Goal: Task Accomplishment & Management: Manage account settings

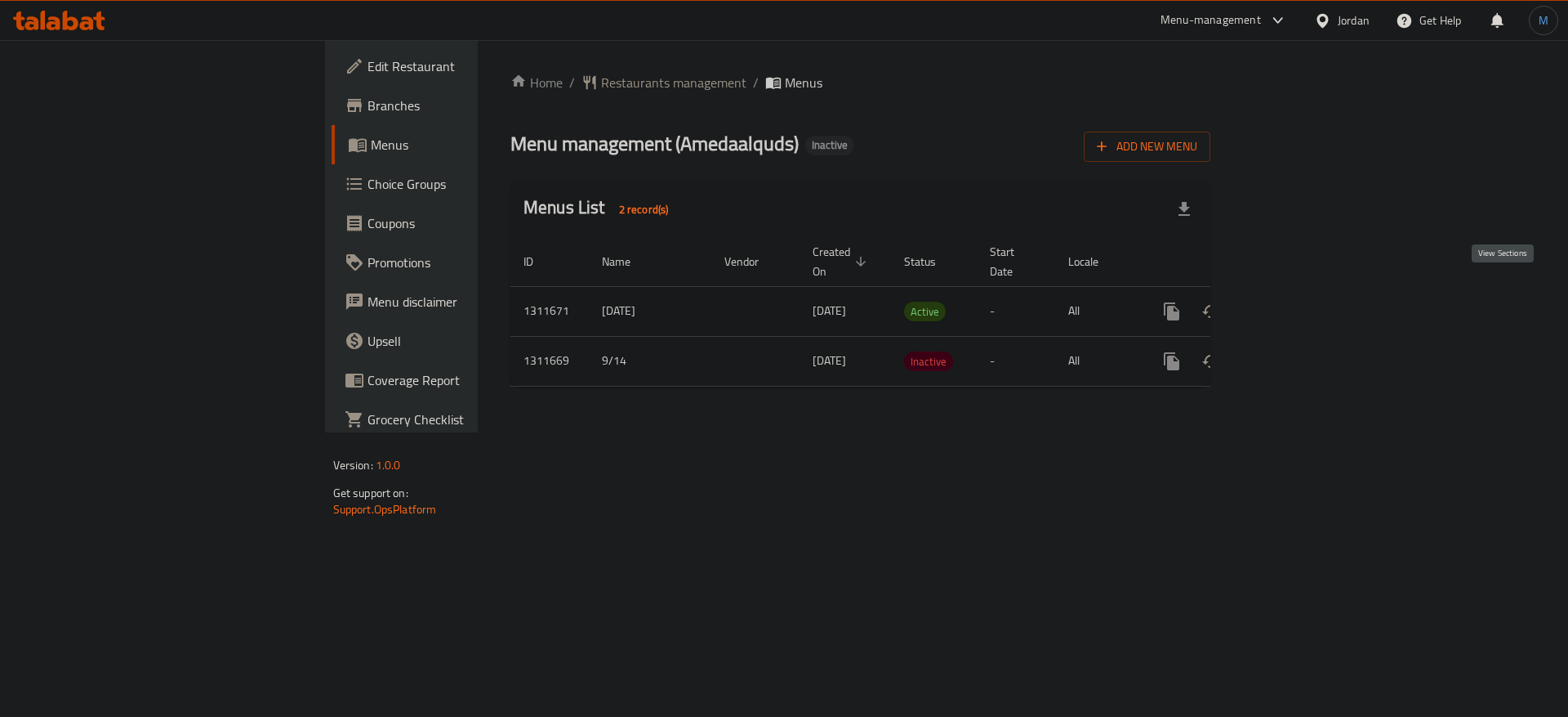
click at [1299, 302] on icon "enhanced table" at bounding box center [1289, 311] width 19 height 19
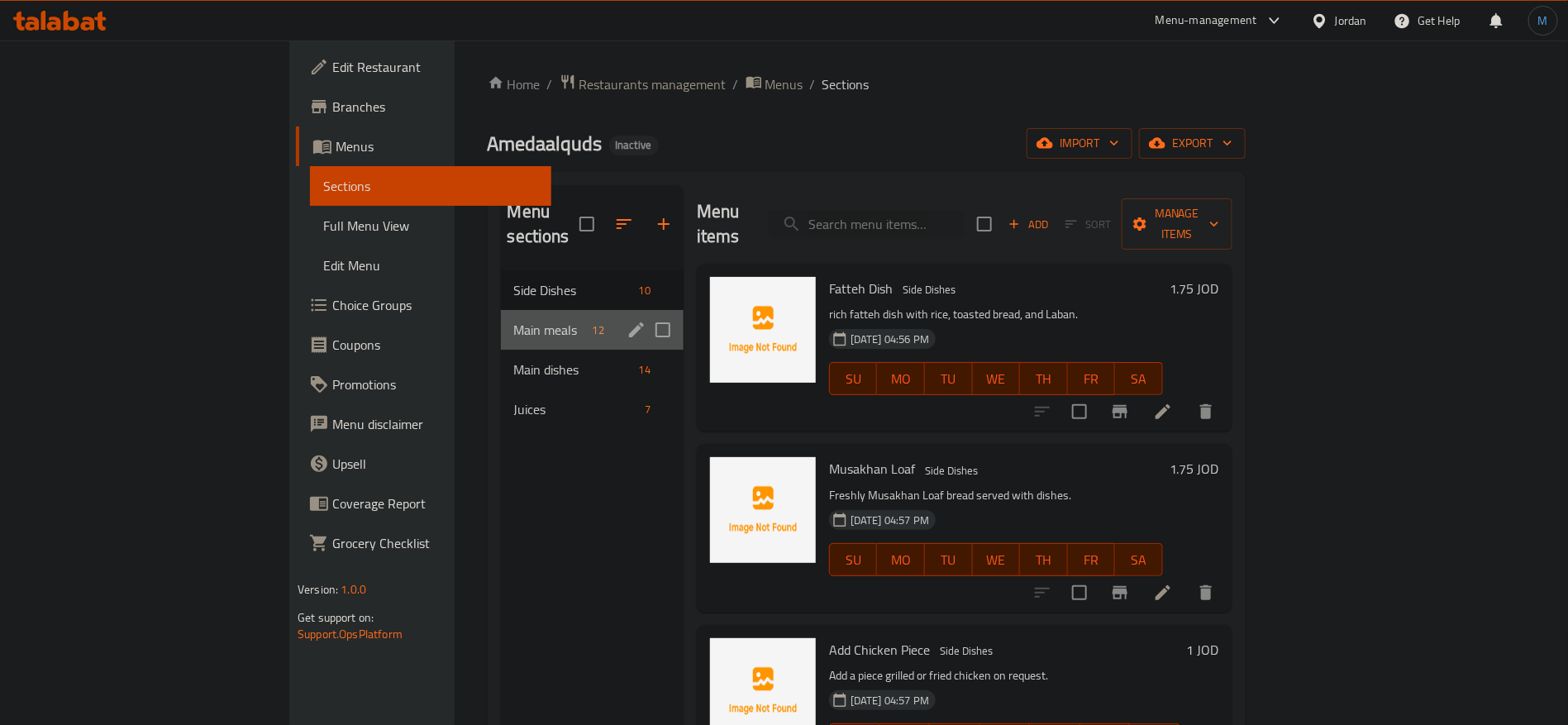
click at [514, 312] on div "Main meals 12" at bounding box center [592, 329] width 183 height 39
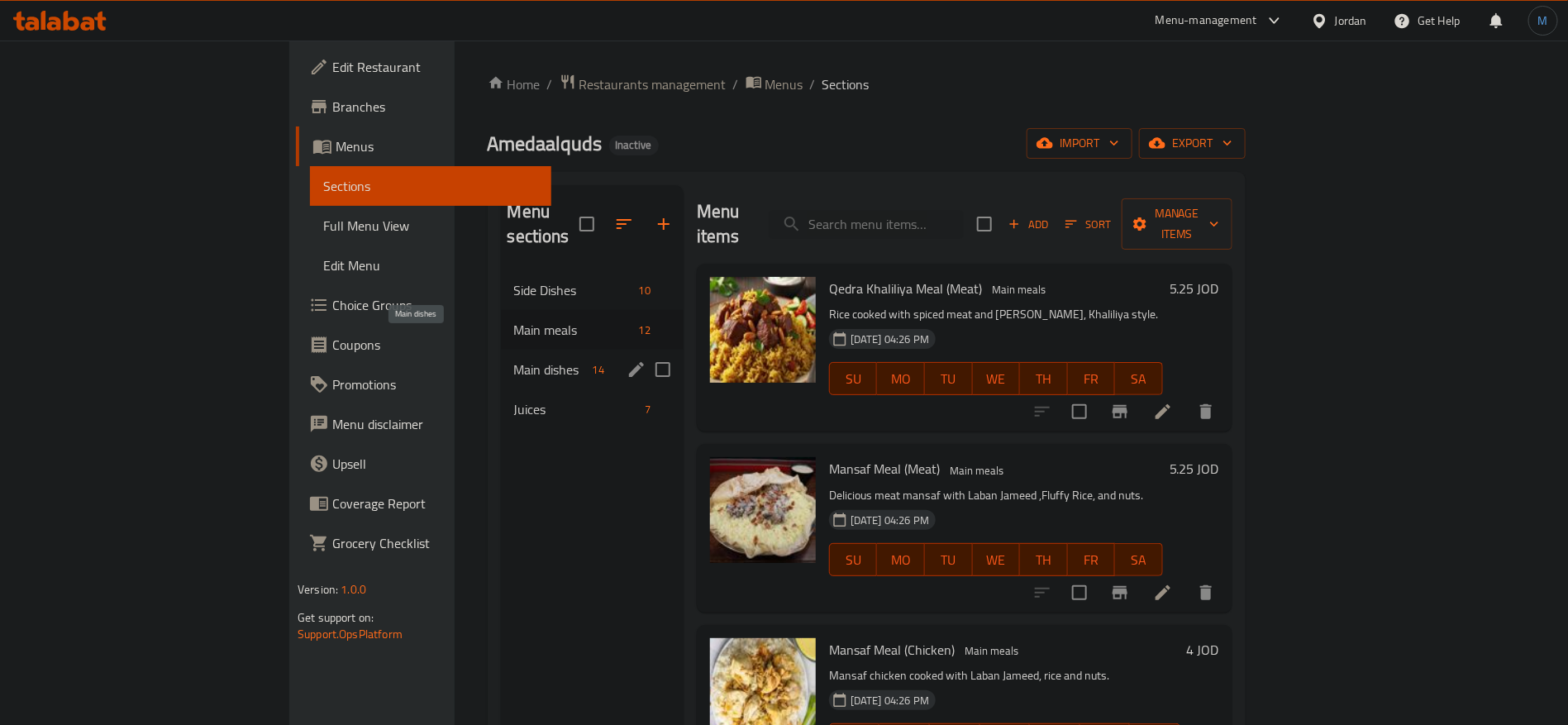
click at [514, 359] on span "Main dishes" at bounding box center [549, 369] width 72 height 20
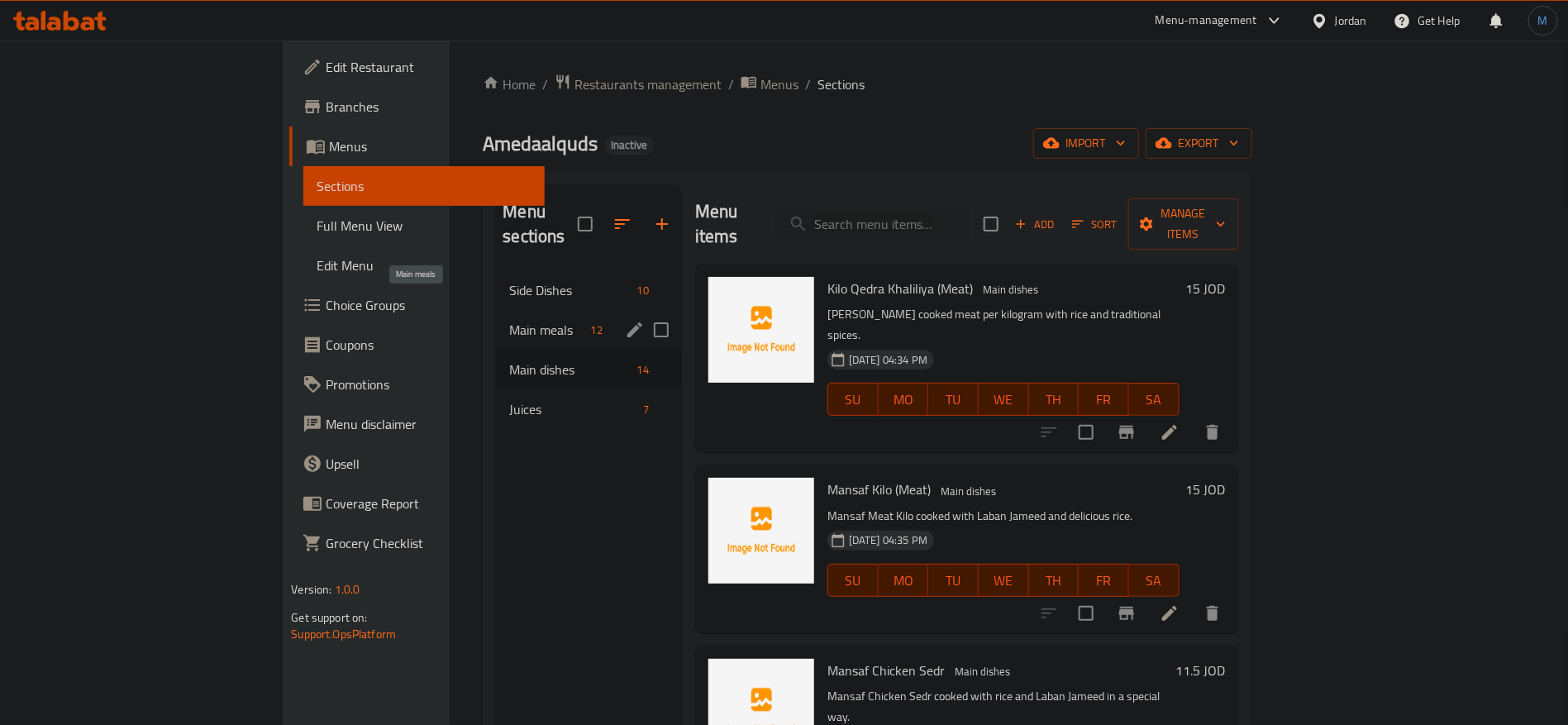
click at [509, 320] on span "Main meals" at bounding box center [546, 330] width 74 height 20
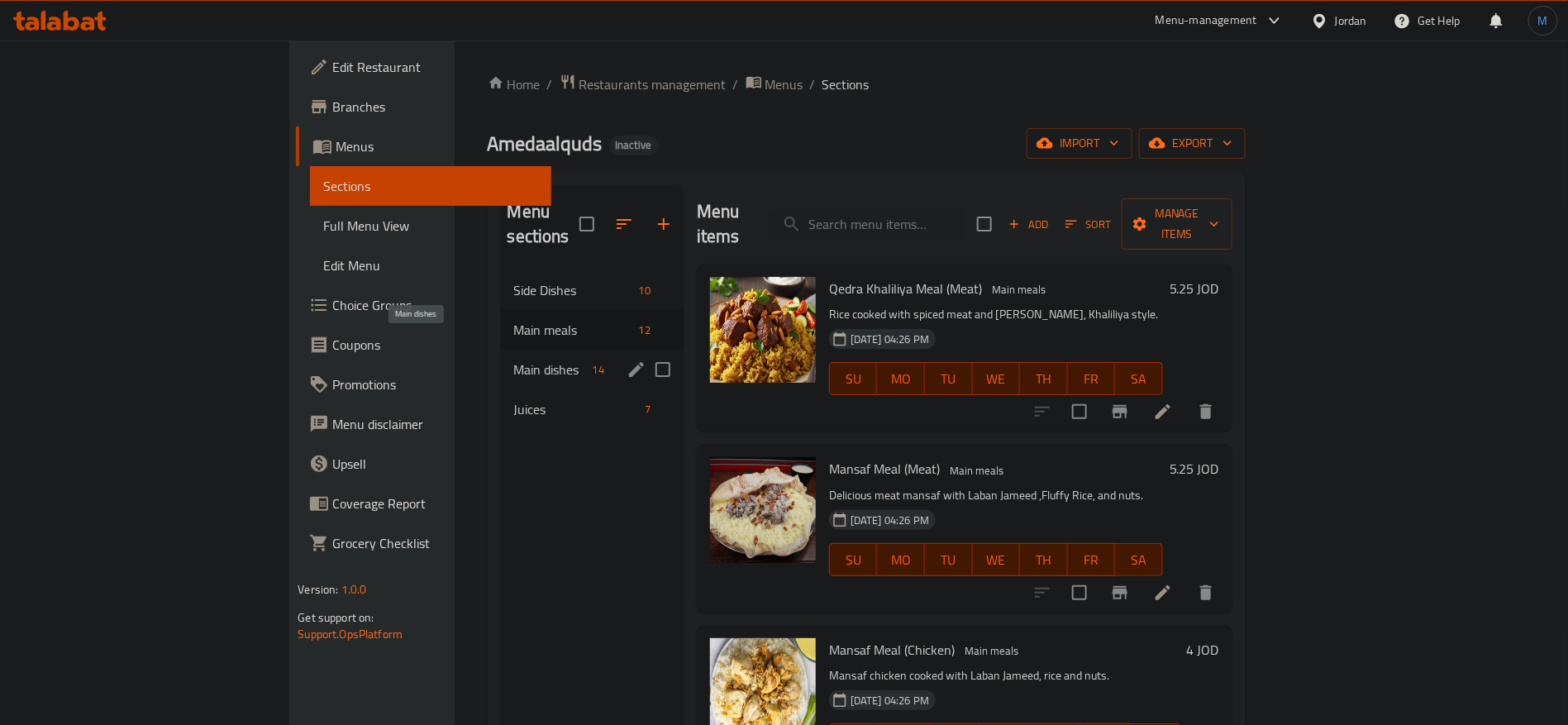
click at [514, 359] on span "Main dishes" at bounding box center [549, 369] width 72 height 20
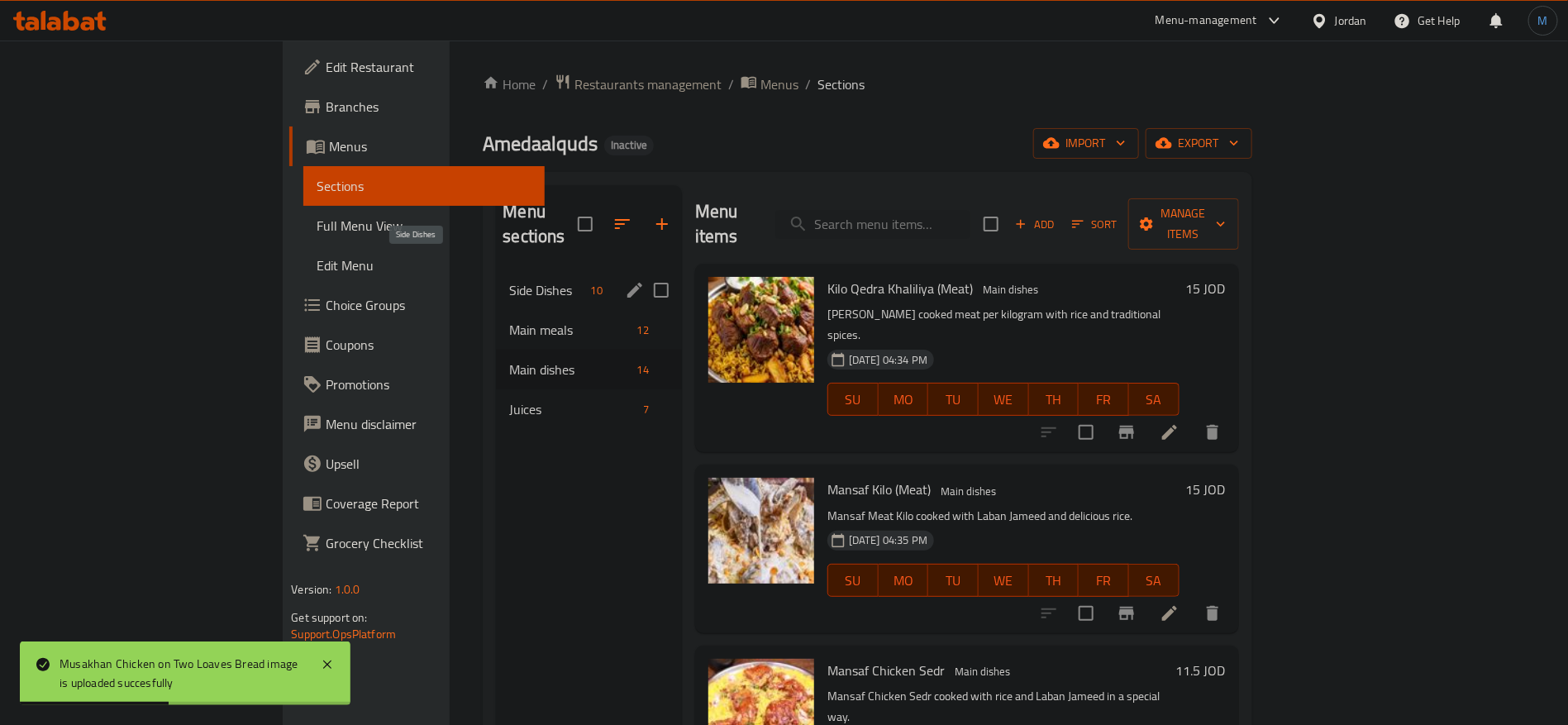
click at [509, 280] on span "Side Dishes" at bounding box center [546, 290] width 74 height 20
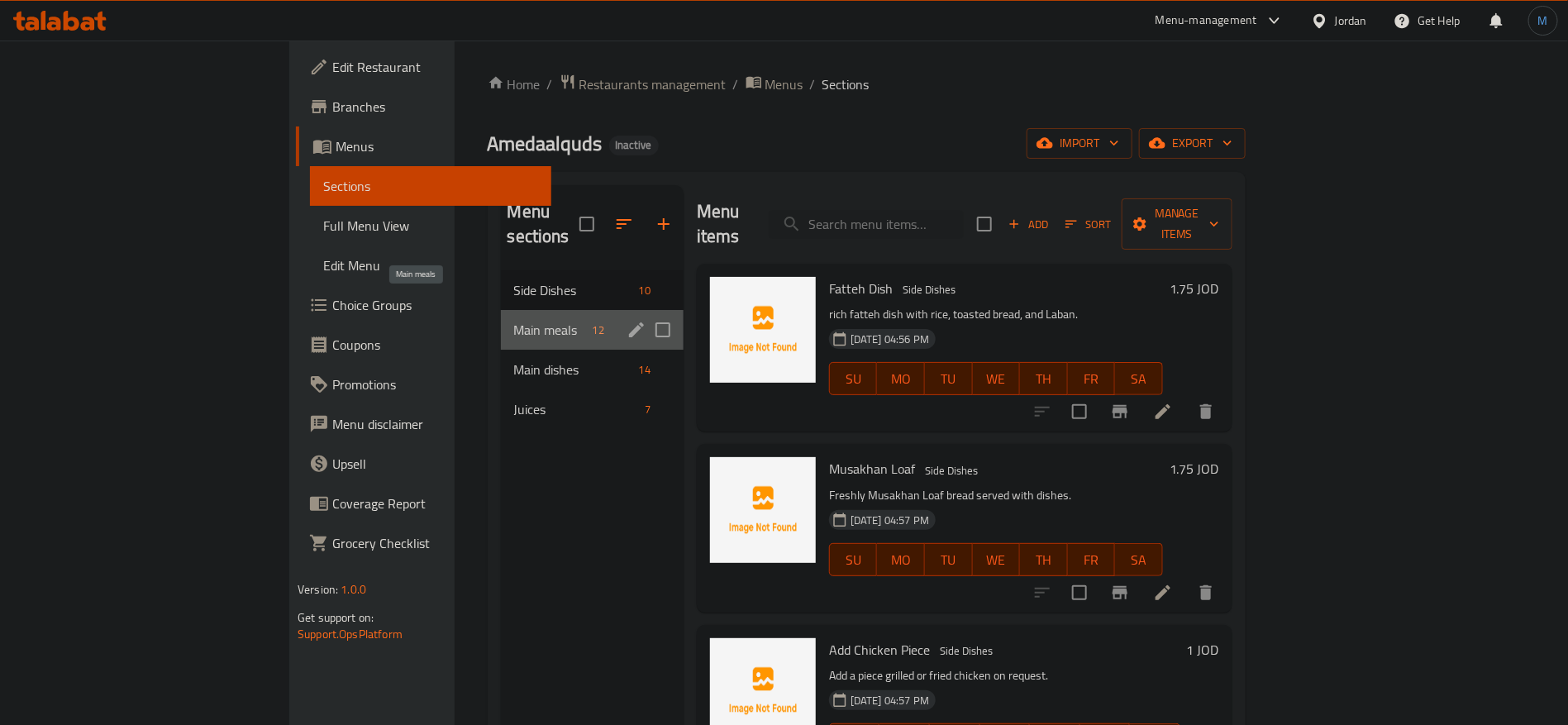
drag, startPoint x: 386, startPoint y: 306, endPoint x: 388, endPoint y: 292, distance: 14.1
click at [514, 320] on span "Main meals" at bounding box center [549, 330] width 72 height 20
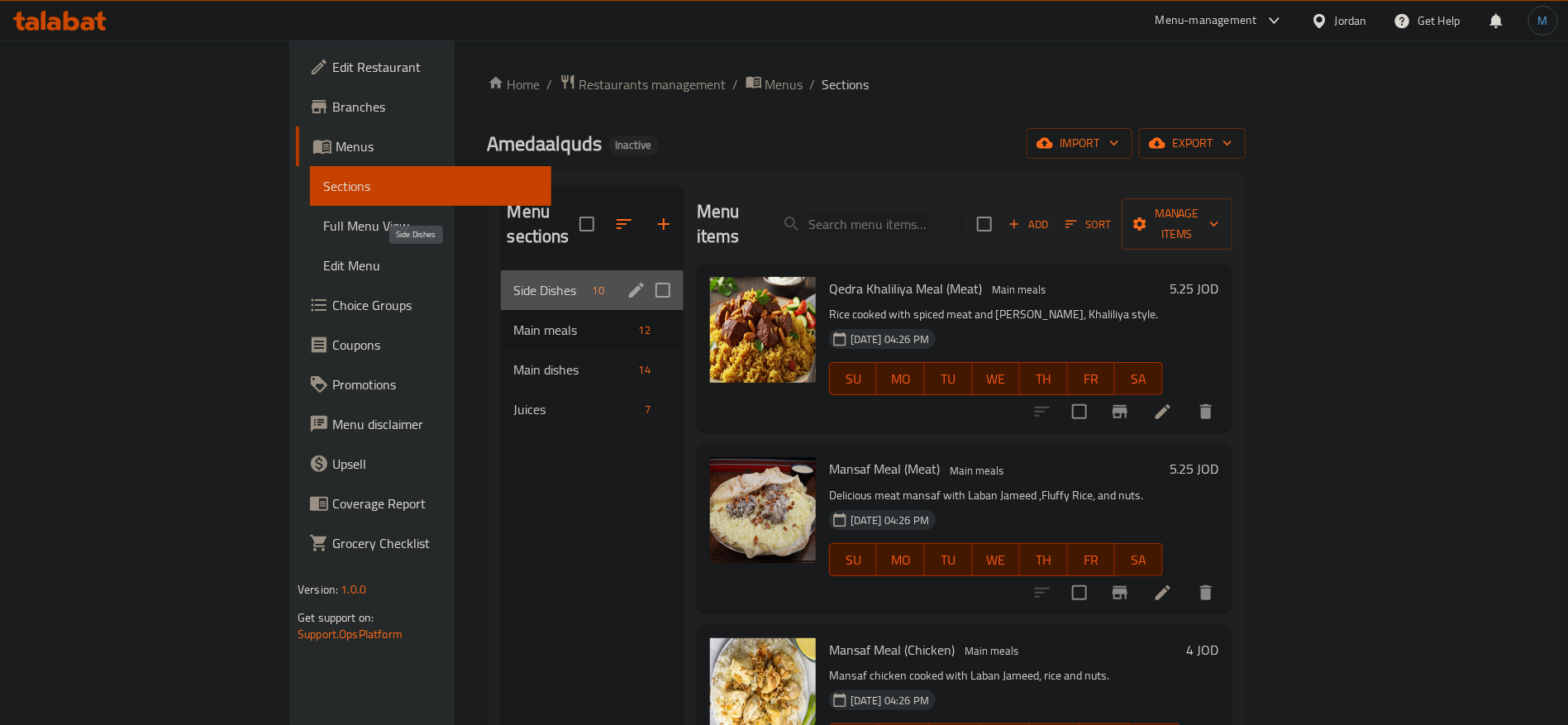
click at [514, 280] on span "Side Dishes" at bounding box center [549, 290] width 72 height 20
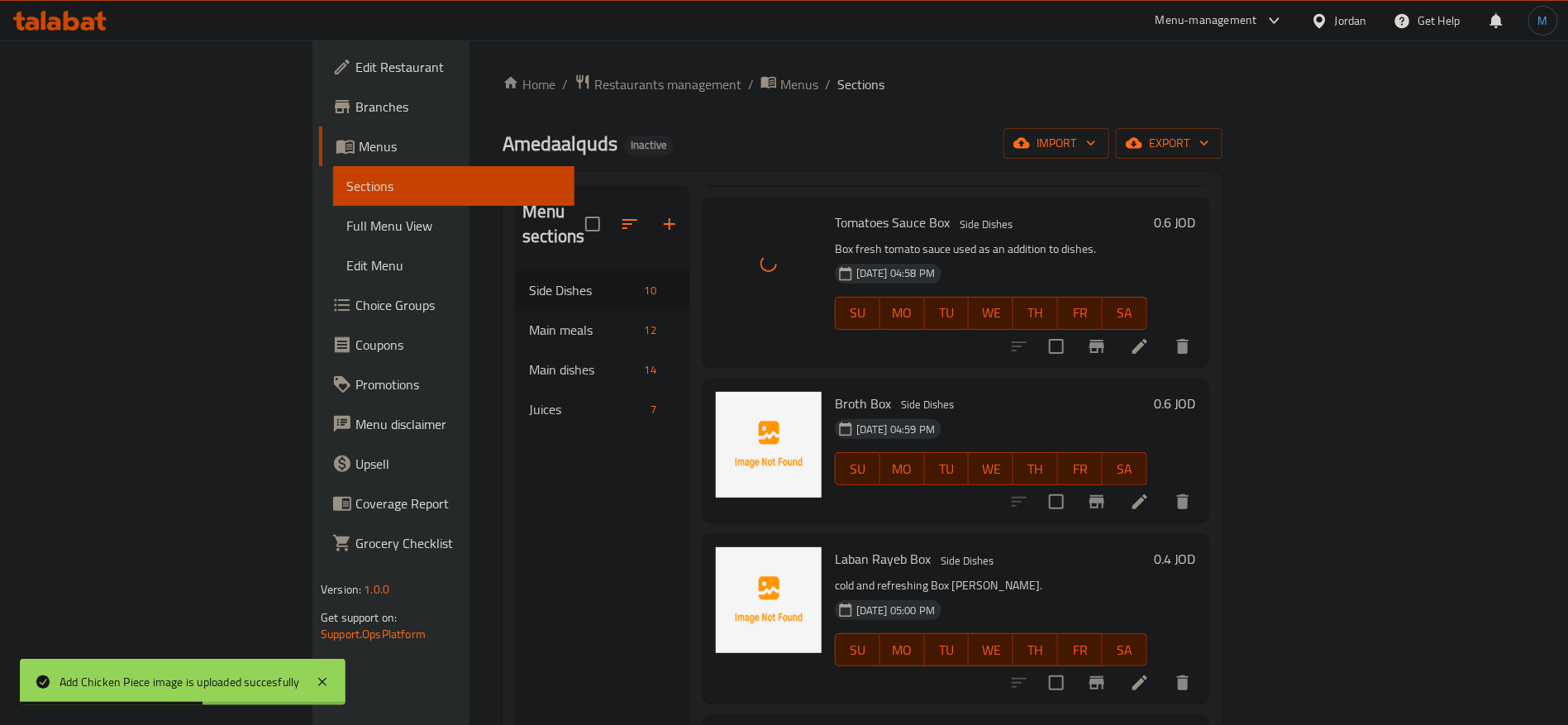
scroll to position [620, 0]
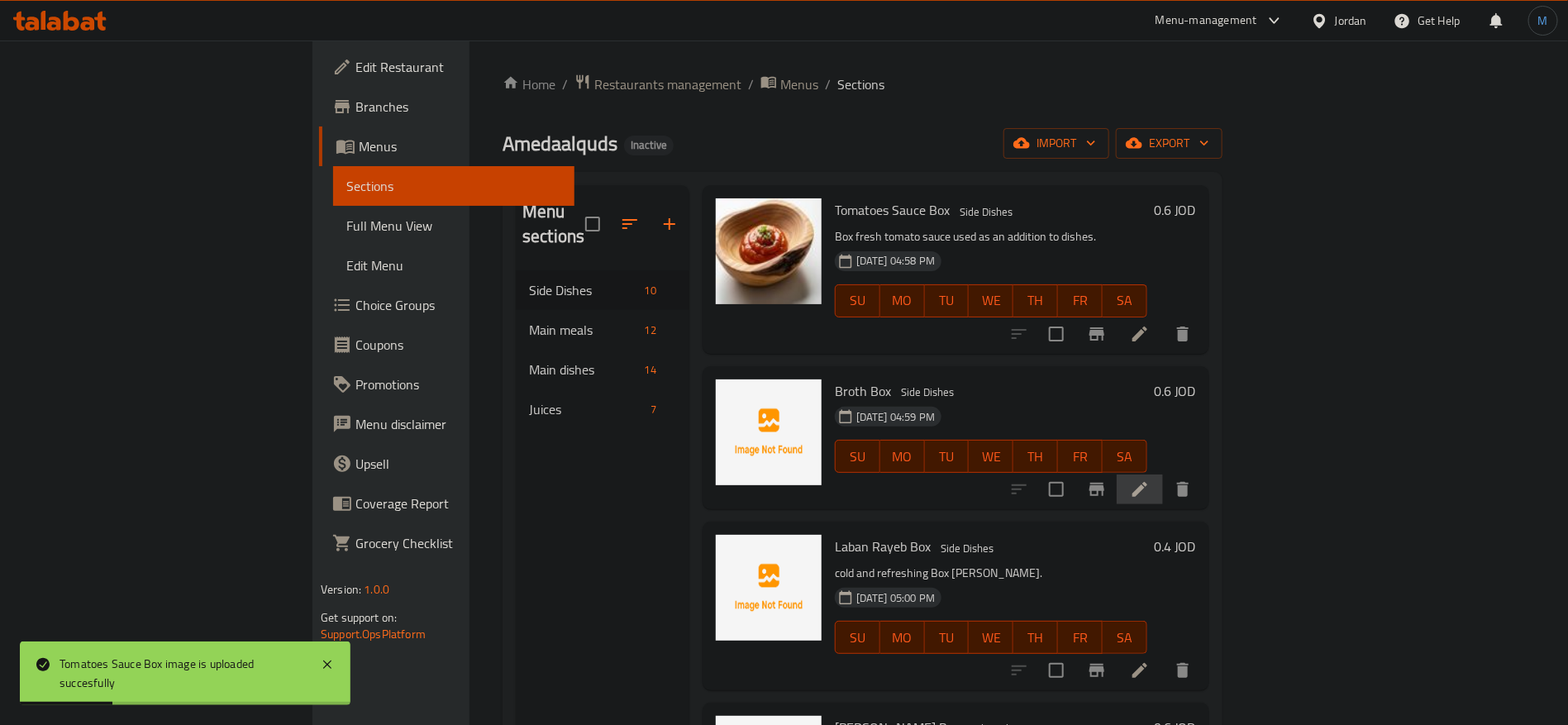
click at [1163, 474] on li at bounding box center [1140, 489] width 46 height 29
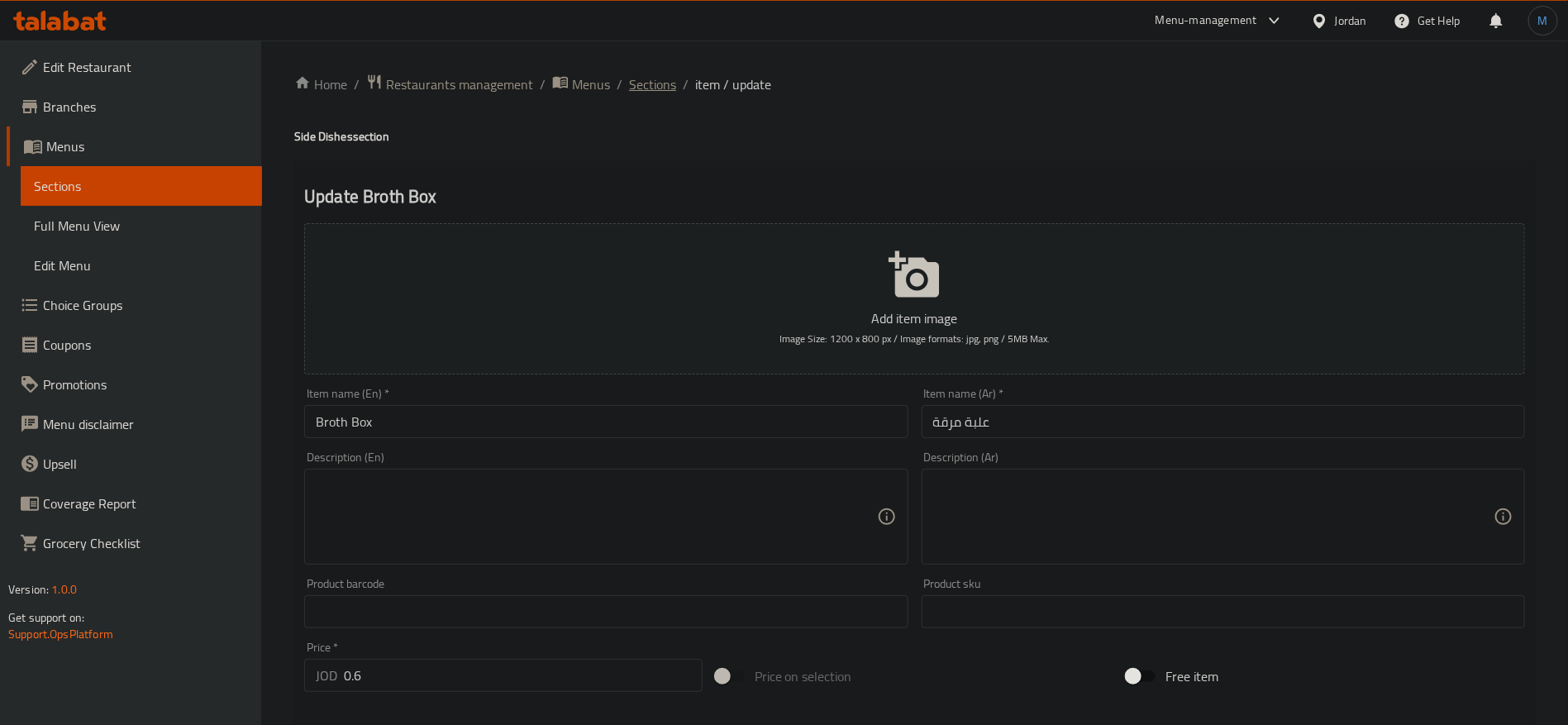
click at [654, 83] on span "Sections" at bounding box center [652, 84] width 47 height 20
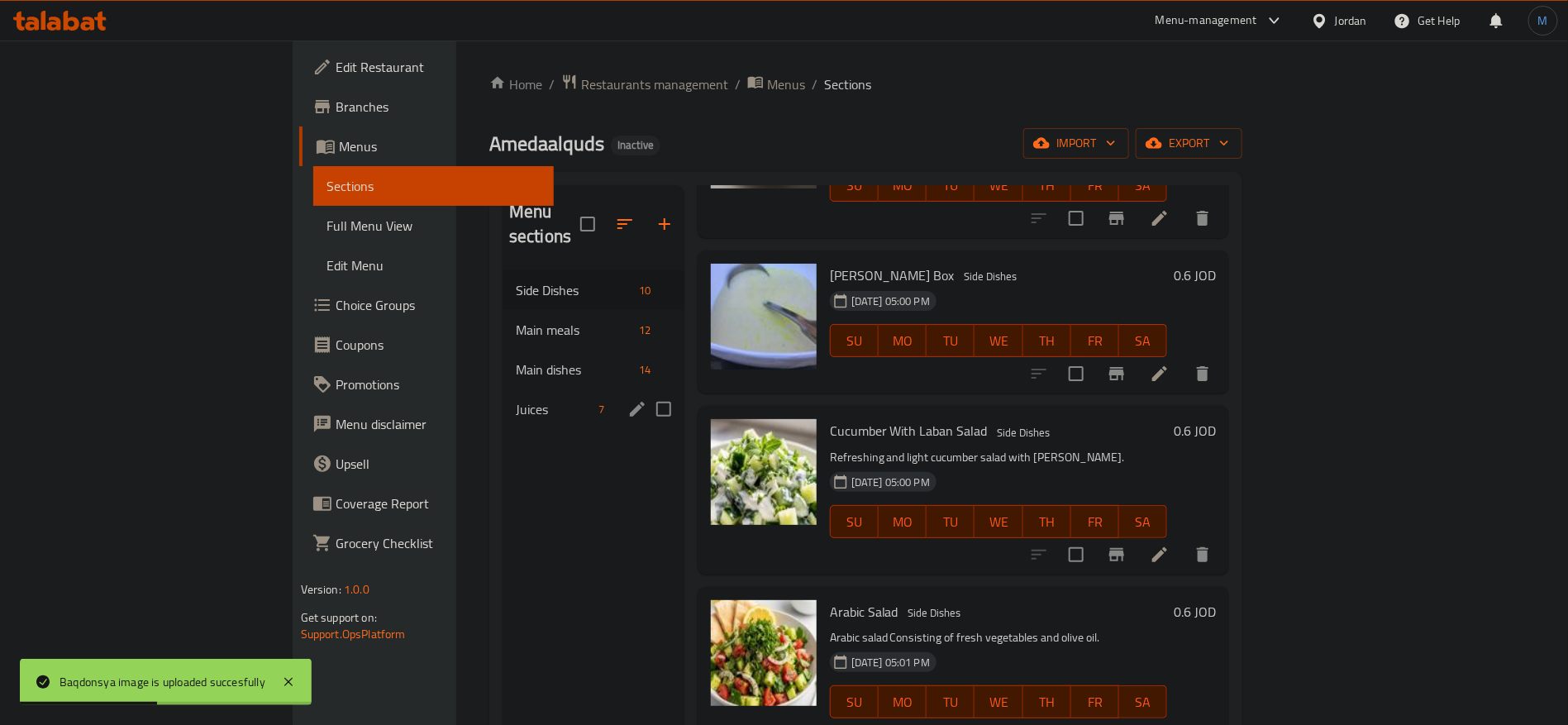
click at [502, 395] on div "Juices 7" at bounding box center [593, 408] width 182 height 39
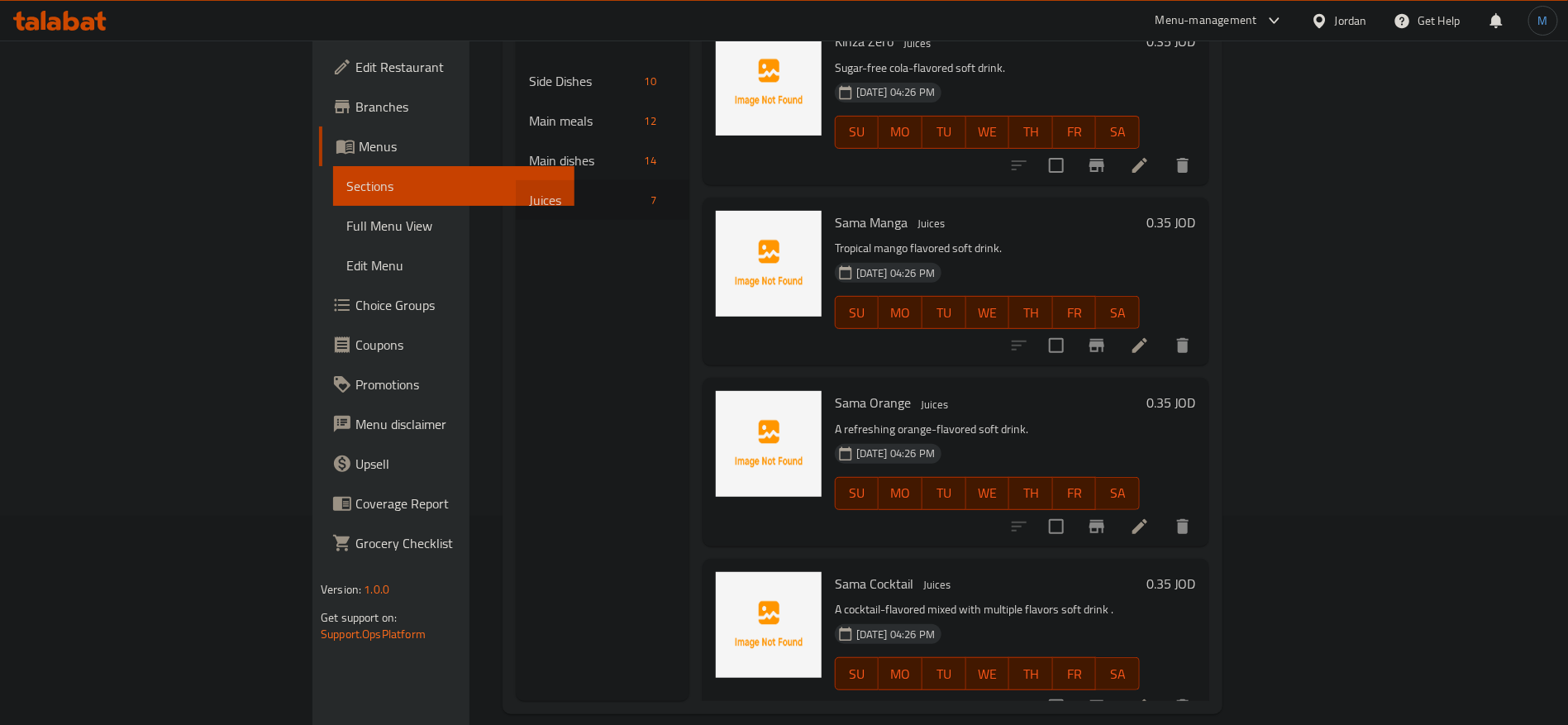
scroll to position [231, 0]
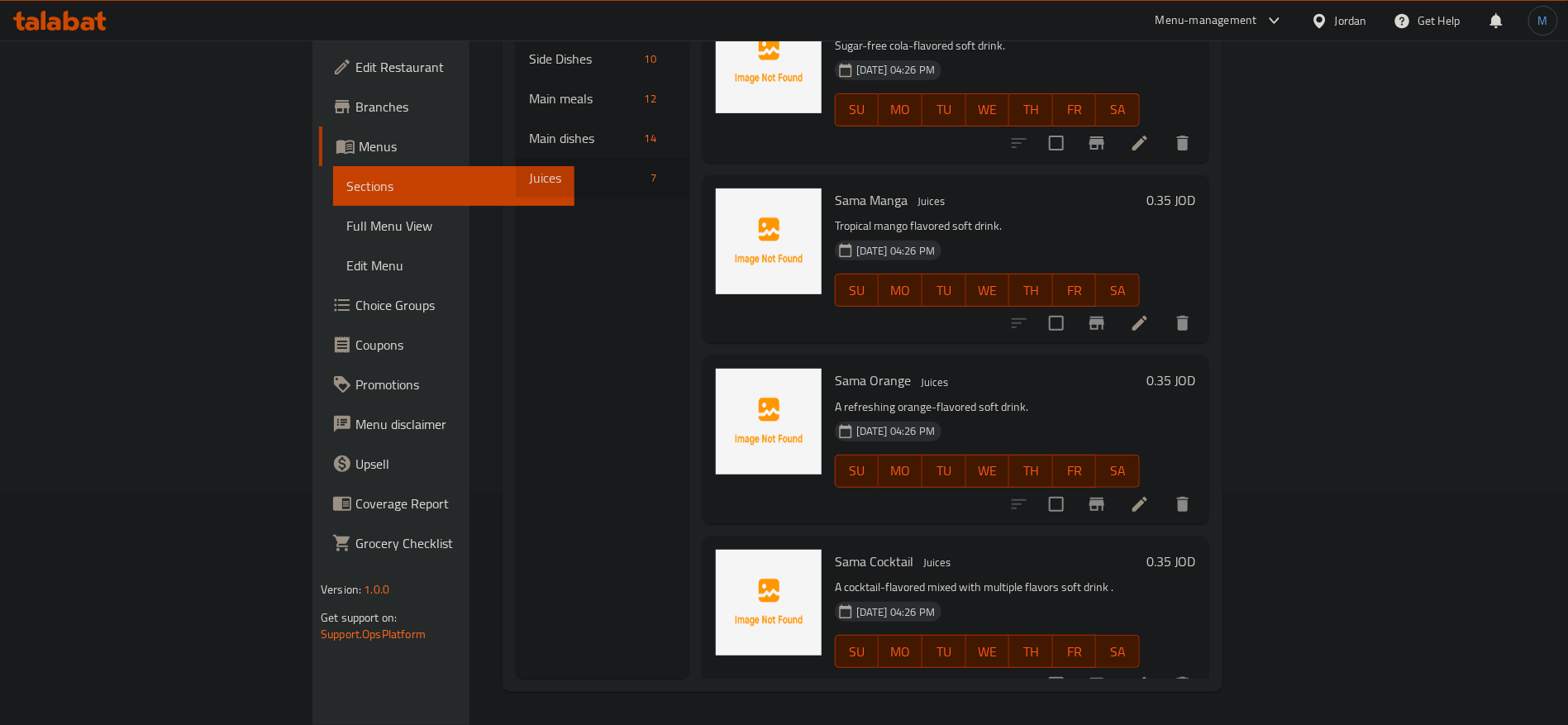
click at [333, 211] on link "Full Menu View" at bounding box center [453, 226] width 242 height 39
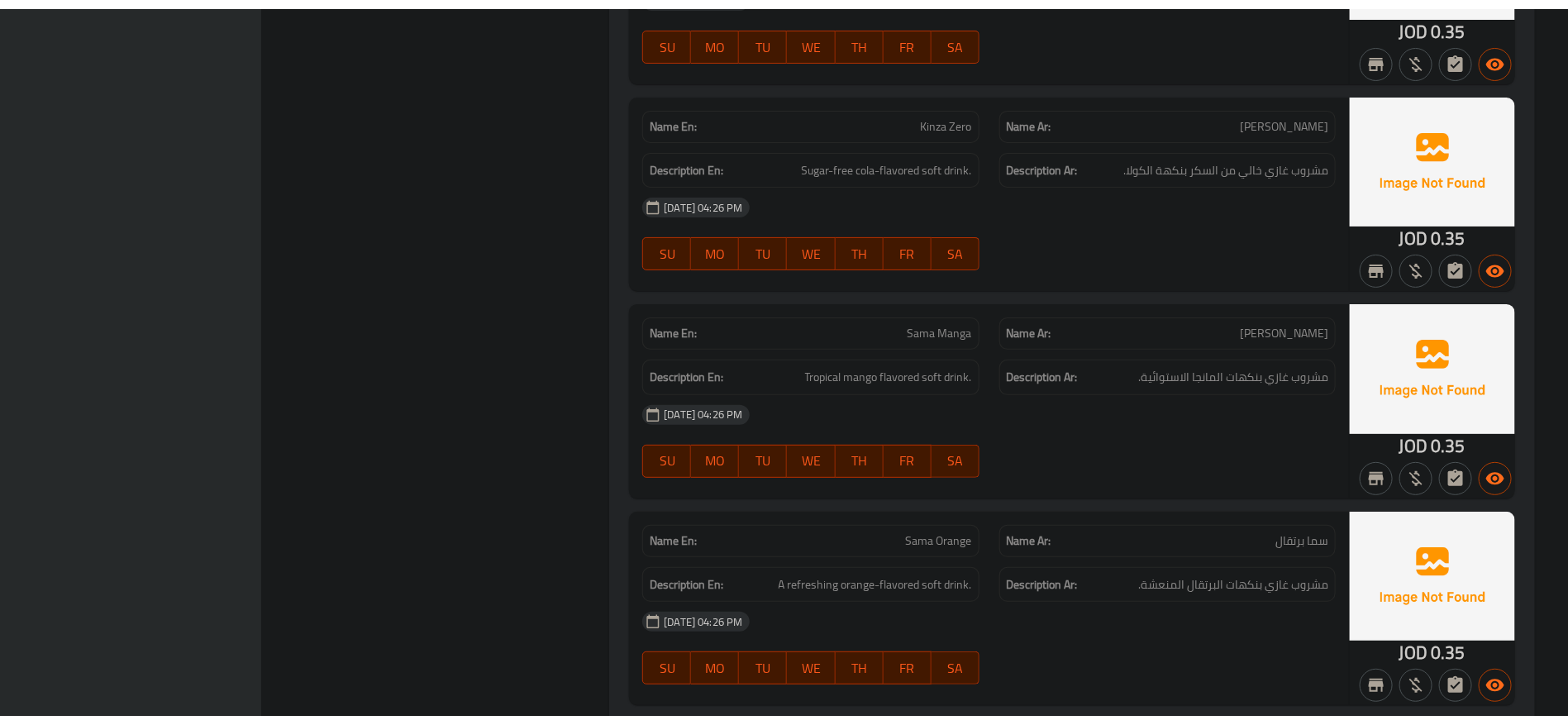
scroll to position [9724, 0]
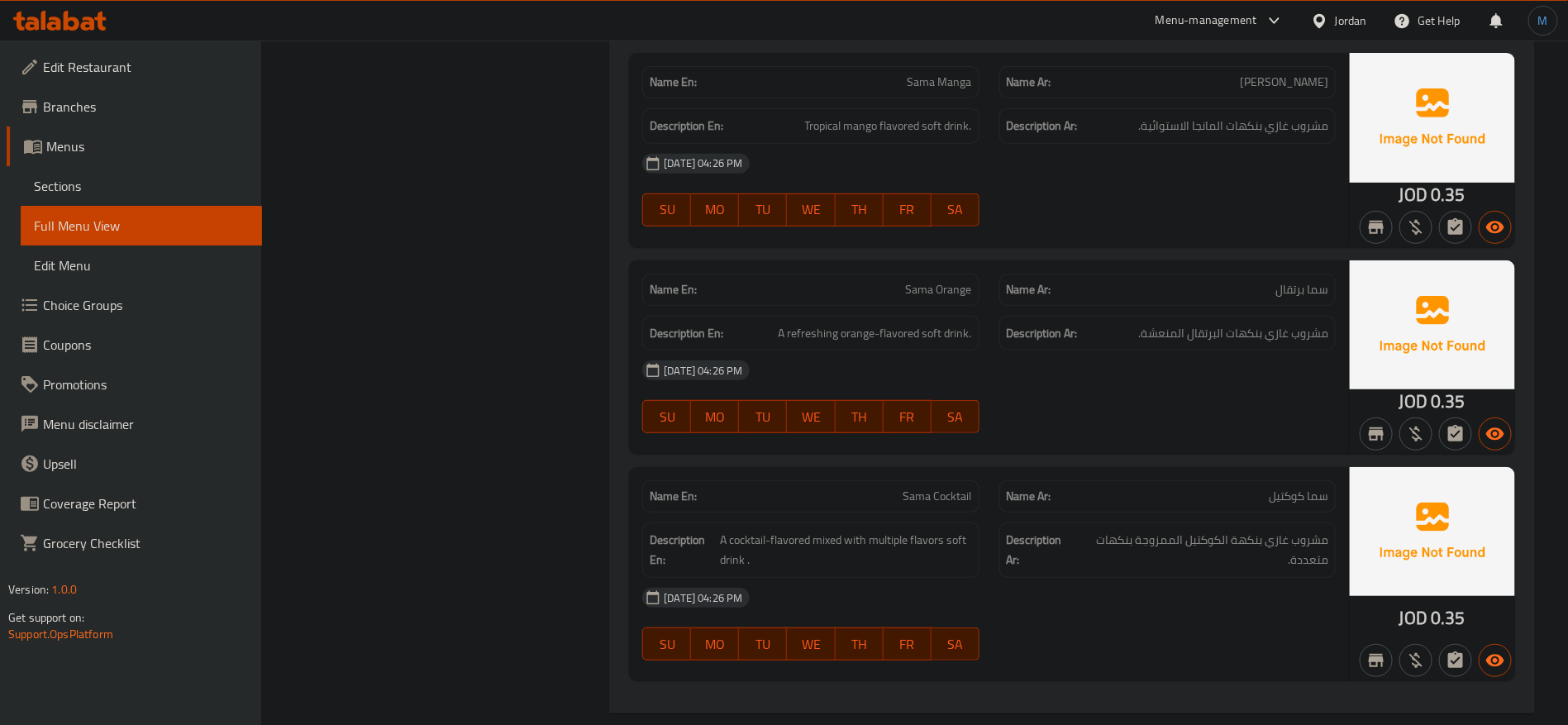
click at [1336, 21] on div "Jordan" at bounding box center [1350, 21] width 32 height 18
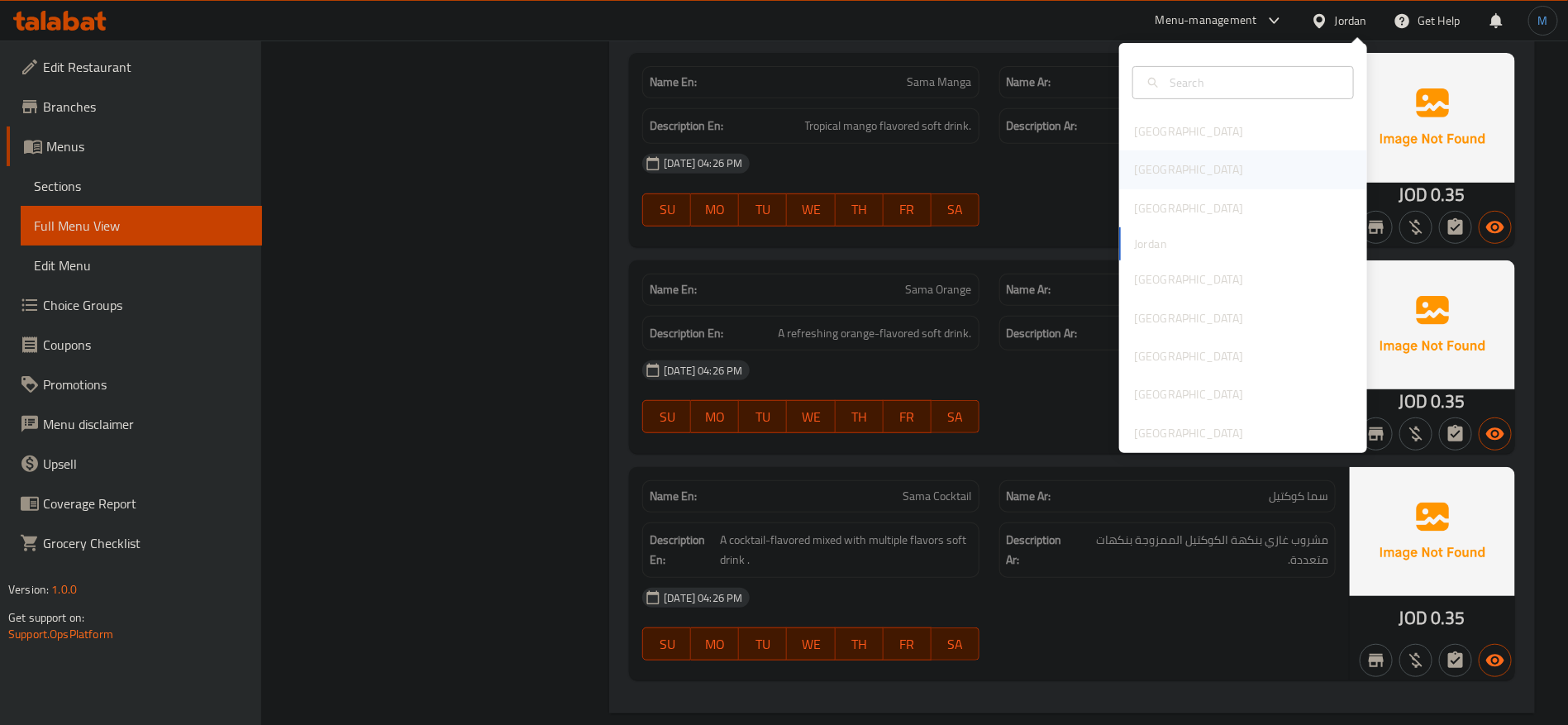
click at [1184, 165] on div "[GEOGRAPHIC_DATA]" at bounding box center [1243, 169] width 248 height 38
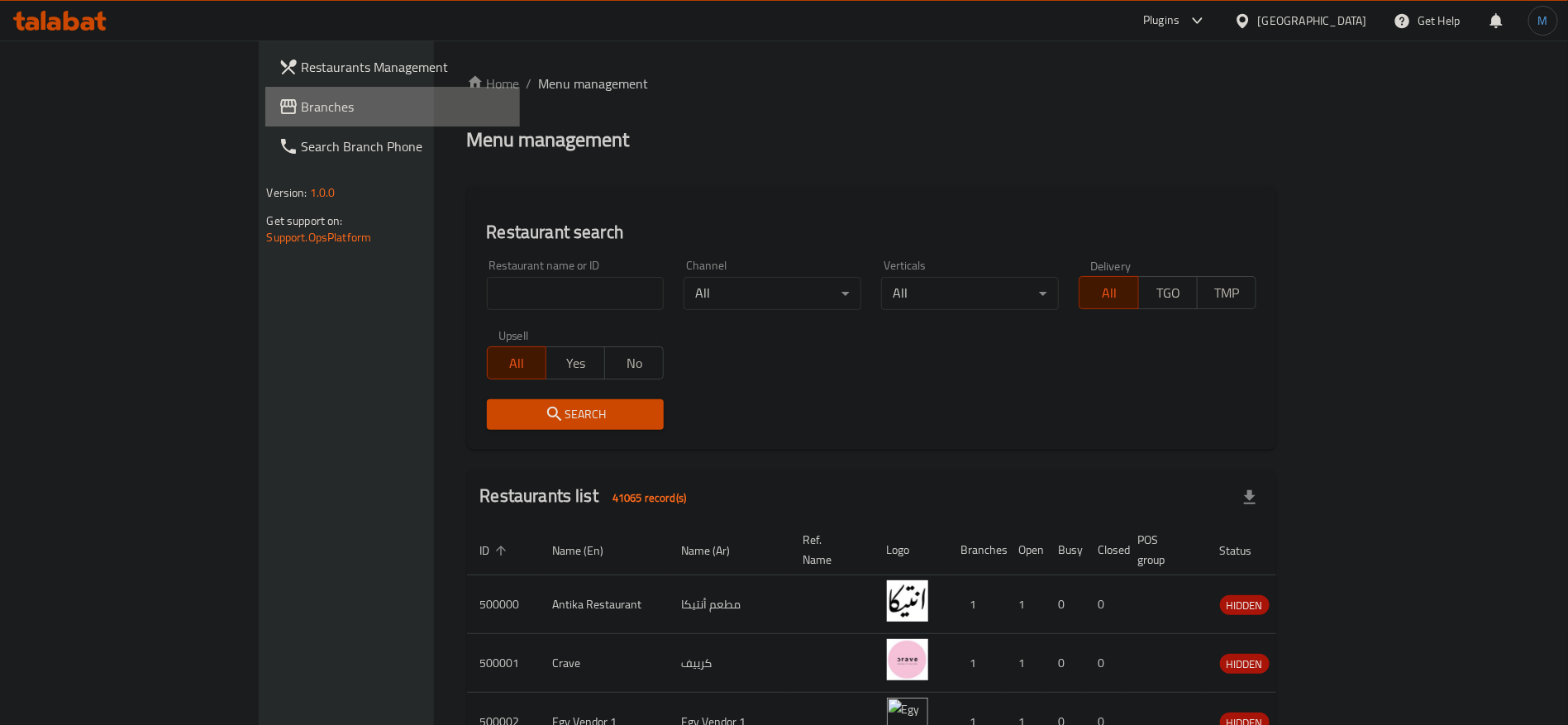
click at [301, 115] on span "Branches" at bounding box center [404, 106] width 206 height 20
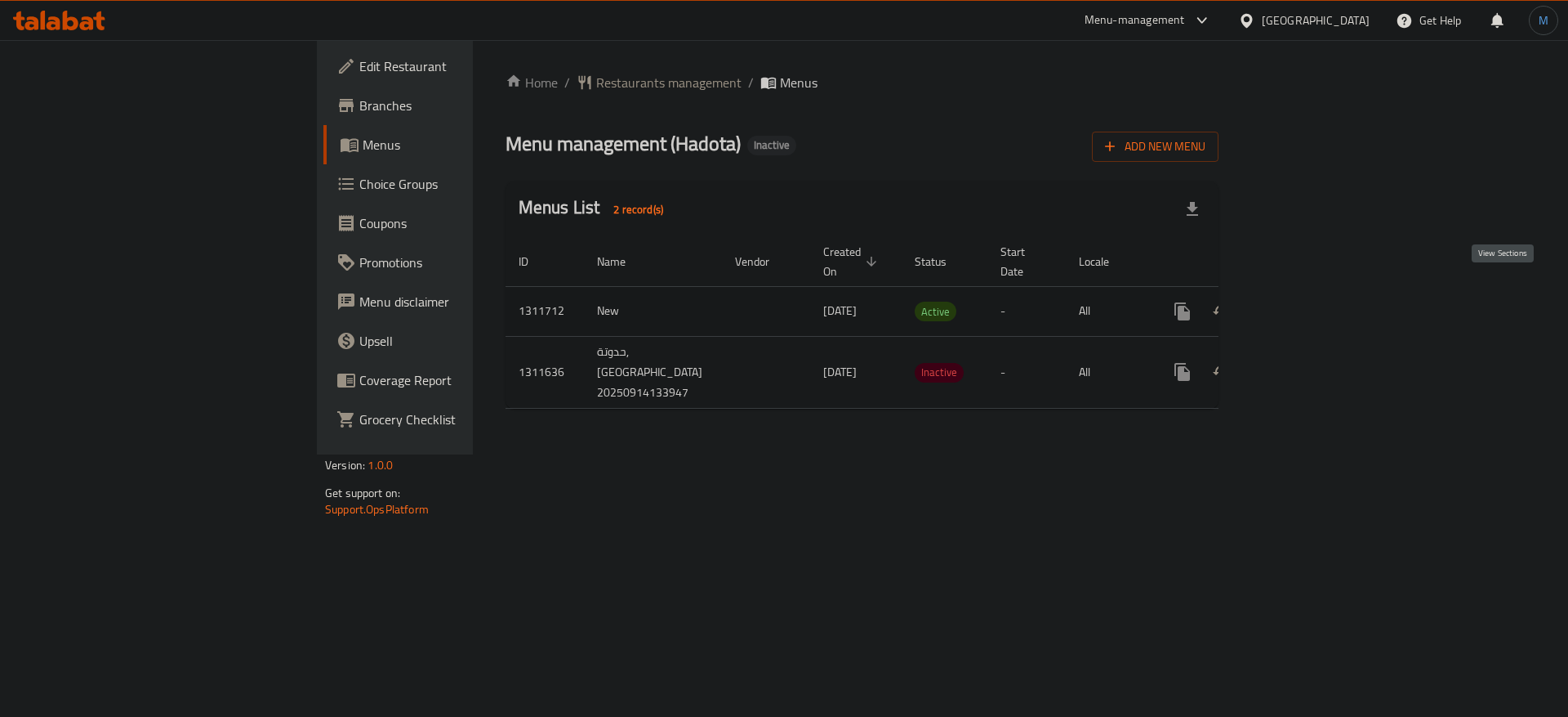
click at [1310, 302] on icon "enhanced table" at bounding box center [1300, 311] width 19 height 19
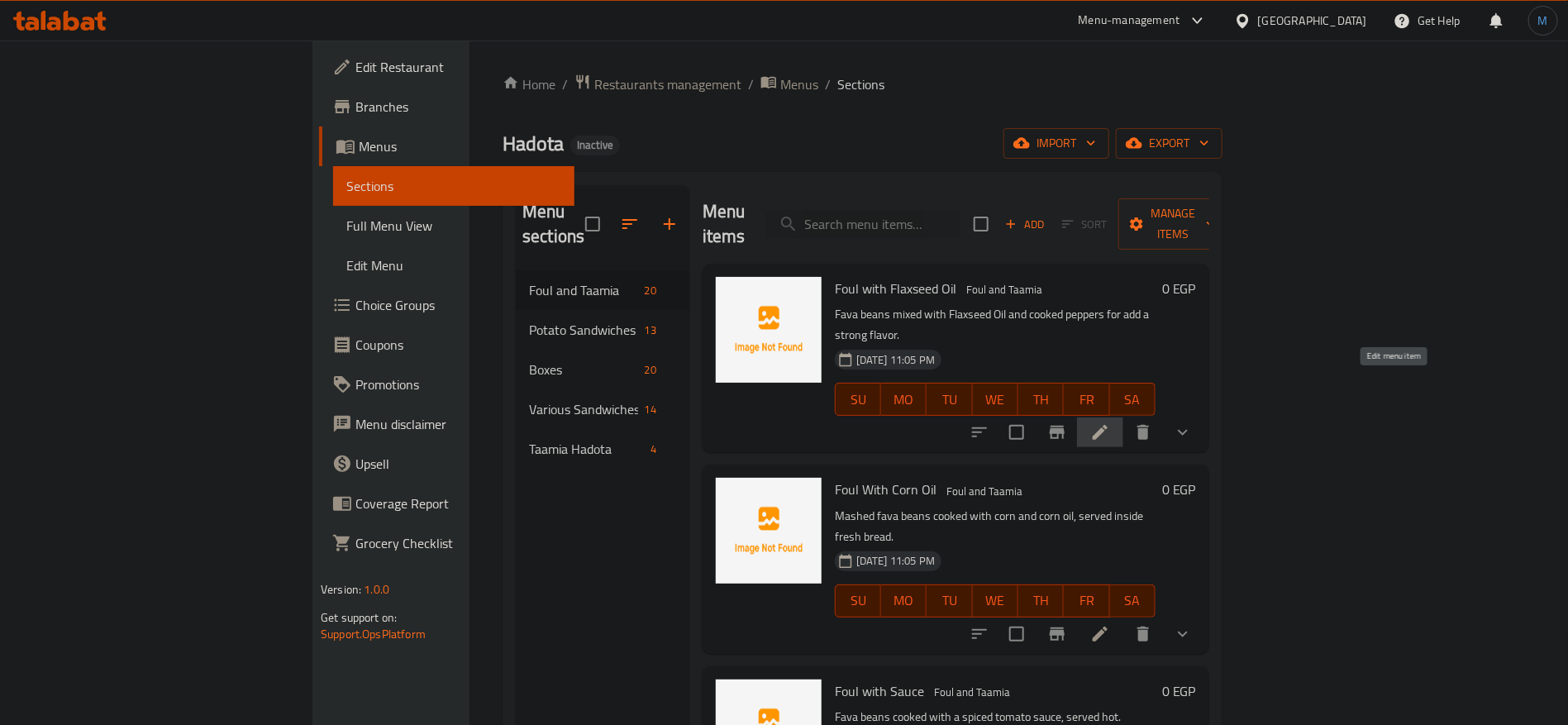
click at [1108, 424] on icon at bounding box center [1100, 432] width 15 height 15
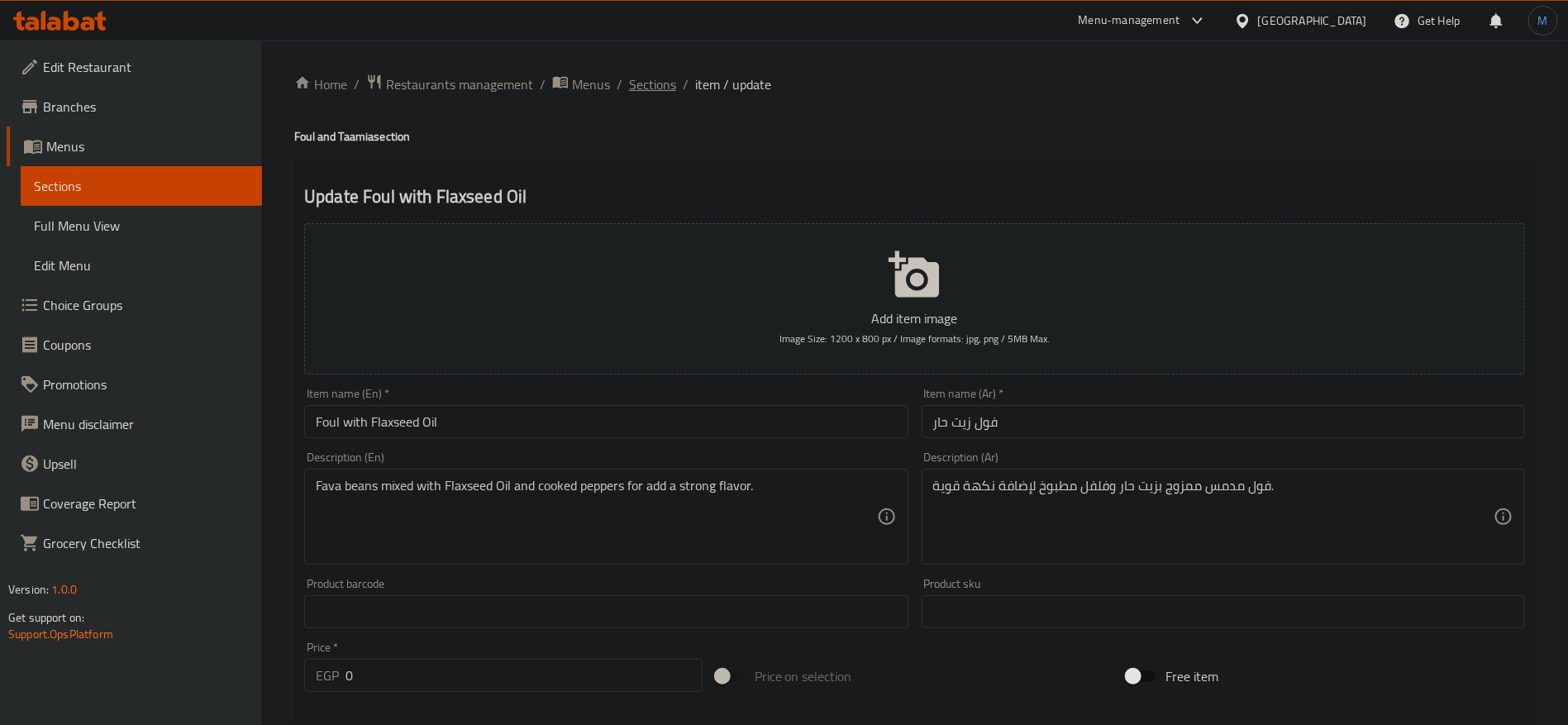
click at [658, 91] on span "Sections" at bounding box center [652, 84] width 47 height 20
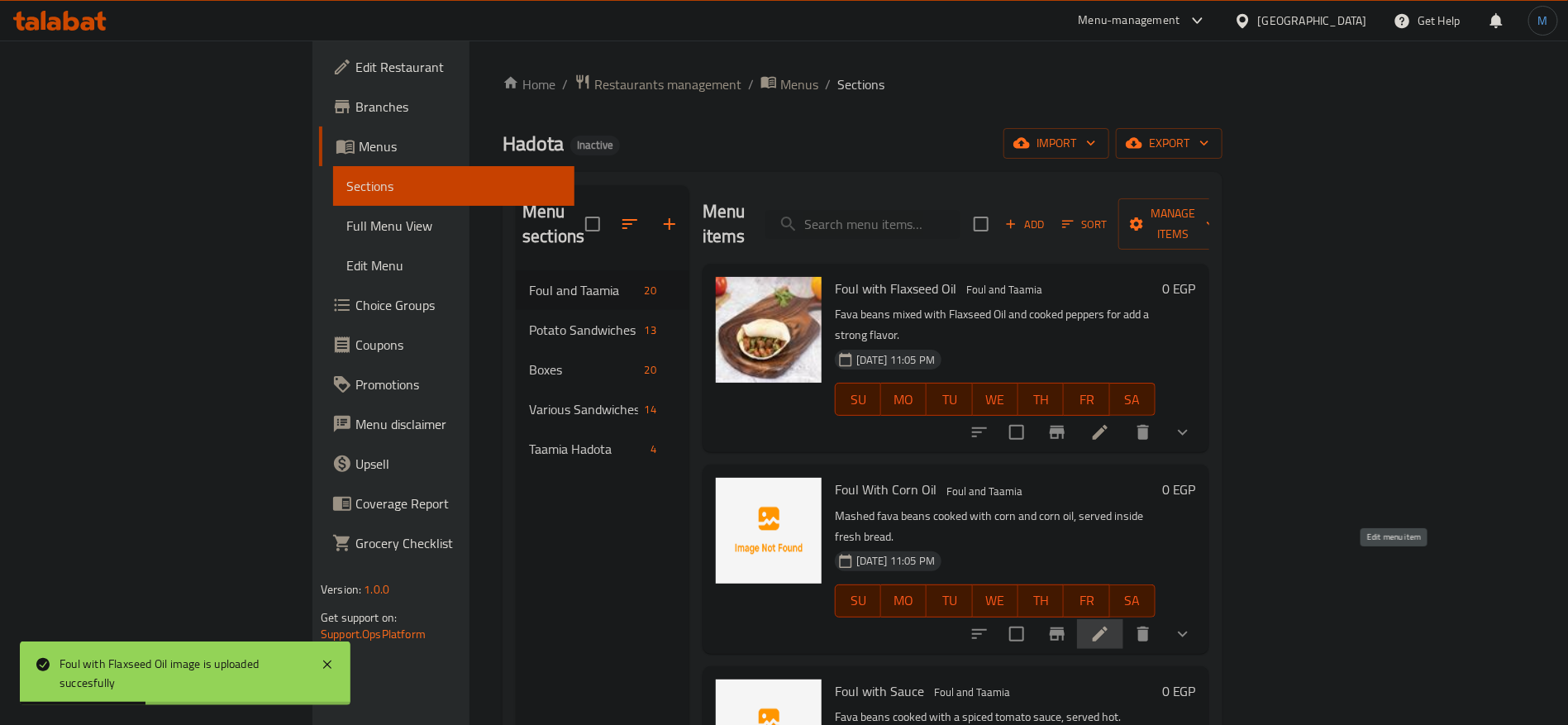
click at [1110, 624] on icon at bounding box center [1100, 634] width 20 height 20
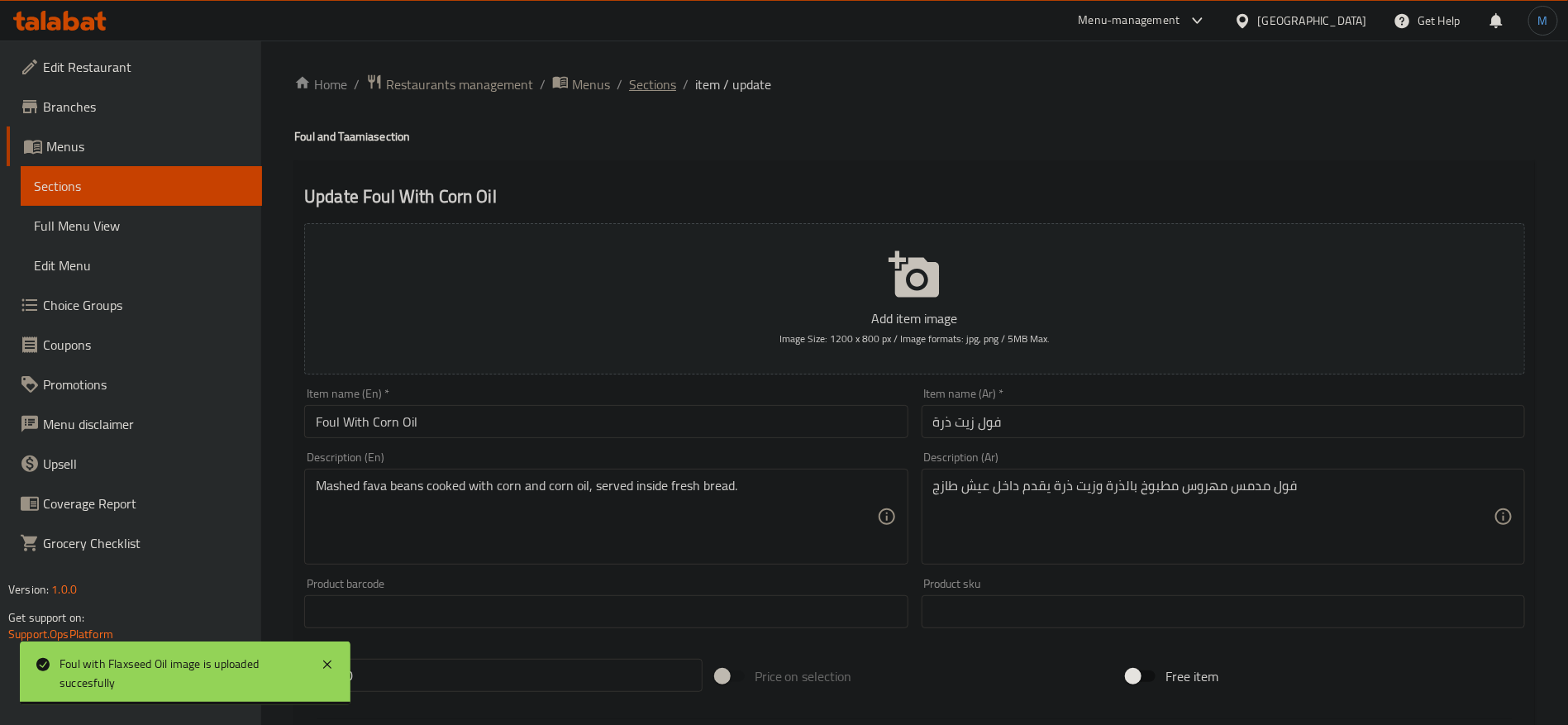
click at [657, 93] on span "Sections" at bounding box center [652, 84] width 47 height 20
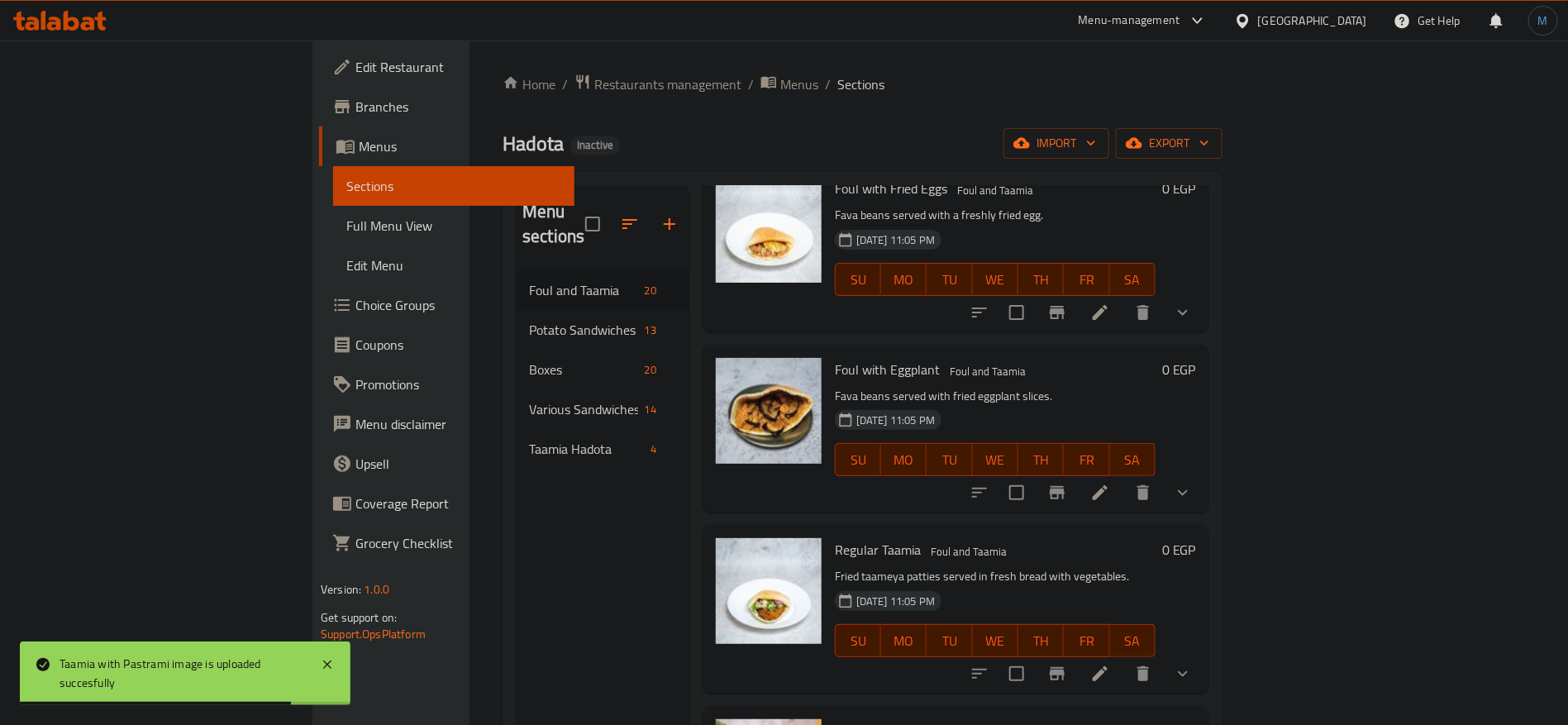
scroll to position [1563, 0]
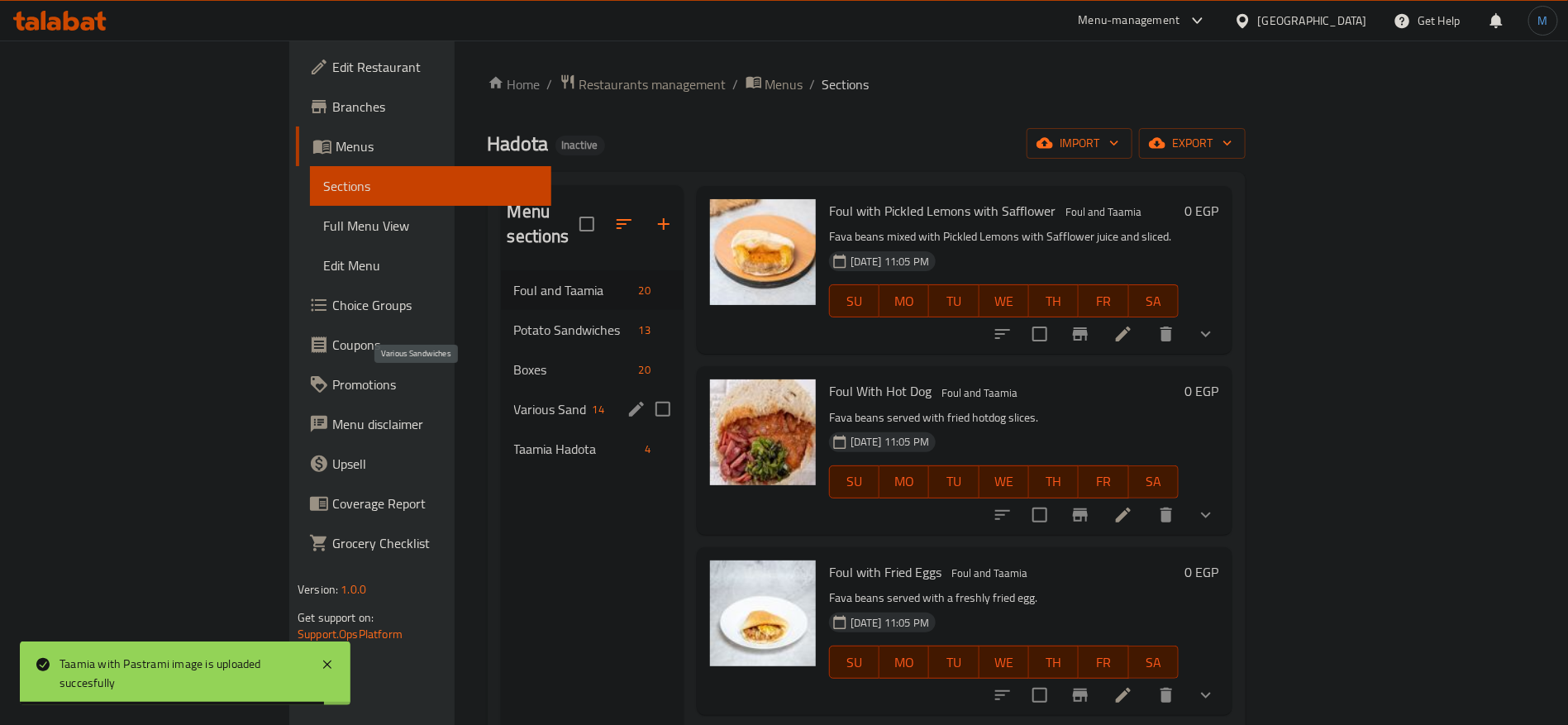
click at [514, 400] on span "Various Sandwiches" at bounding box center [549, 409] width 72 height 20
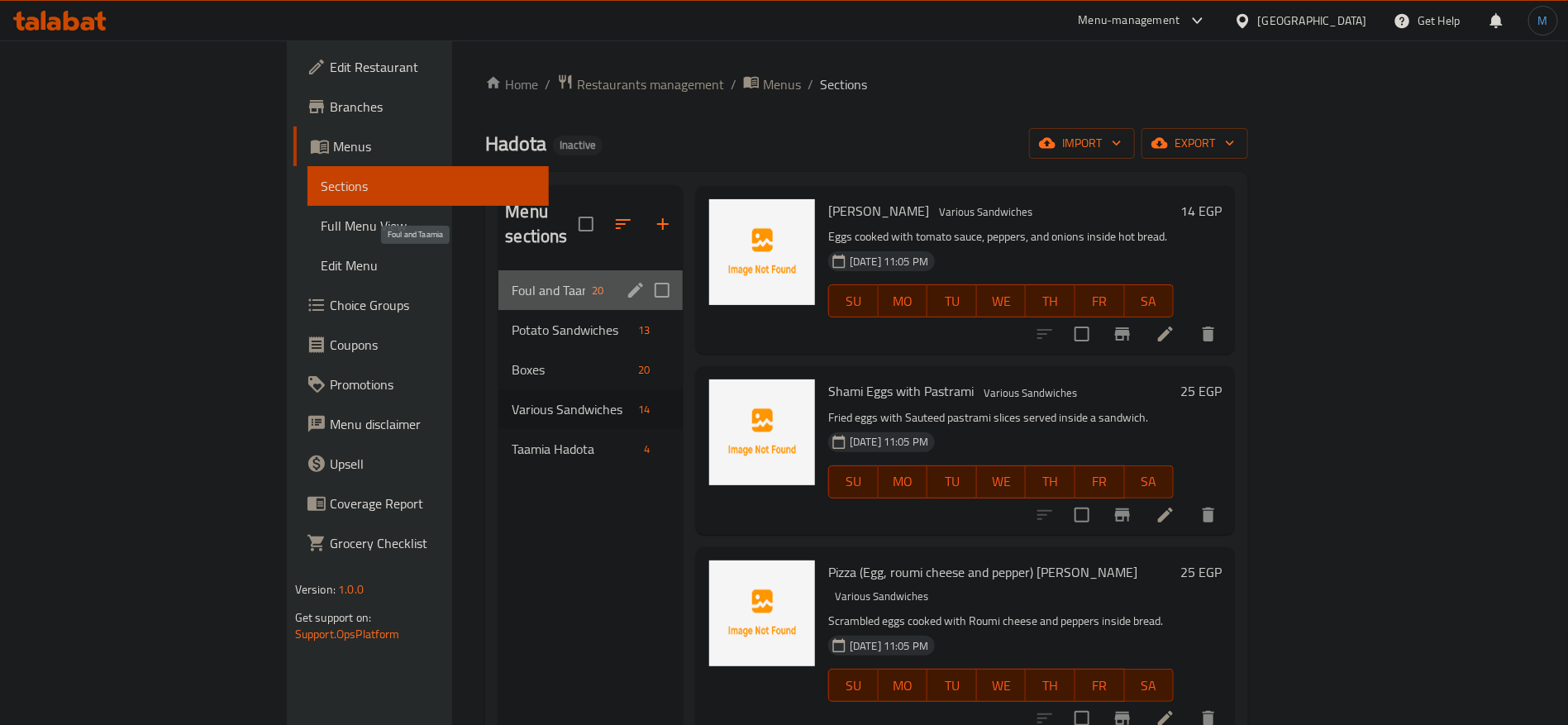
drag, startPoint x: 465, startPoint y: 260, endPoint x: 465, endPoint y: 269, distance: 9.0
click at [512, 280] on span "Foul and Taamia" at bounding box center [549, 290] width 73 height 20
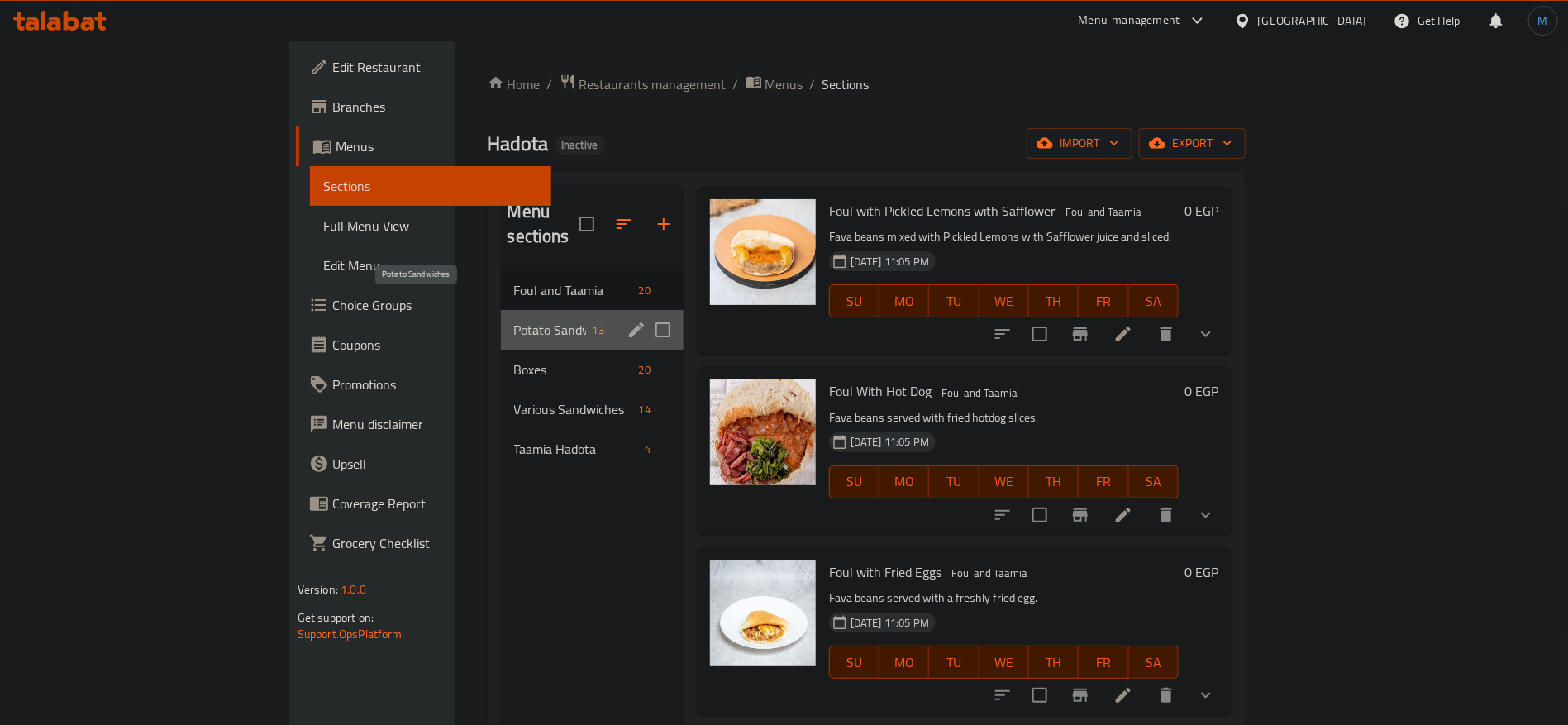
click at [514, 320] on span "Potato Sandwiches" at bounding box center [549, 330] width 72 height 20
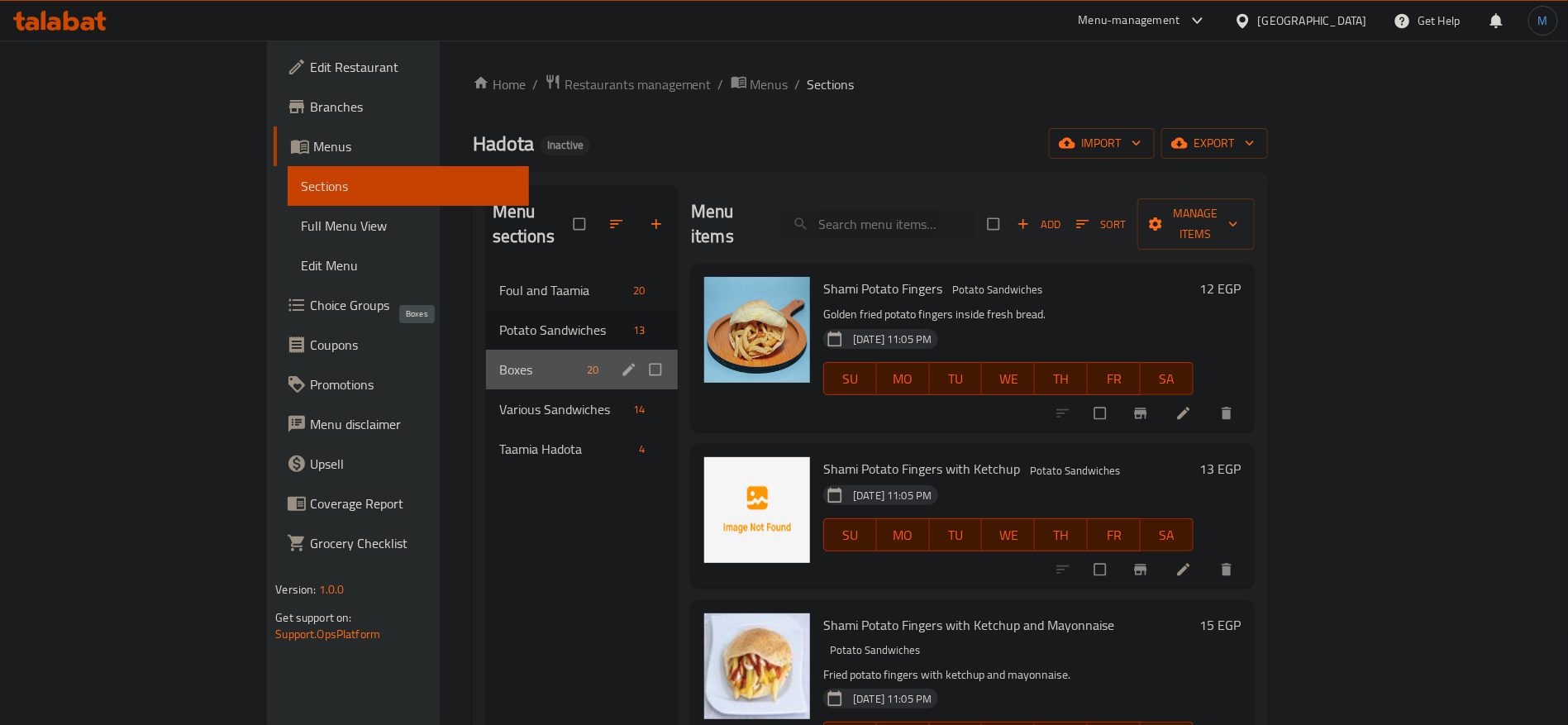
click at [499, 359] on span "Boxes" at bounding box center [540, 369] width 81 height 20
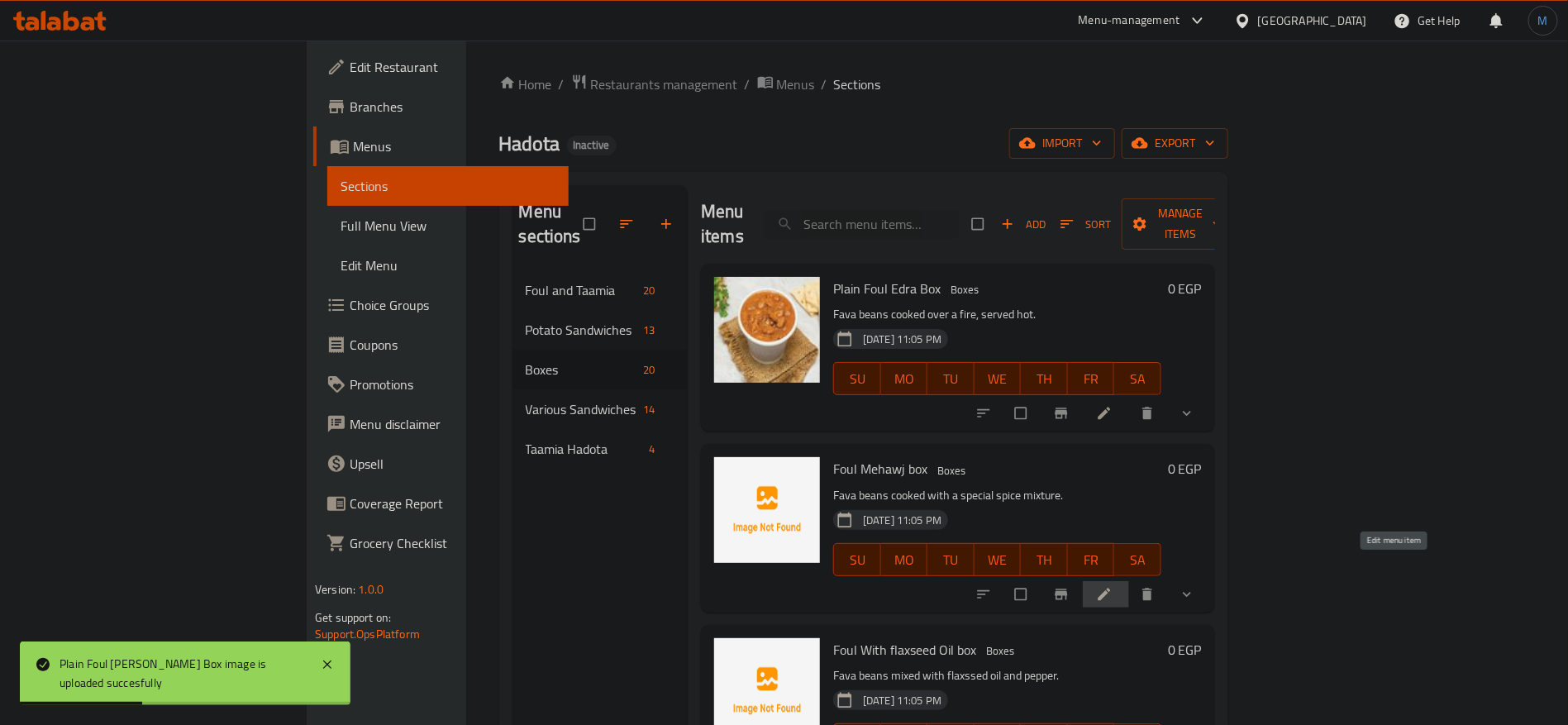
click at [1112, 586] on icon at bounding box center [1104, 594] width 17 height 17
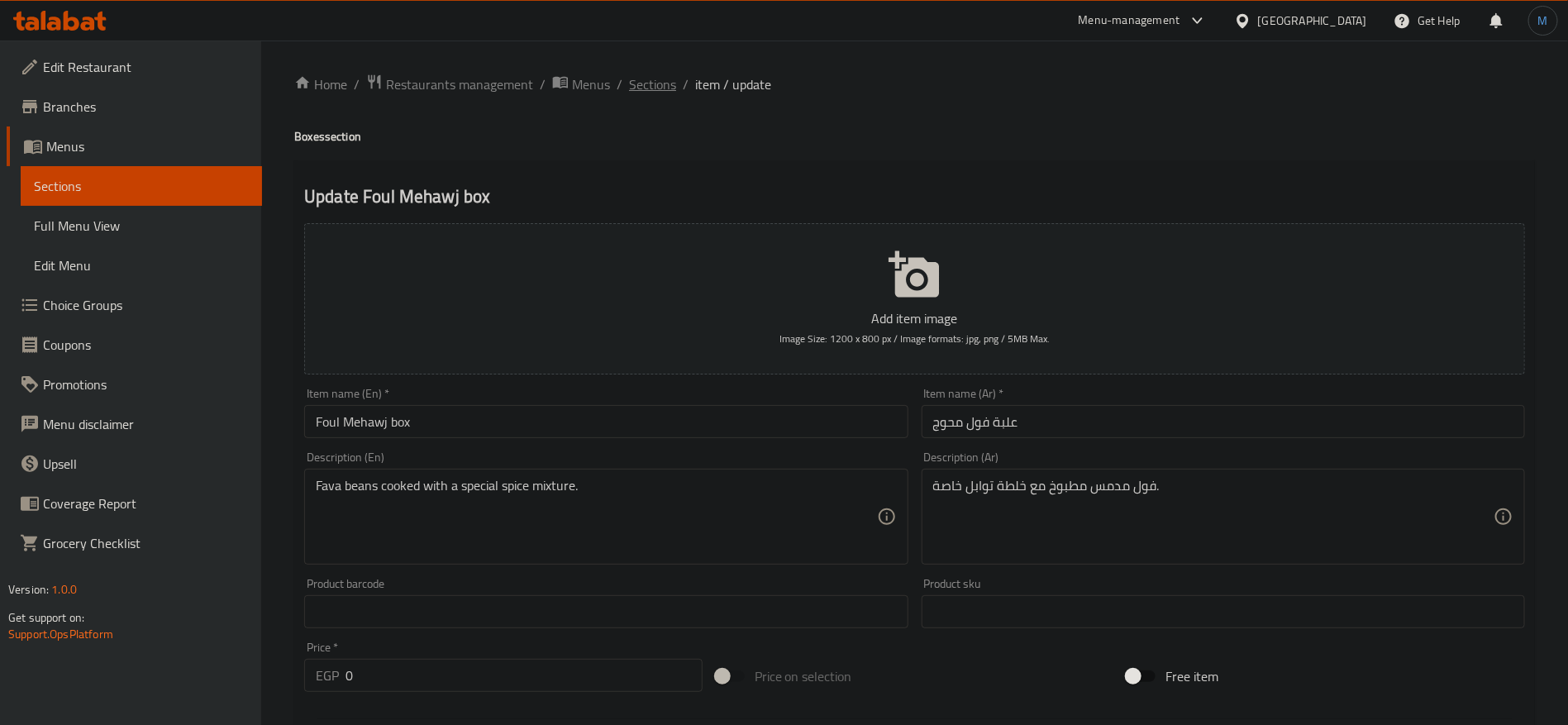
click at [648, 83] on span "Sections" at bounding box center [652, 84] width 47 height 20
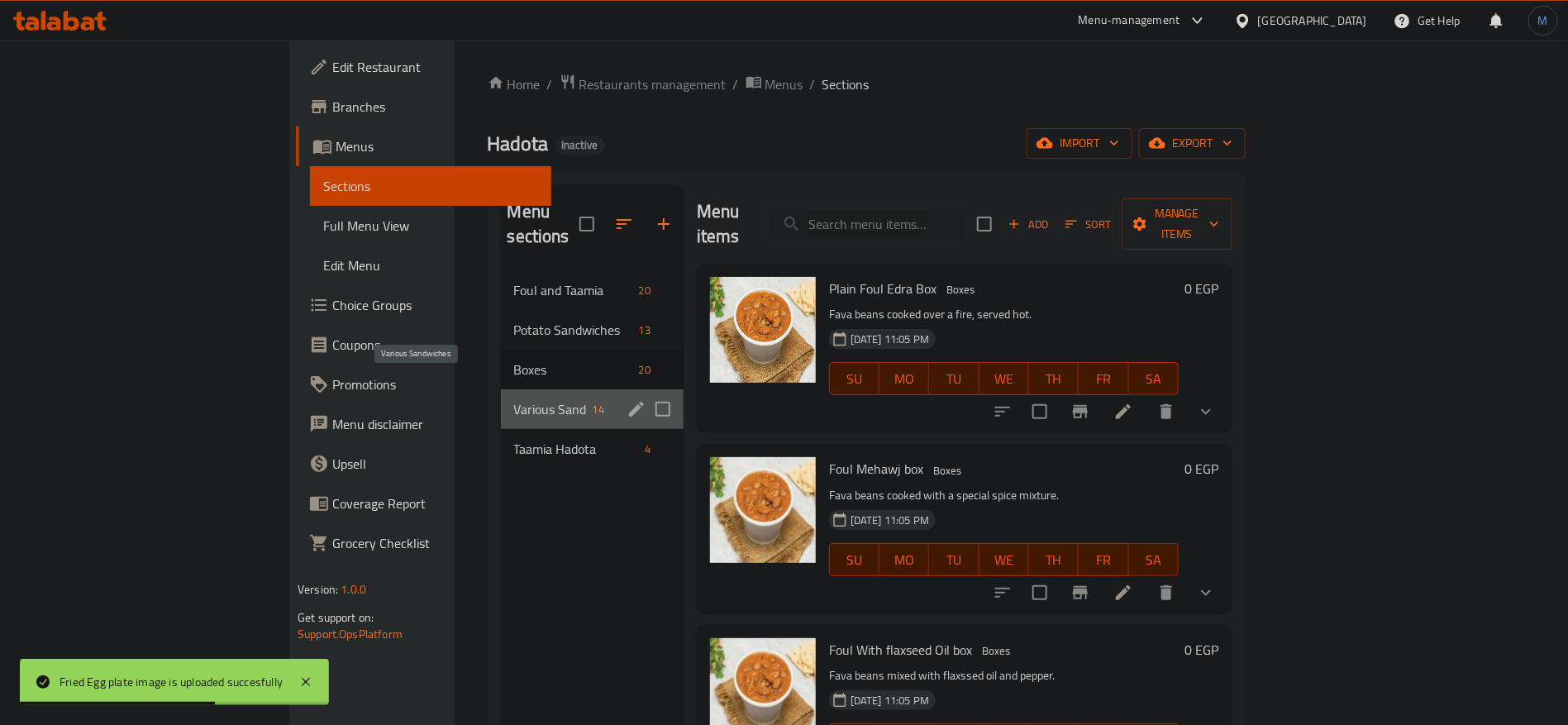
click at [514, 400] on span "Various Sandwiches" at bounding box center [549, 409] width 72 height 20
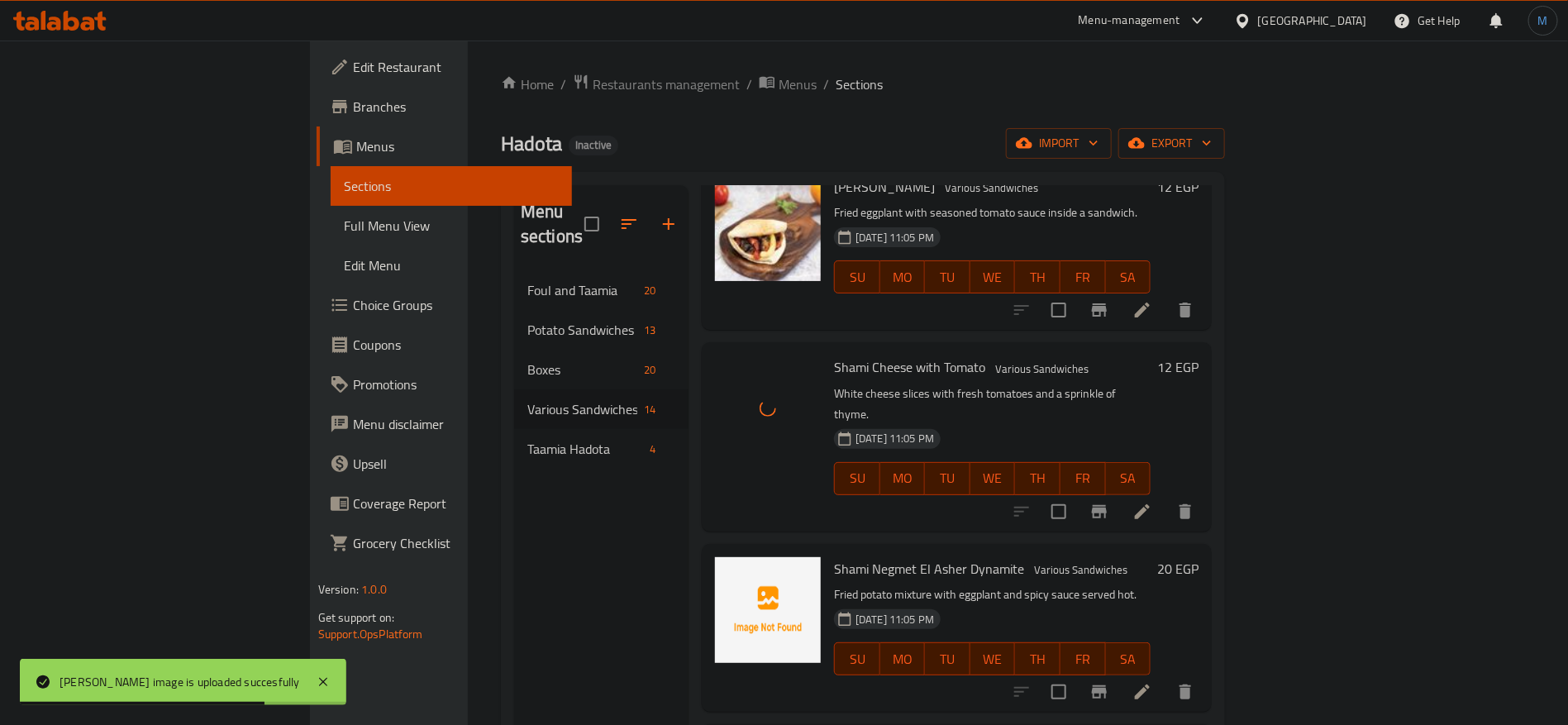
scroll to position [496, 0]
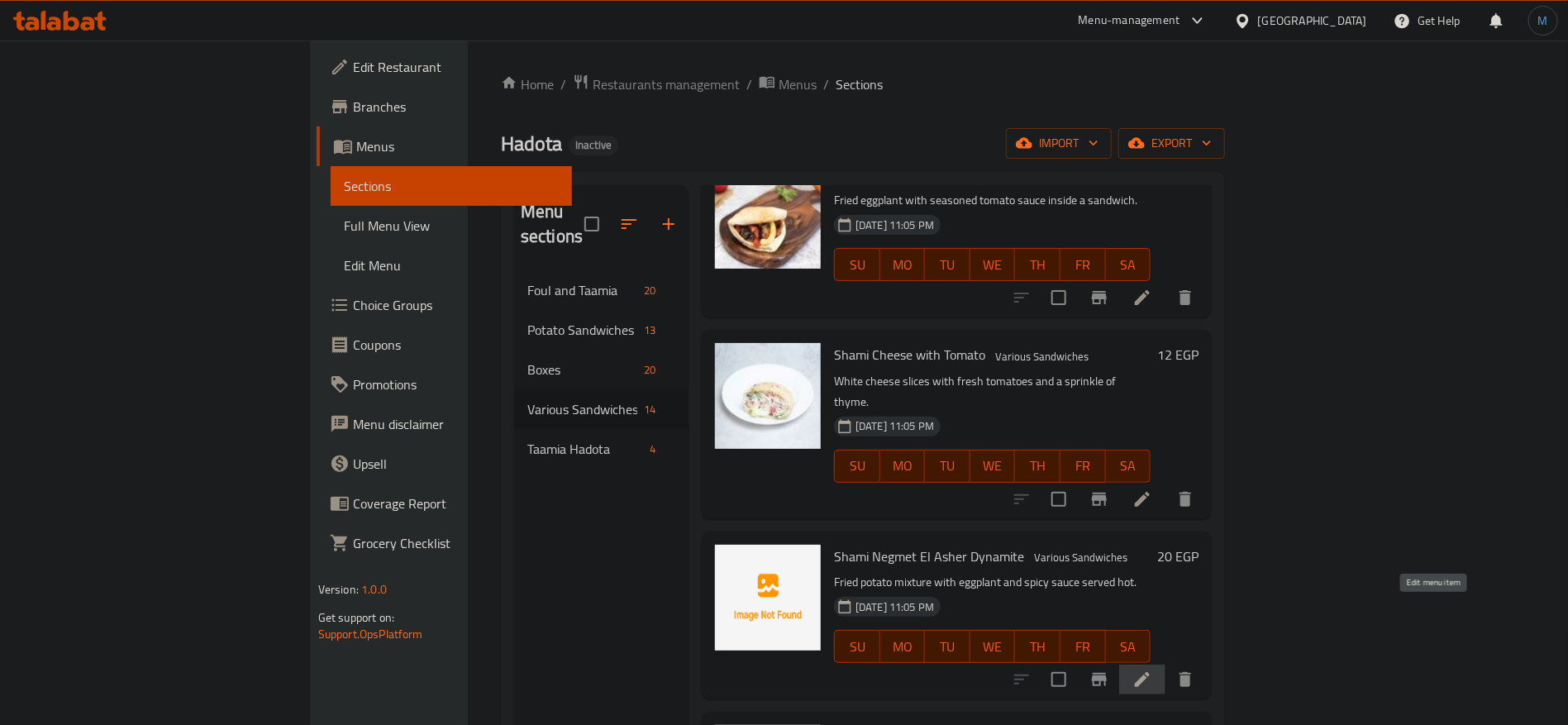
click at [1152, 670] on icon at bounding box center [1142, 680] width 20 height 20
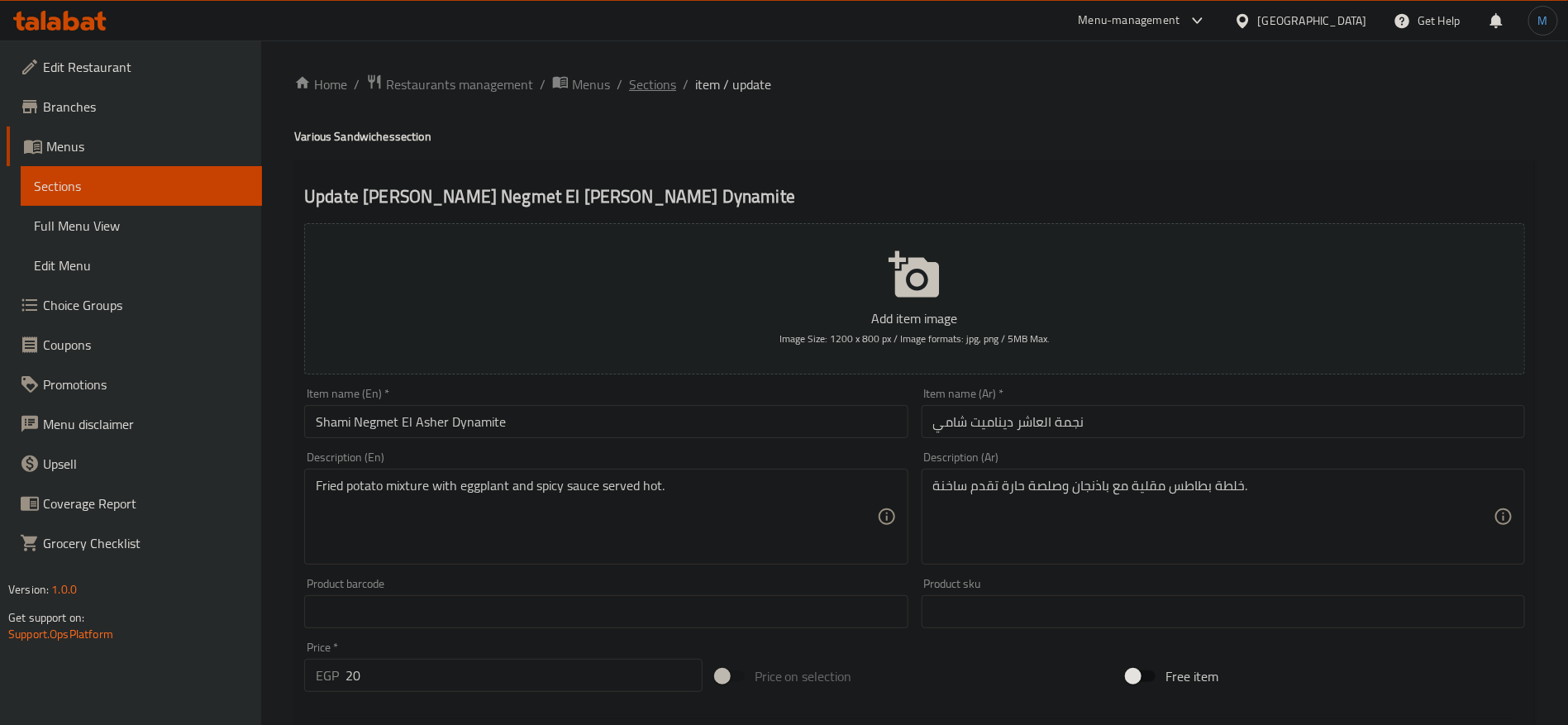
click at [656, 80] on span "Sections" at bounding box center [652, 84] width 47 height 20
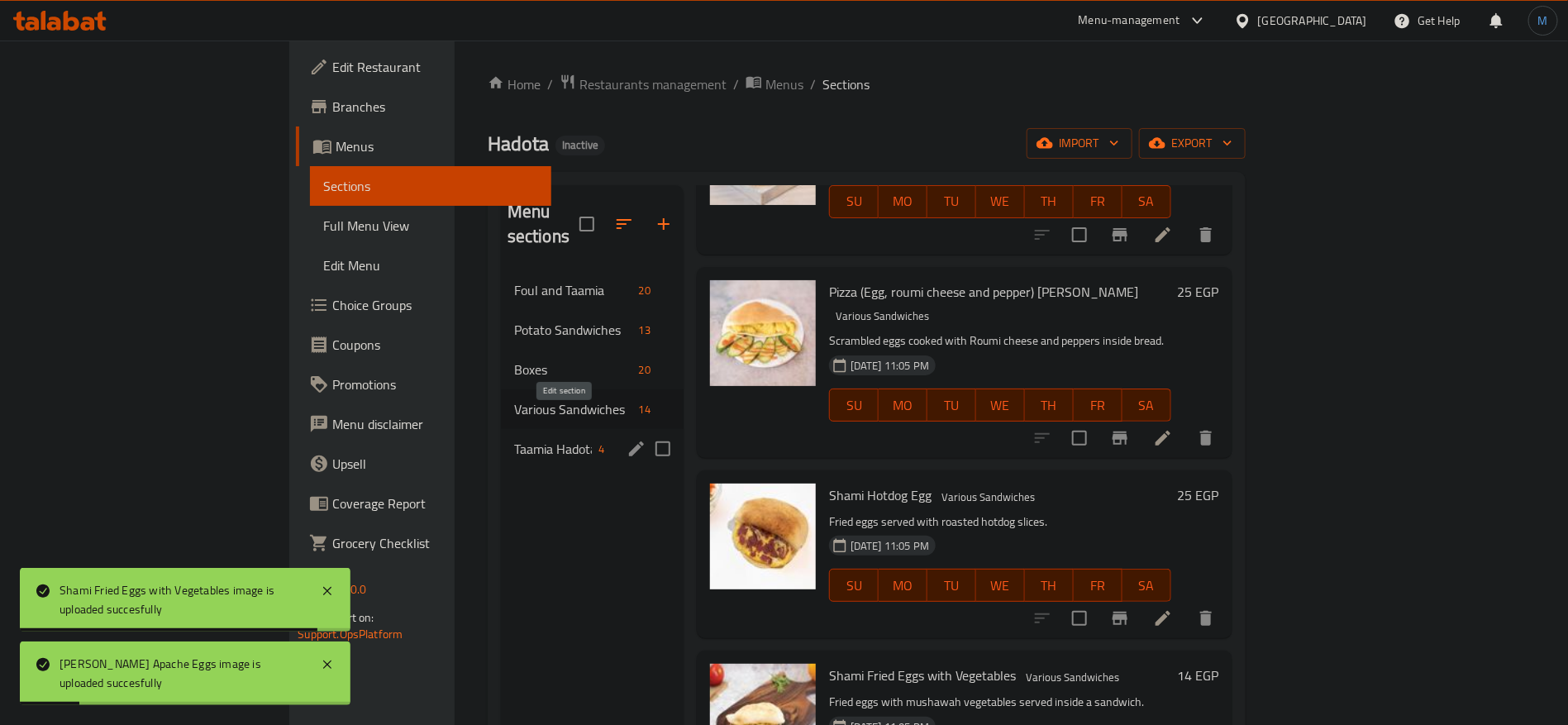
click at [629, 441] on icon "edit" at bounding box center [636, 449] width 15 height 15
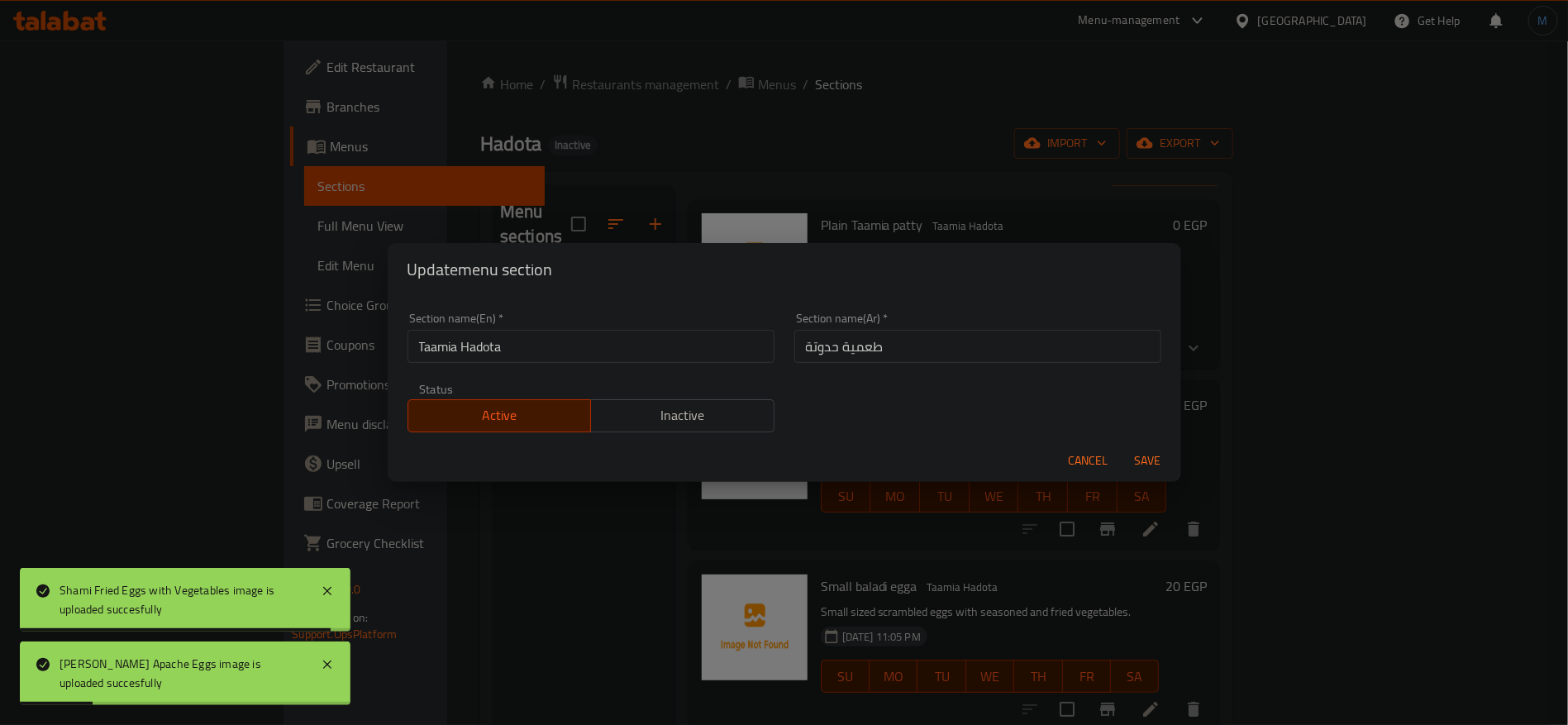
scroll to position [38, 0]
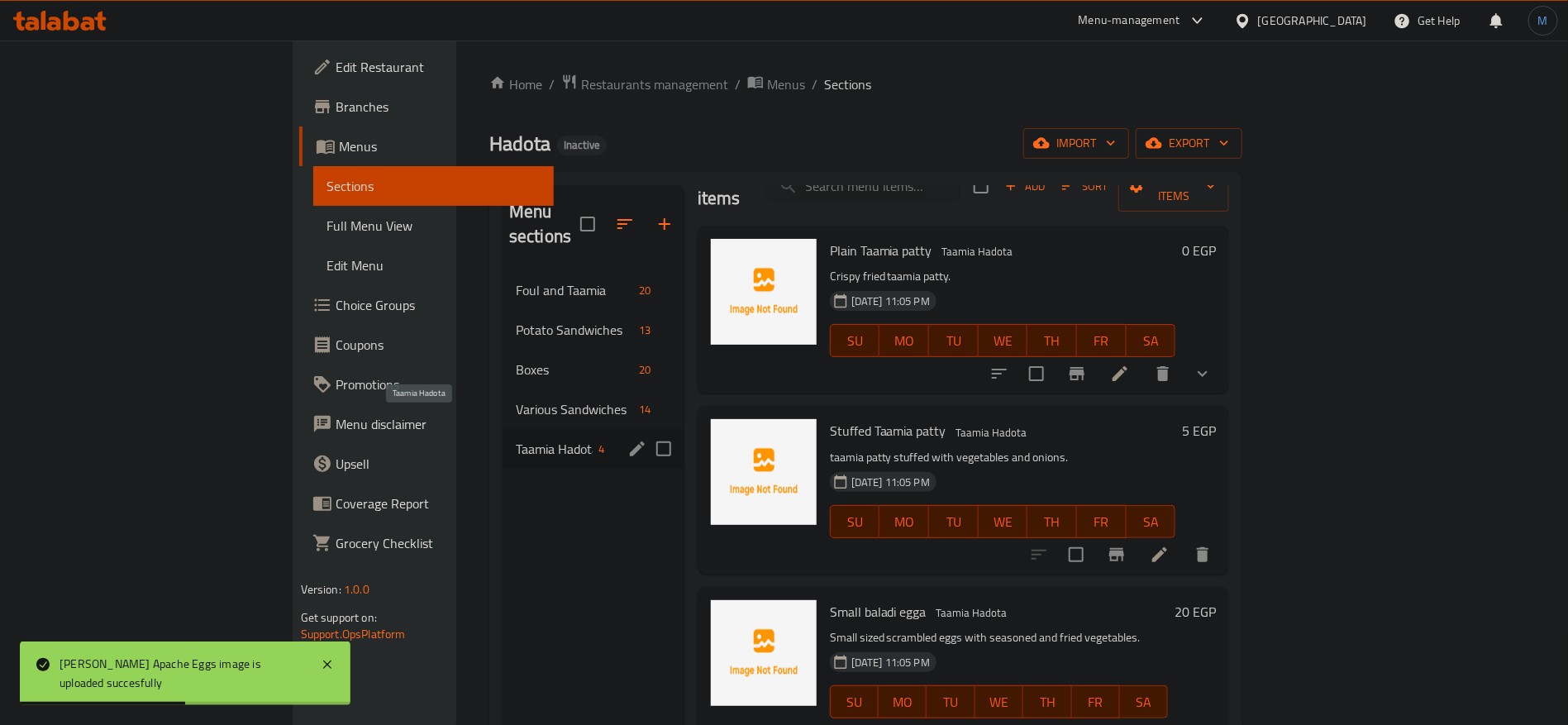
click at [516, 439] on span "Taamia Hadota" at bounding box center [554, 449] width 77 height 20
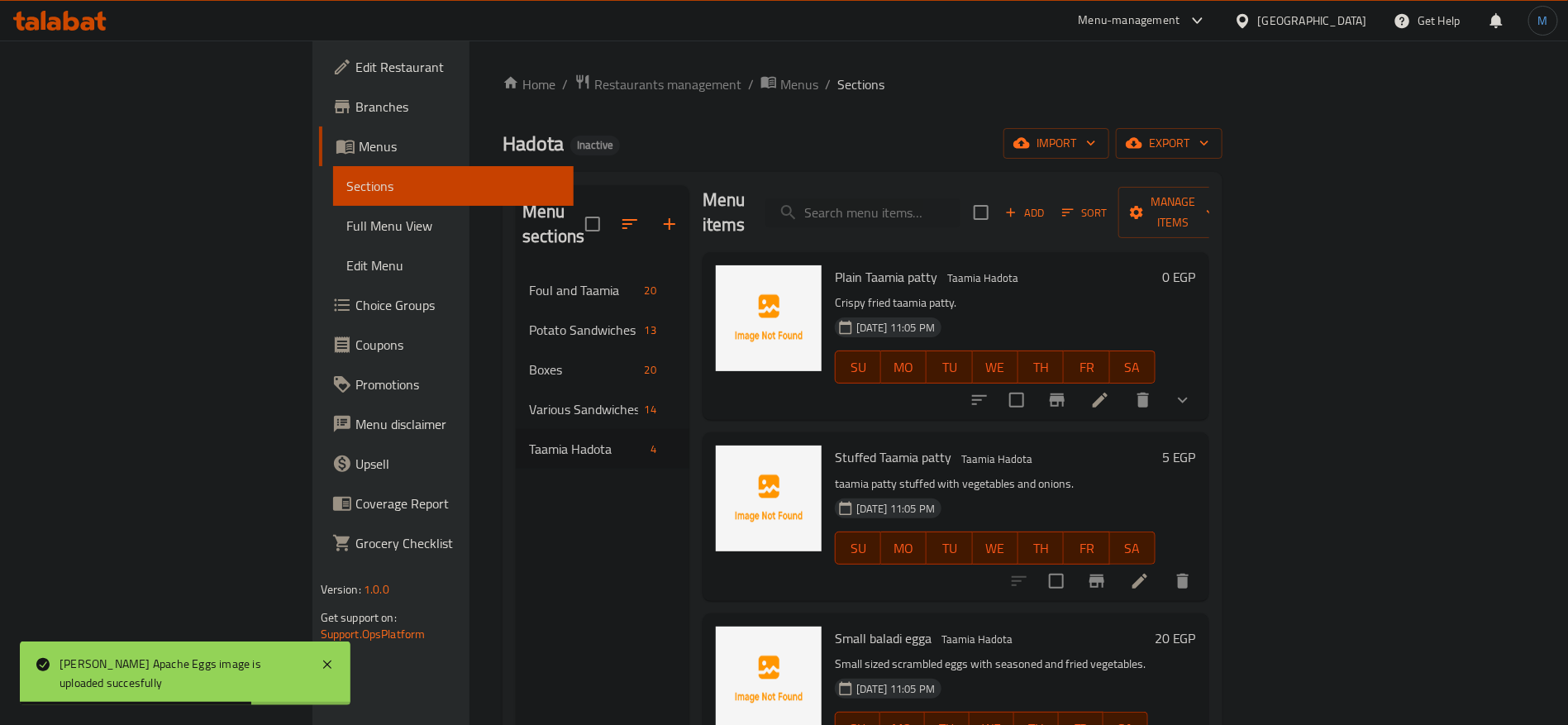
scroll to position [0, 0]
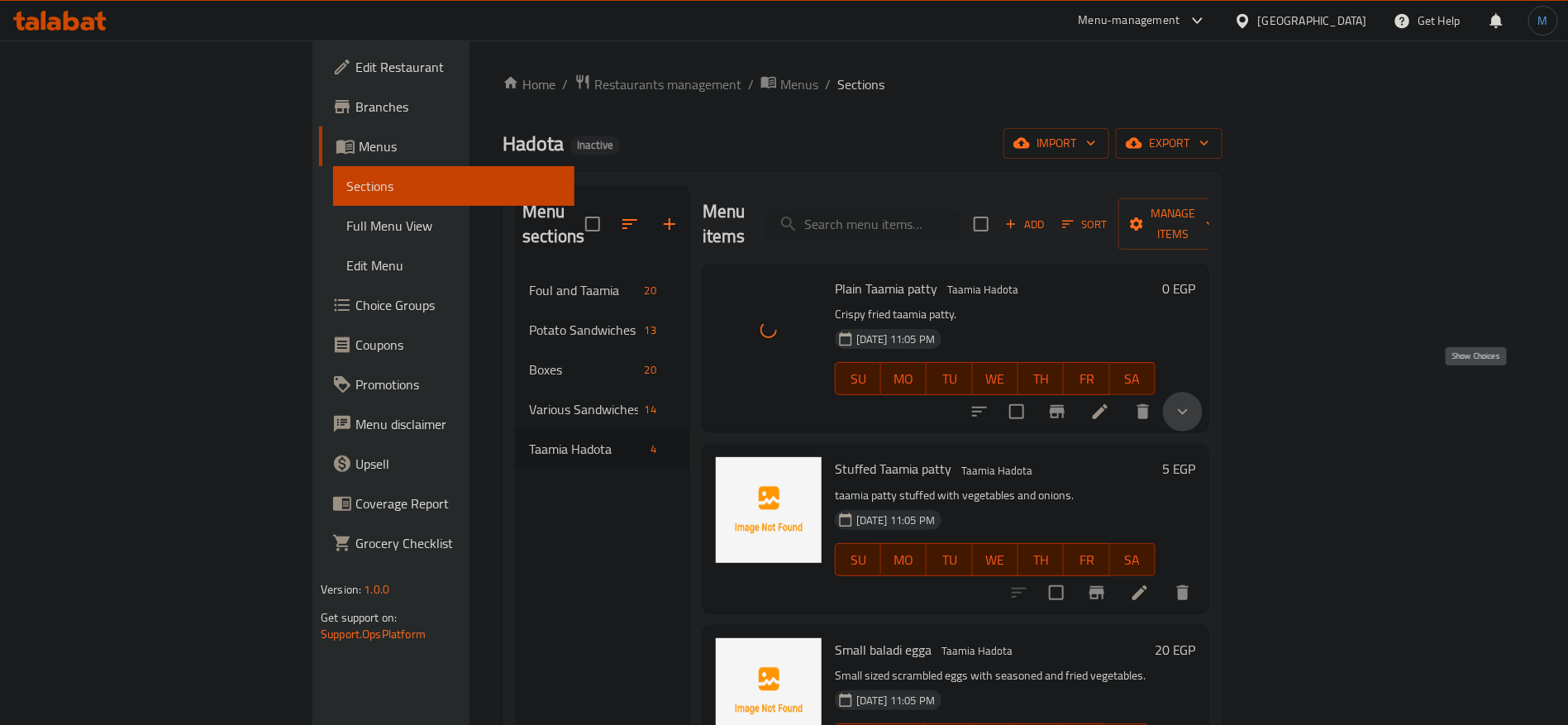
click at [1193, 401] on icon "show more" at bounding box center [1183, 411] width 20 height 20
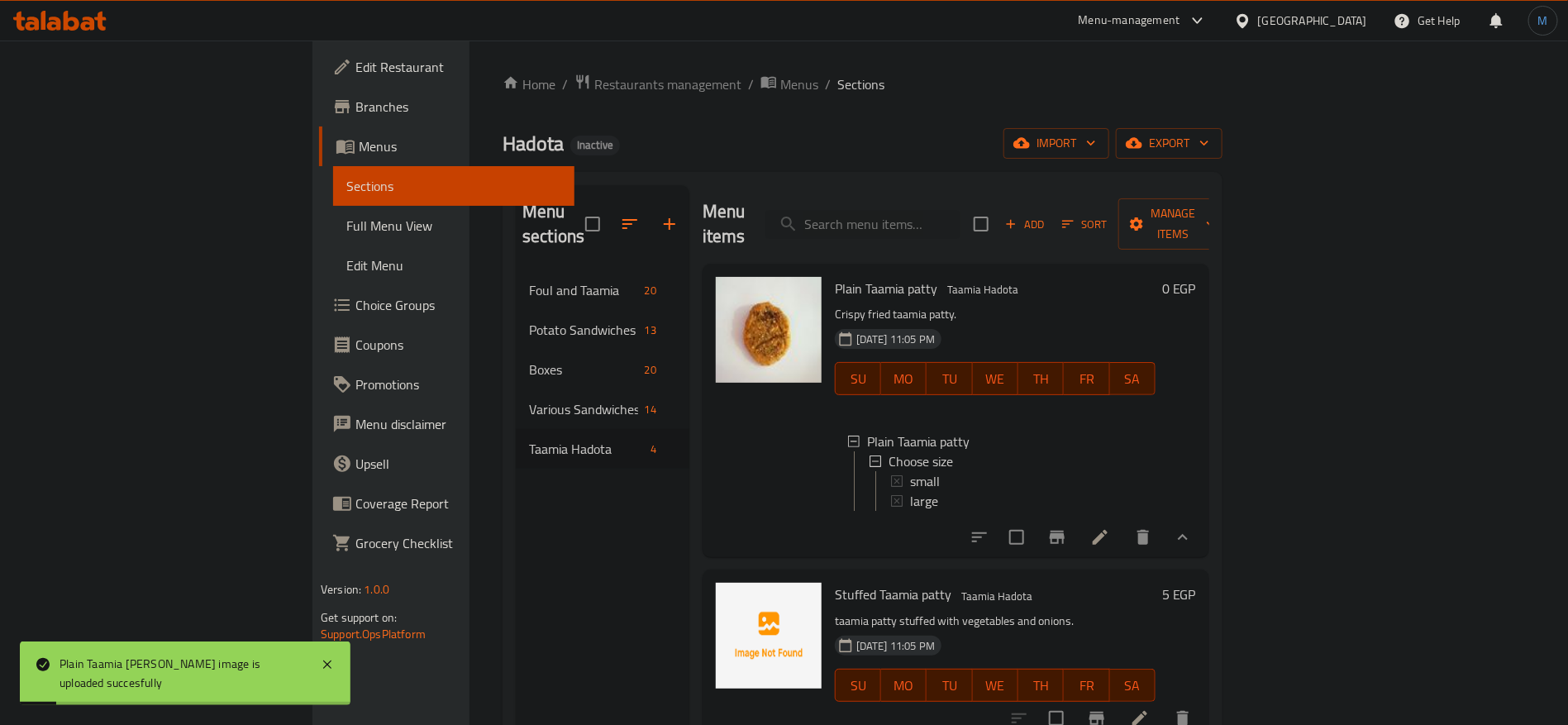
click at [1209, 555] on div "Menu items Add Sort Manage items Plain Taamia patty Taamia Hadota Crispy fried …" at bounding box center [949, 548] width 520 height 725
click at [1110, 535] on icon at bounding box center [1100, 537] width 20 height 20
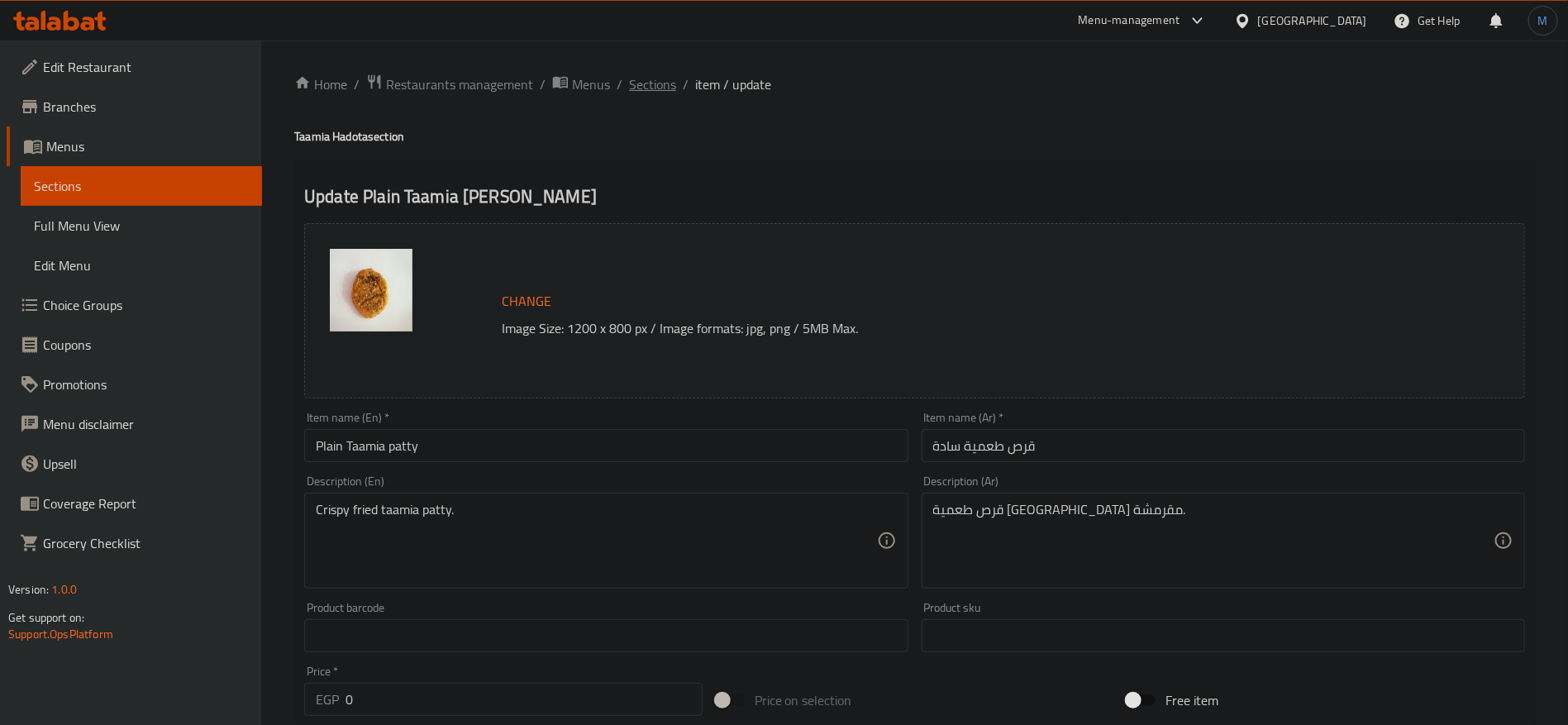
click at [661, 85] on span "Sections" at bounding box center [652, 84] width 47 height 20
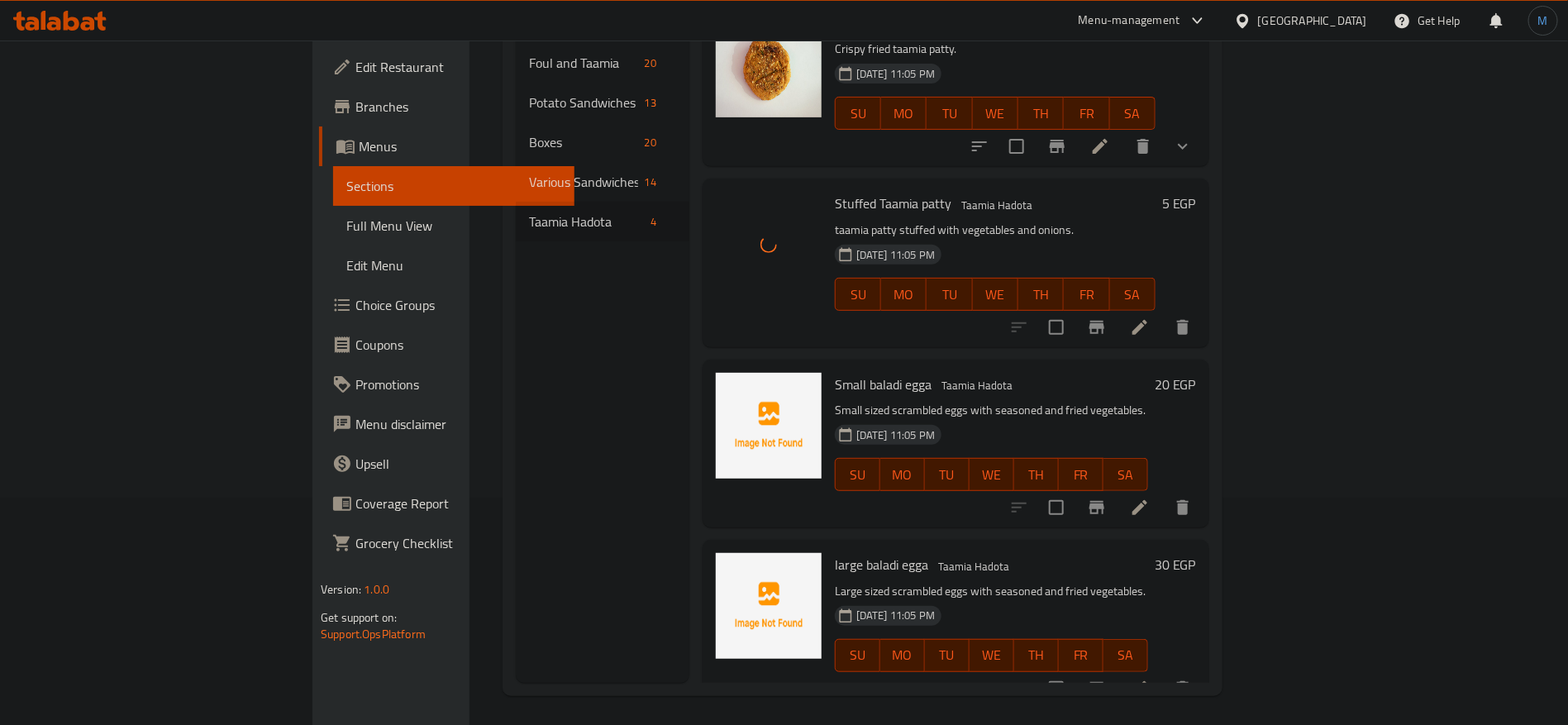
scroll to position [231, 0]
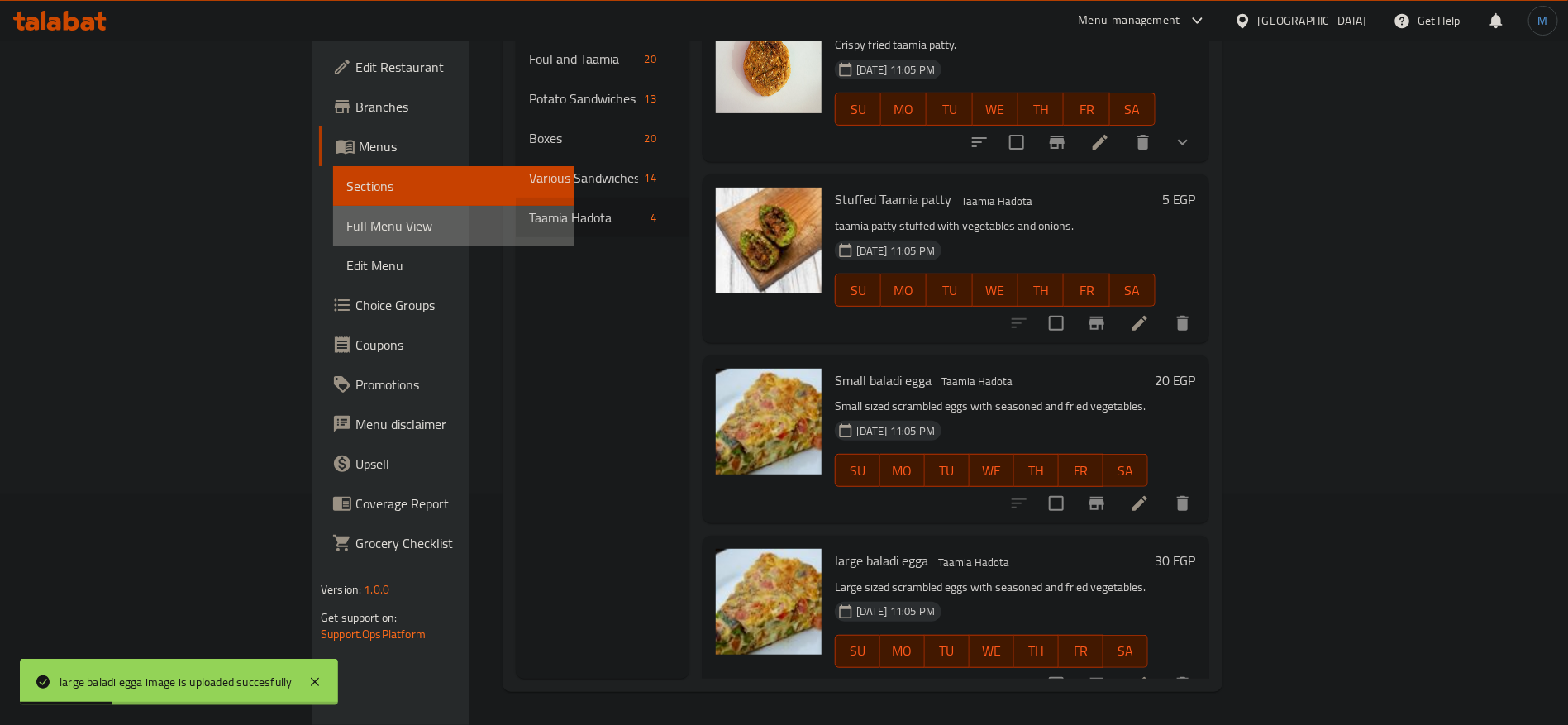
click at [346, 218] on span "Full Menu View" at bounding box center [453, 226] width 215 height 20
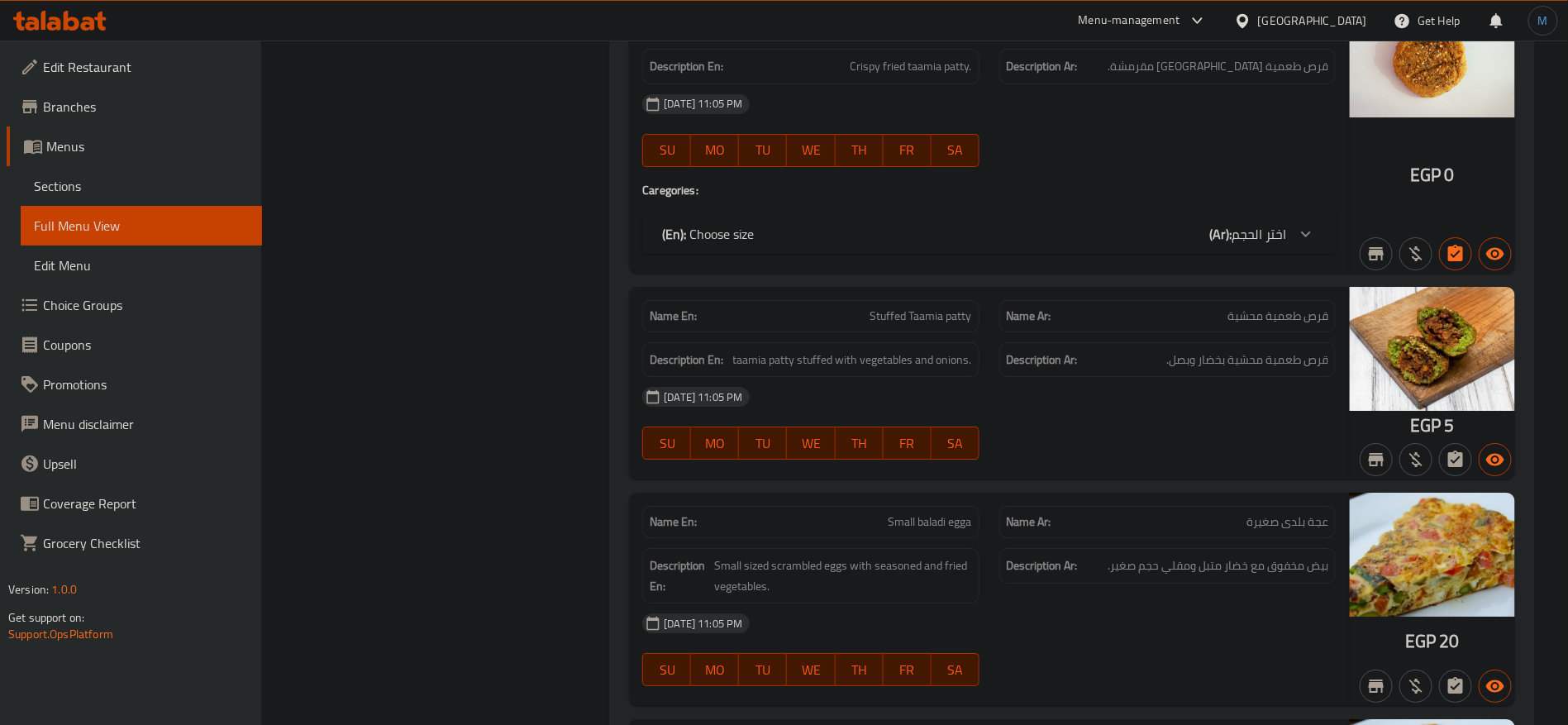
scroll to position [17953, 0]
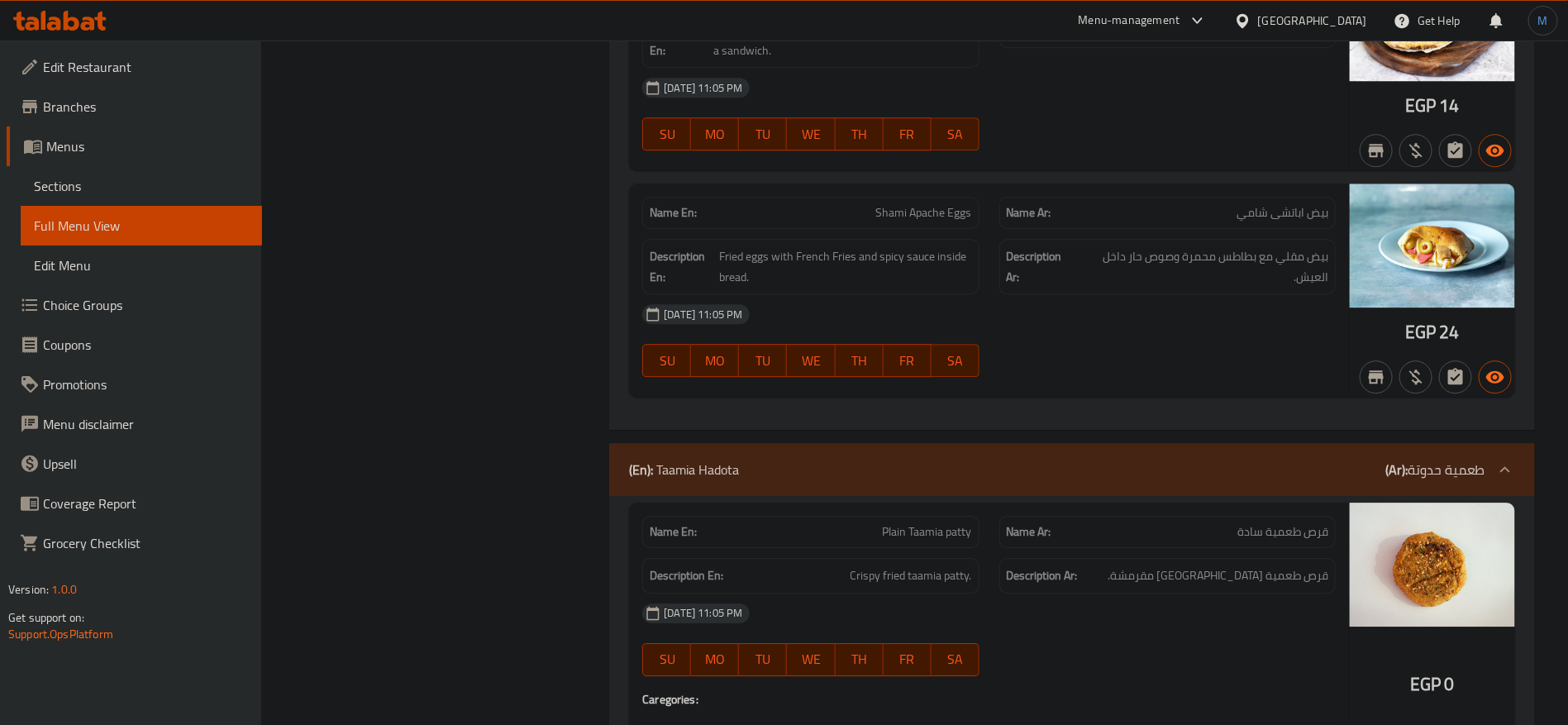
click at [1340, 24] on div "[GEOGRAPHIC_DATA]" at bounding box center [1312, 21] width 109 height 18
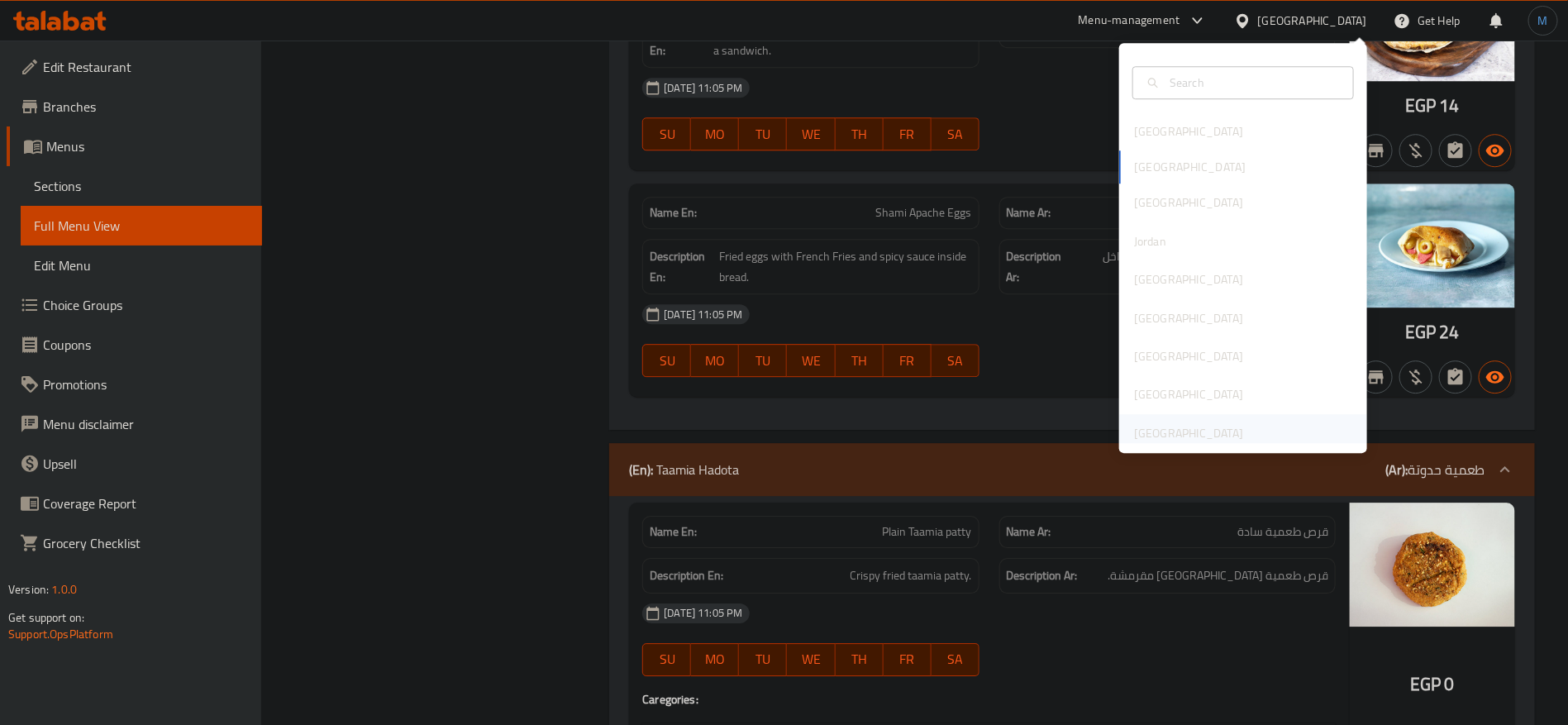
click at [1234, 431] on div "[GEOGRAPHIC_DATA]" at bounding box center [1188, 433] width 136 height 38
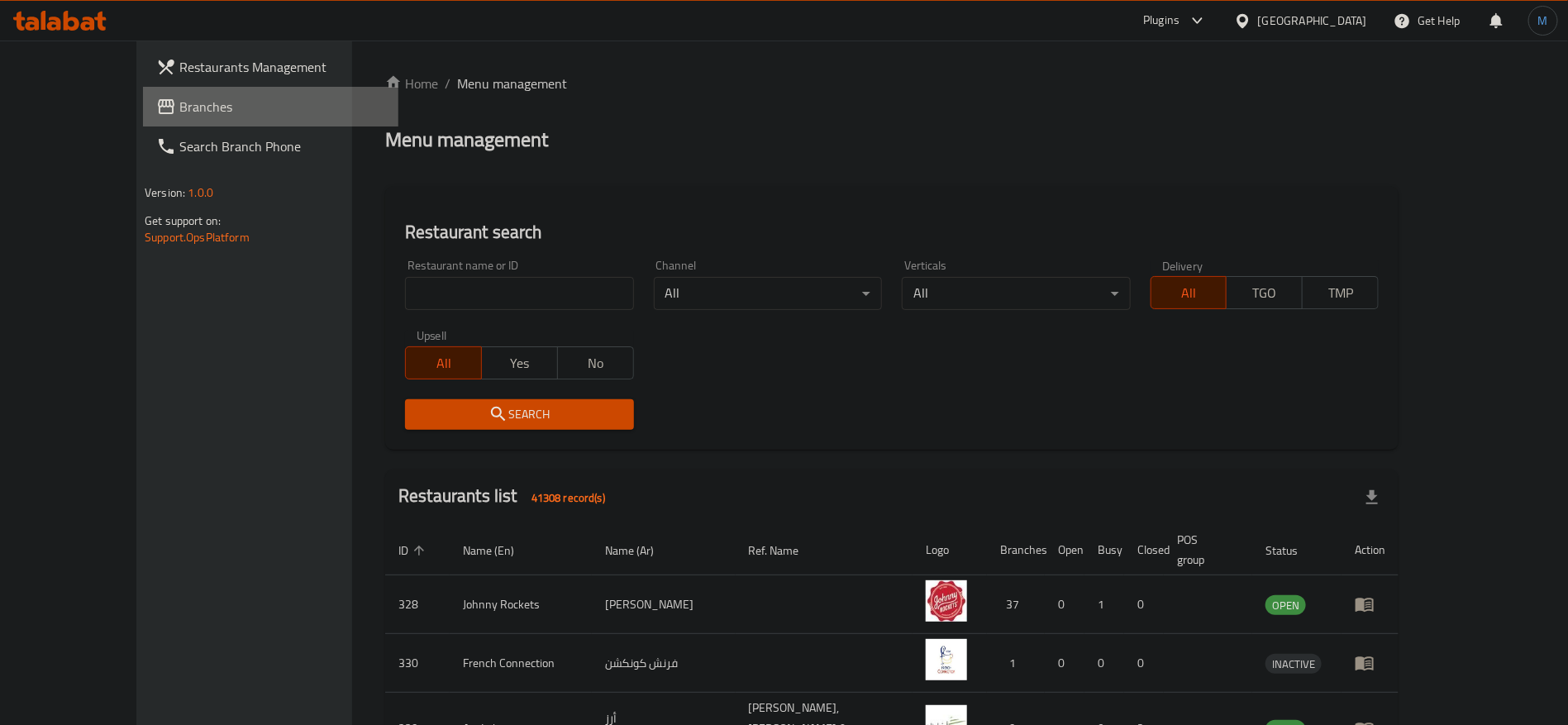
click at [179, 96] on span "Branches" at bounding box center [282, 106] width 206 height 20
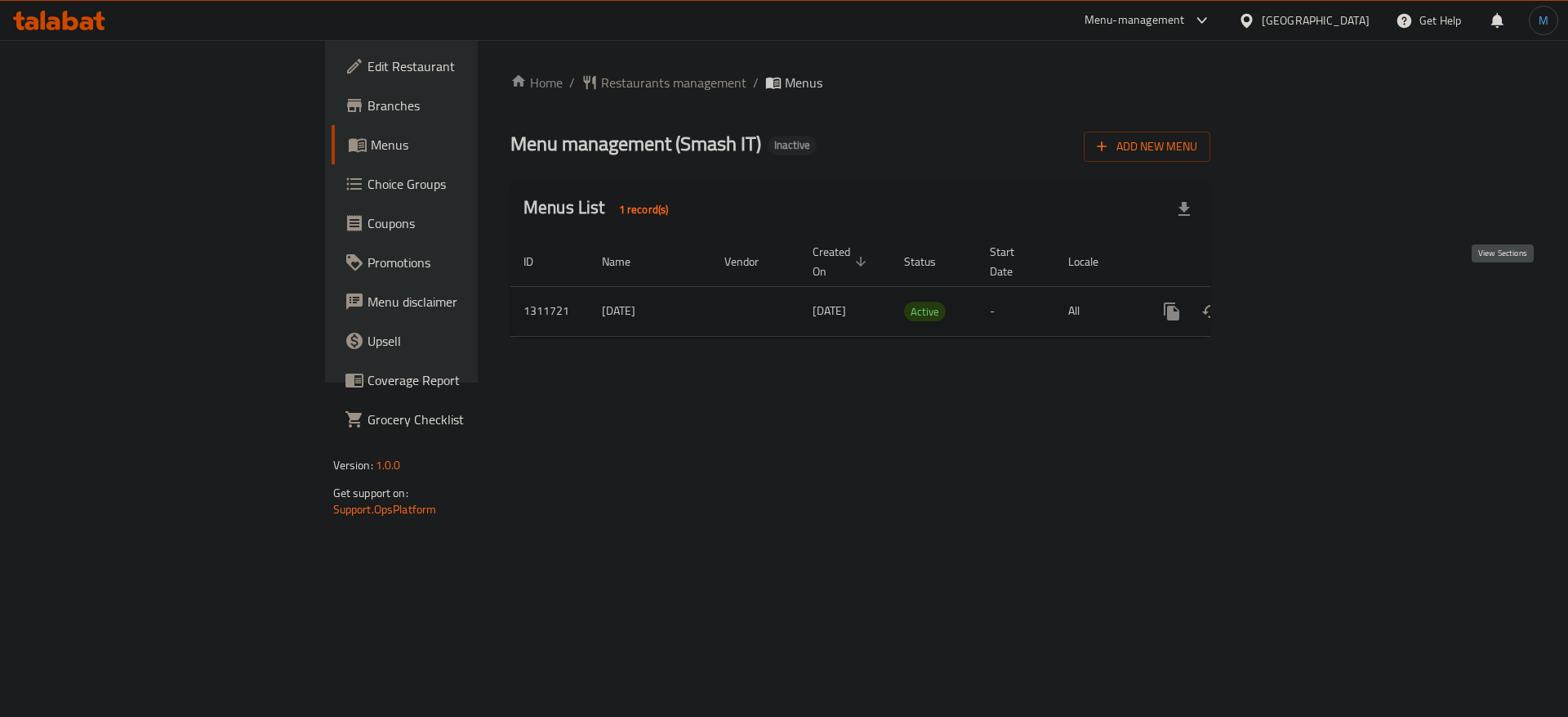
click at [1299, 302] on icon "enhanced table" at bounding box center [1289, 311] width 19 height 19
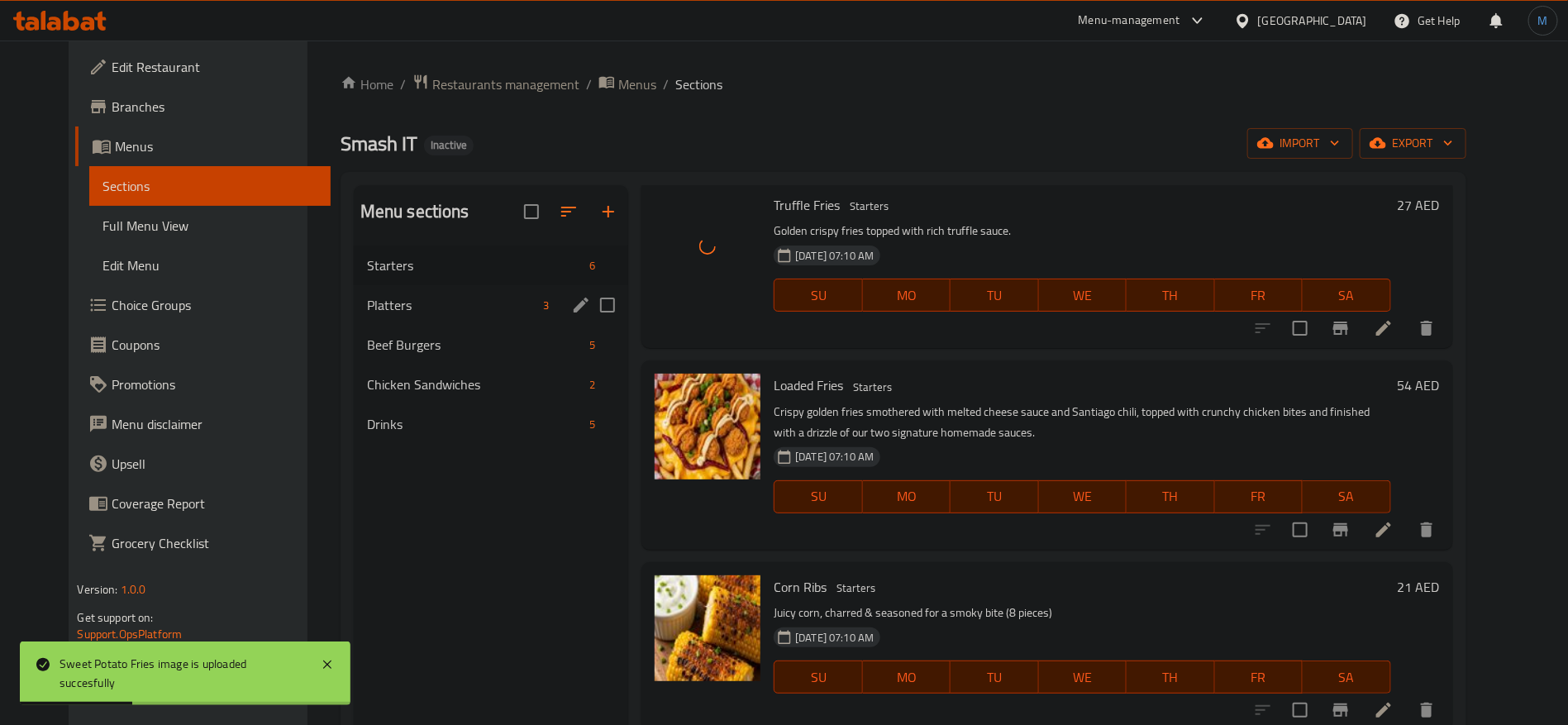
click at [415, 292] on div "Platters 3" at bounding box center [491, 305] width 275 height 39
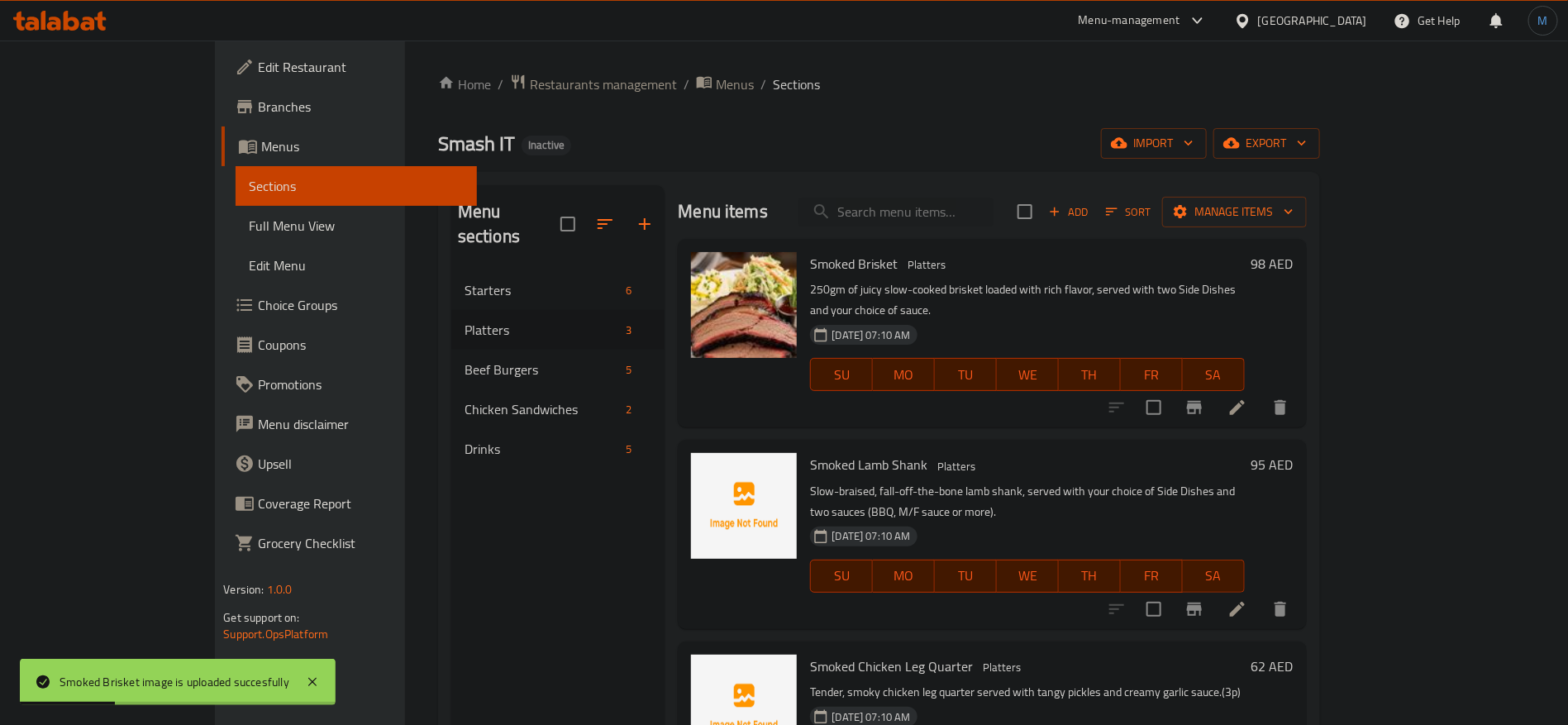
click at [817, 452] on span "Smoked Lamb Shank" at bounding box center [869, 465] width 118 height 25
copy span "Lamb"
click at [814, 452] on span "Smoked Lamb Shank" at bounding box center [869, 465] width 118 height 25
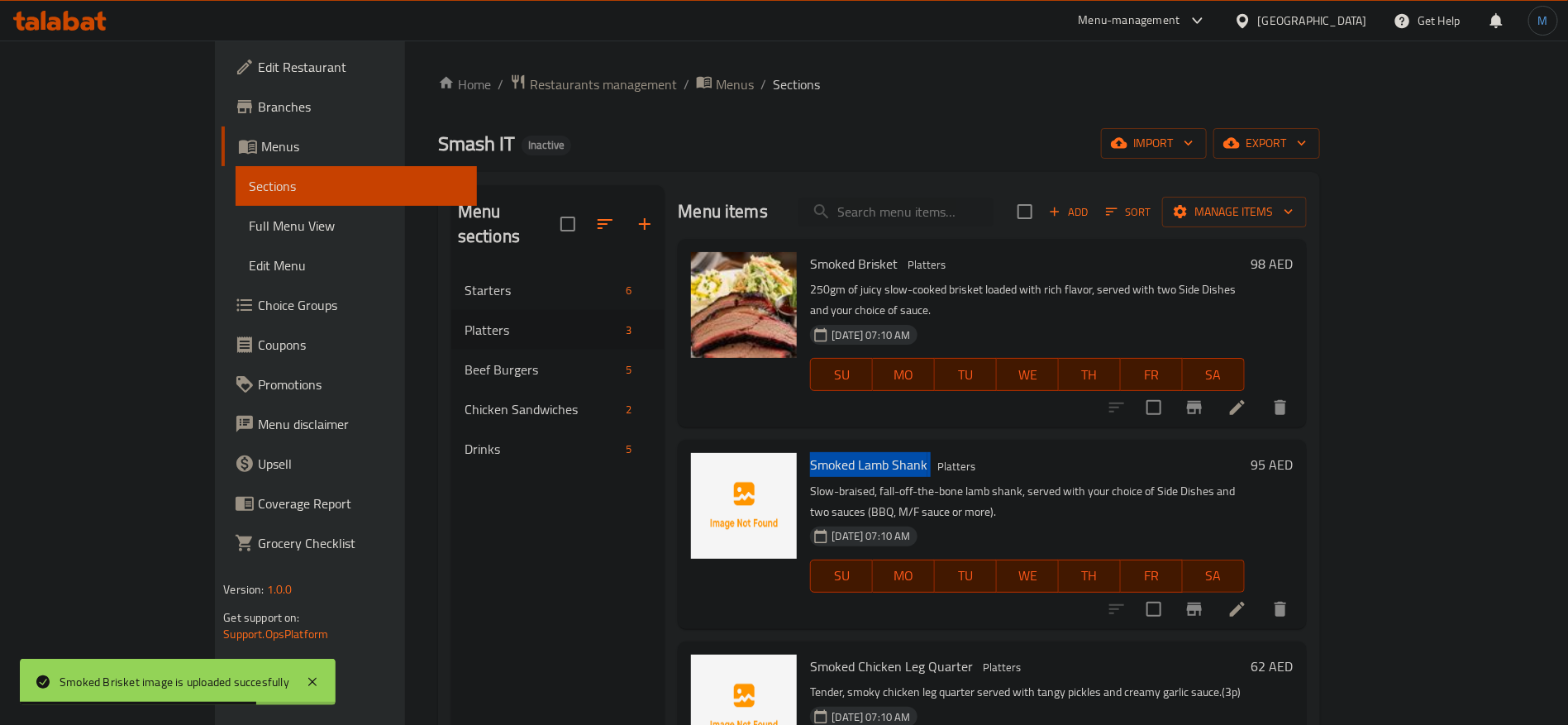
click at [814, 452] on span "Smoked Lamb Shank" at bounding box center [869, 465] width 118 height 25
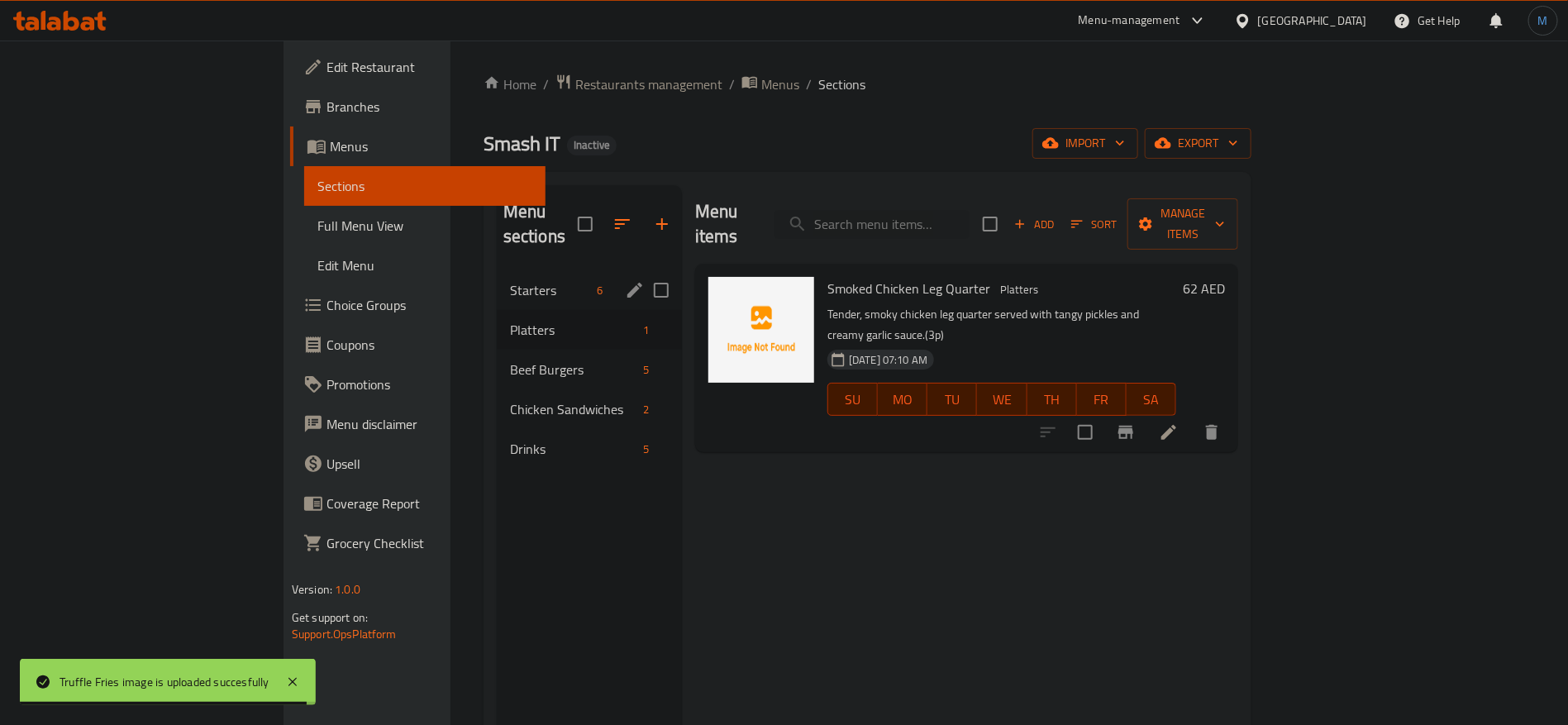
click at [497, 270] on div "Starters 6" at bounding box center [590, 290] width 186 height 39
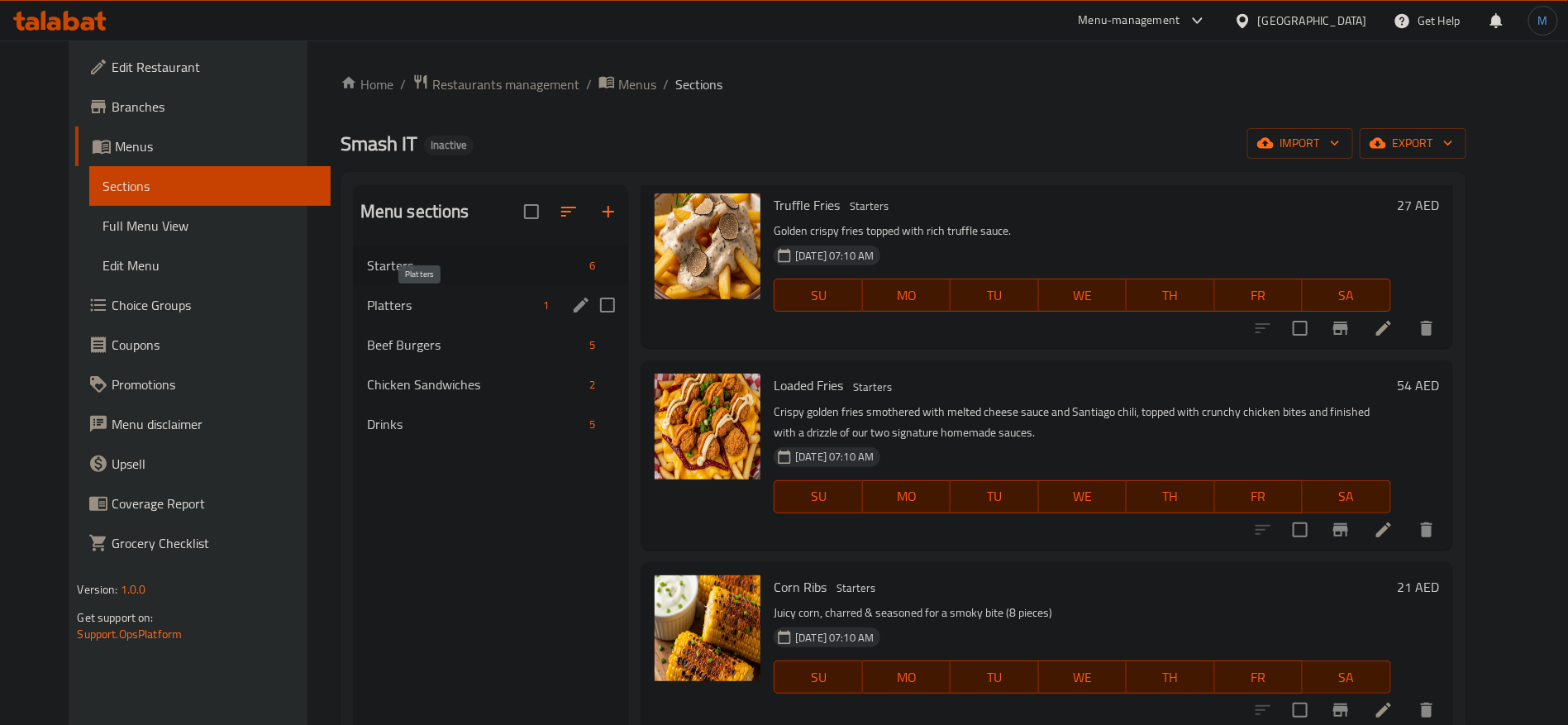
click at [446, 308] on span "Platters" at bounding box center [451, 305] width 169 height 20
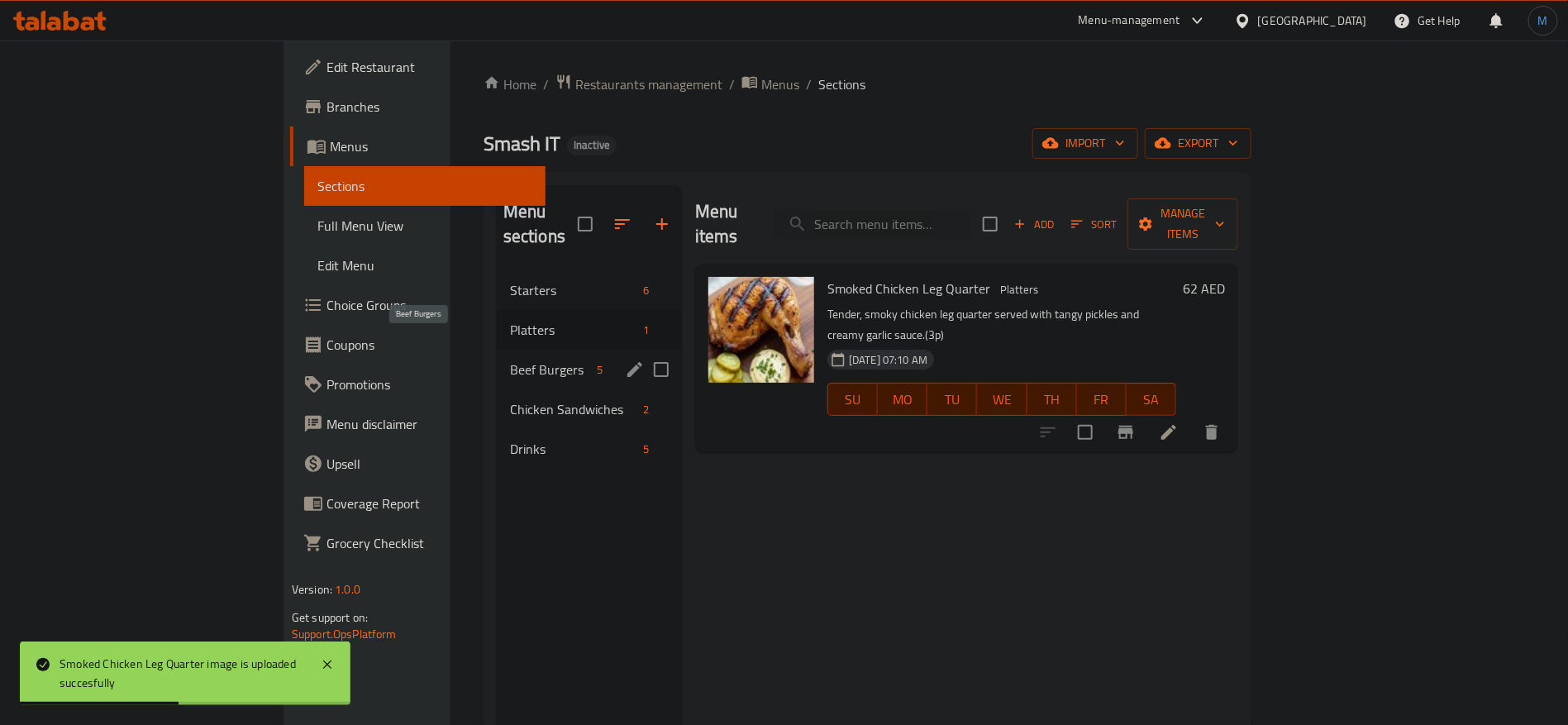
click at [510, 359] on span "Beef Burgers" at bounding box center [550, 369] width 80 height 20
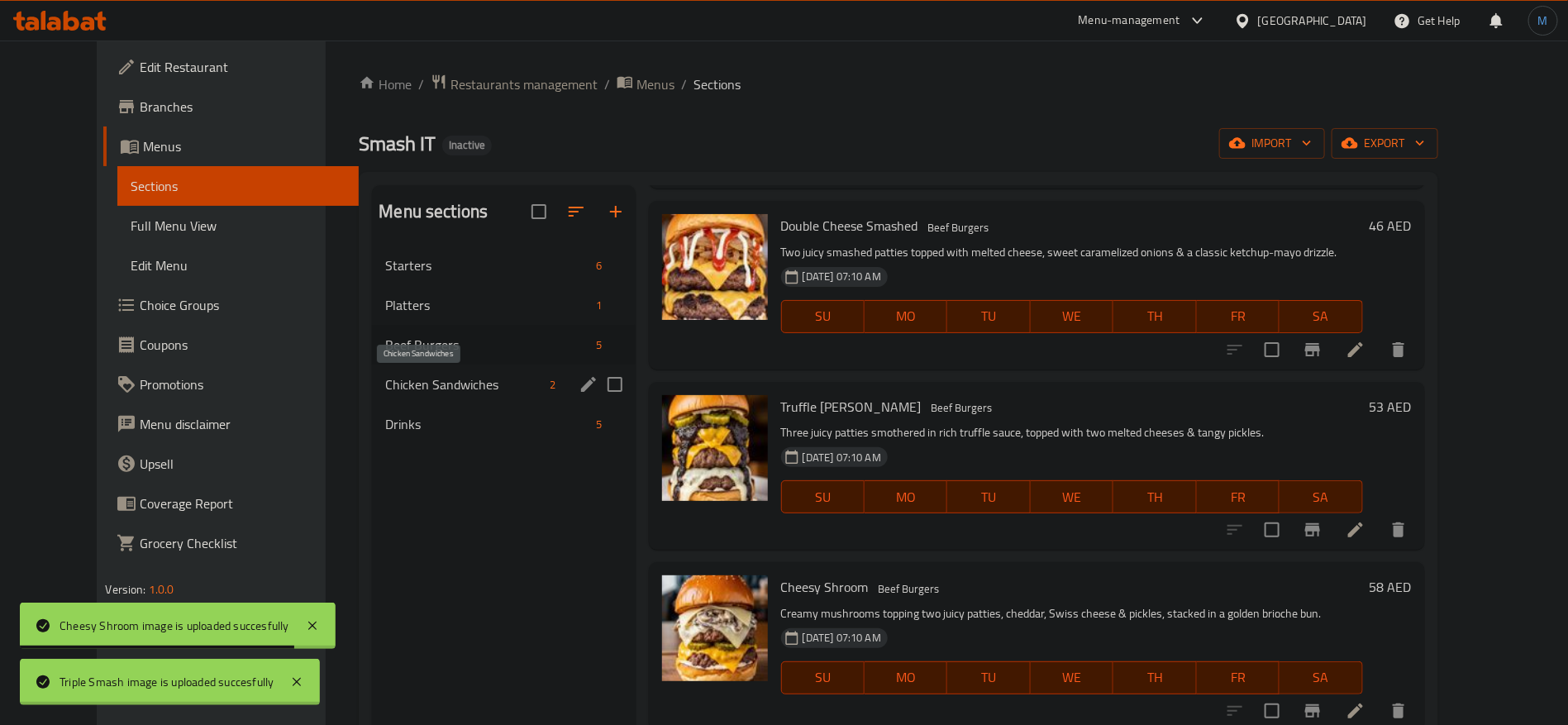
click at [467, 388] on span "Chicken Sandwiches" at bounding box center [464, 384] width 158 height 20
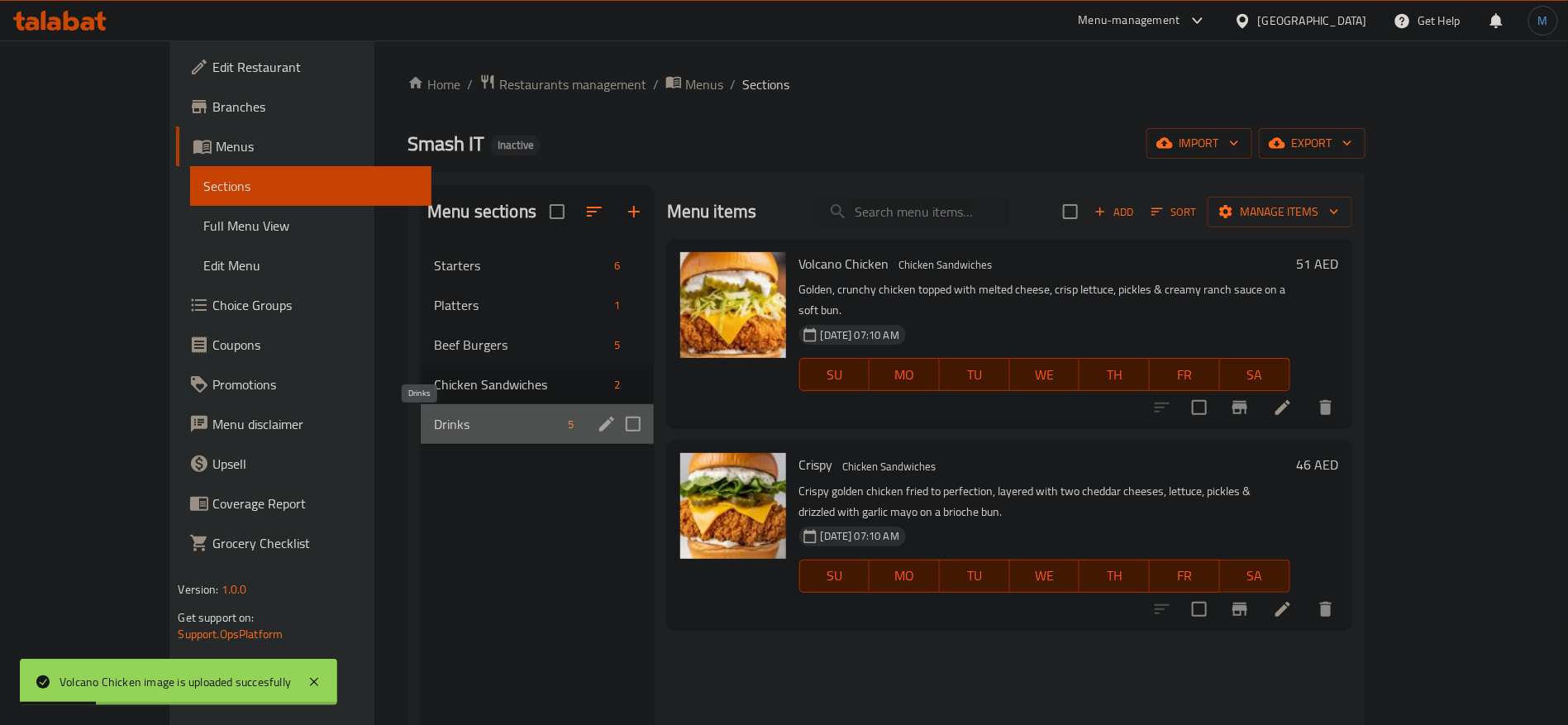
click at [433, 426] on span "Drinks" at bounding box center [497, 424] width 128 height 20
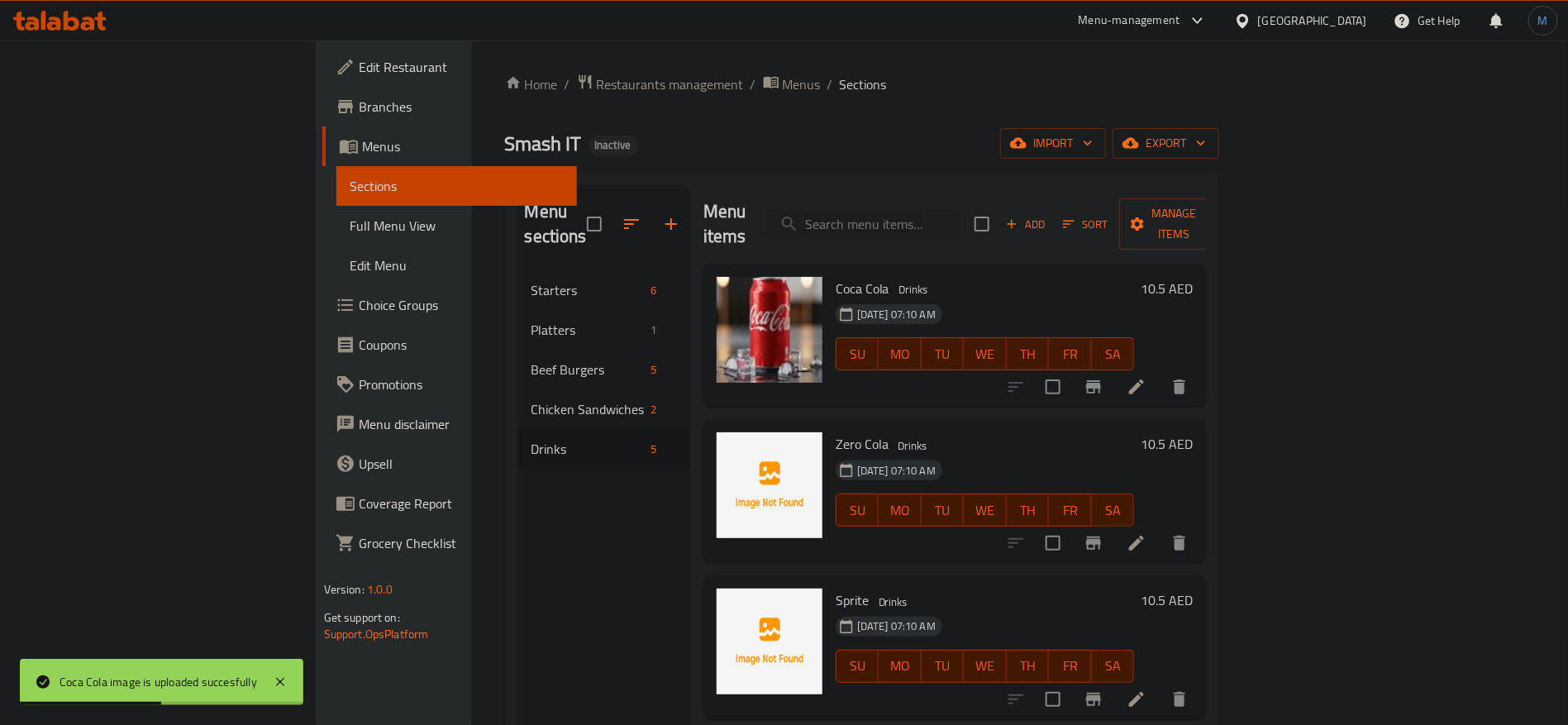
drag, startPoint x: 1458, startPoint y: 529, endPoint x: 1436, endPoint y: 524, distance: 22.6
click at [1199, 530] on div at bounding box center [1098, 543] width 203 height 39
click at [1146, 533] on icon at bounding box center [1136, 543] width 20 height 20
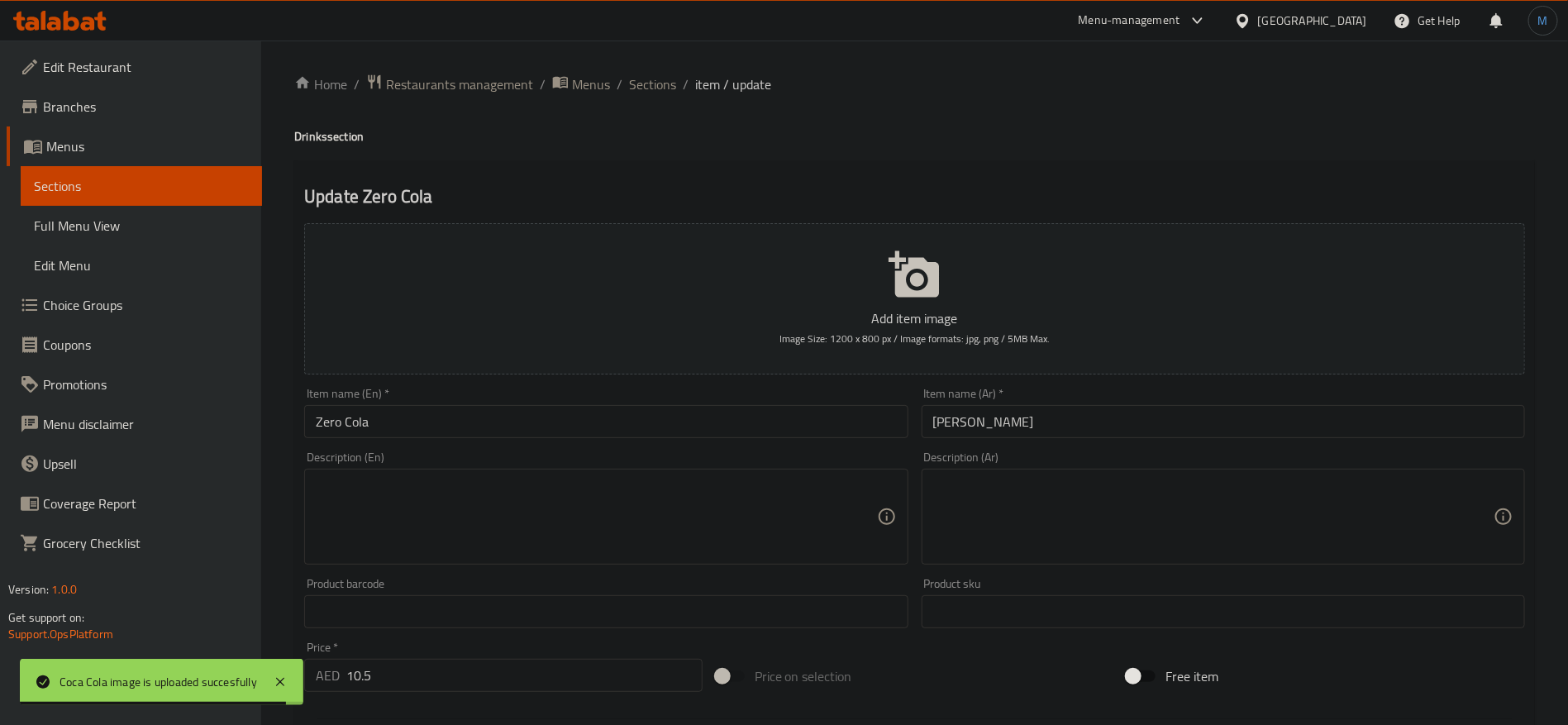
click at [676, 80] on ol "Home / Restaurants management / Menus / Sections / item / update" at bounding box center [914, 84] width 1241 height 21
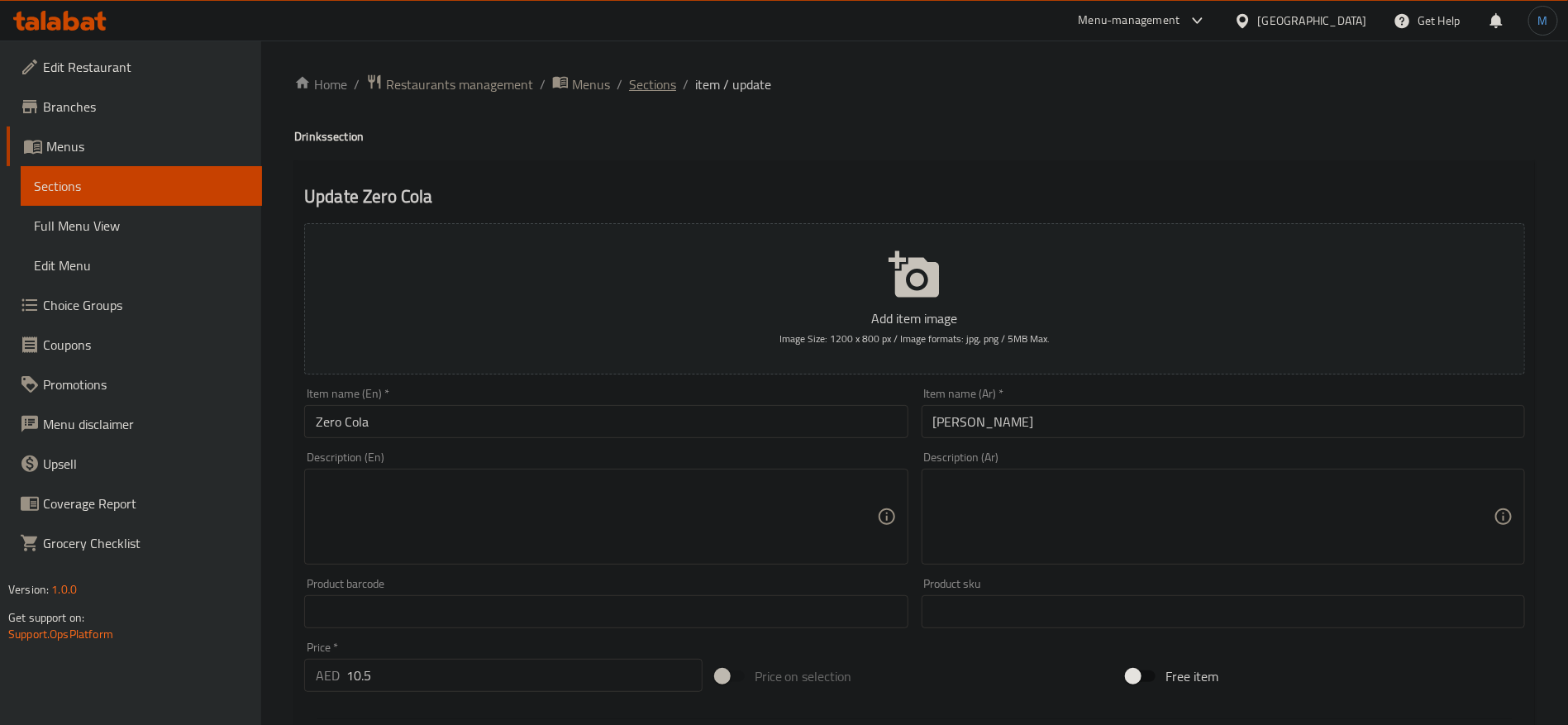
click at [663, 77] on span "Sections" at bounding box center [652, 84] width 47 height 20
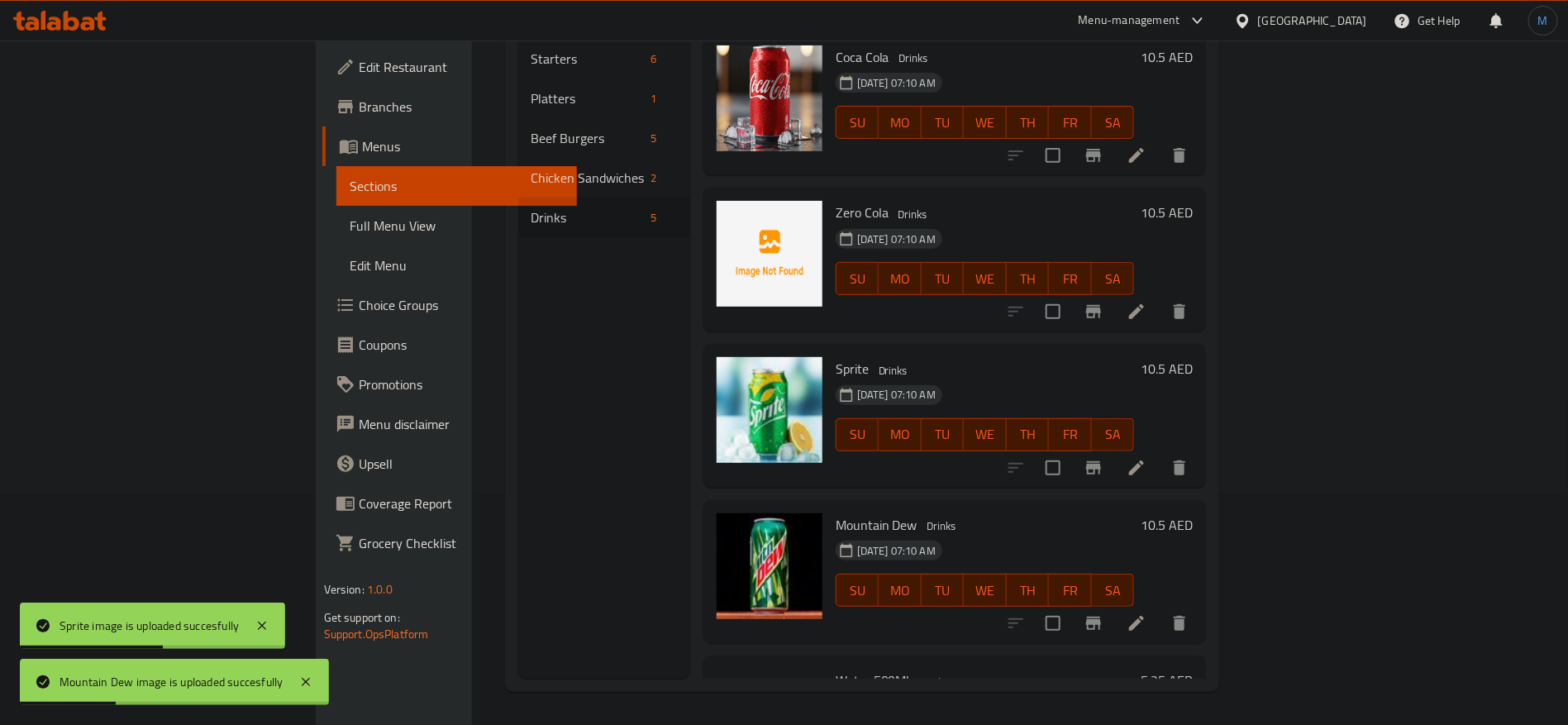
scroll to position [107, 0]
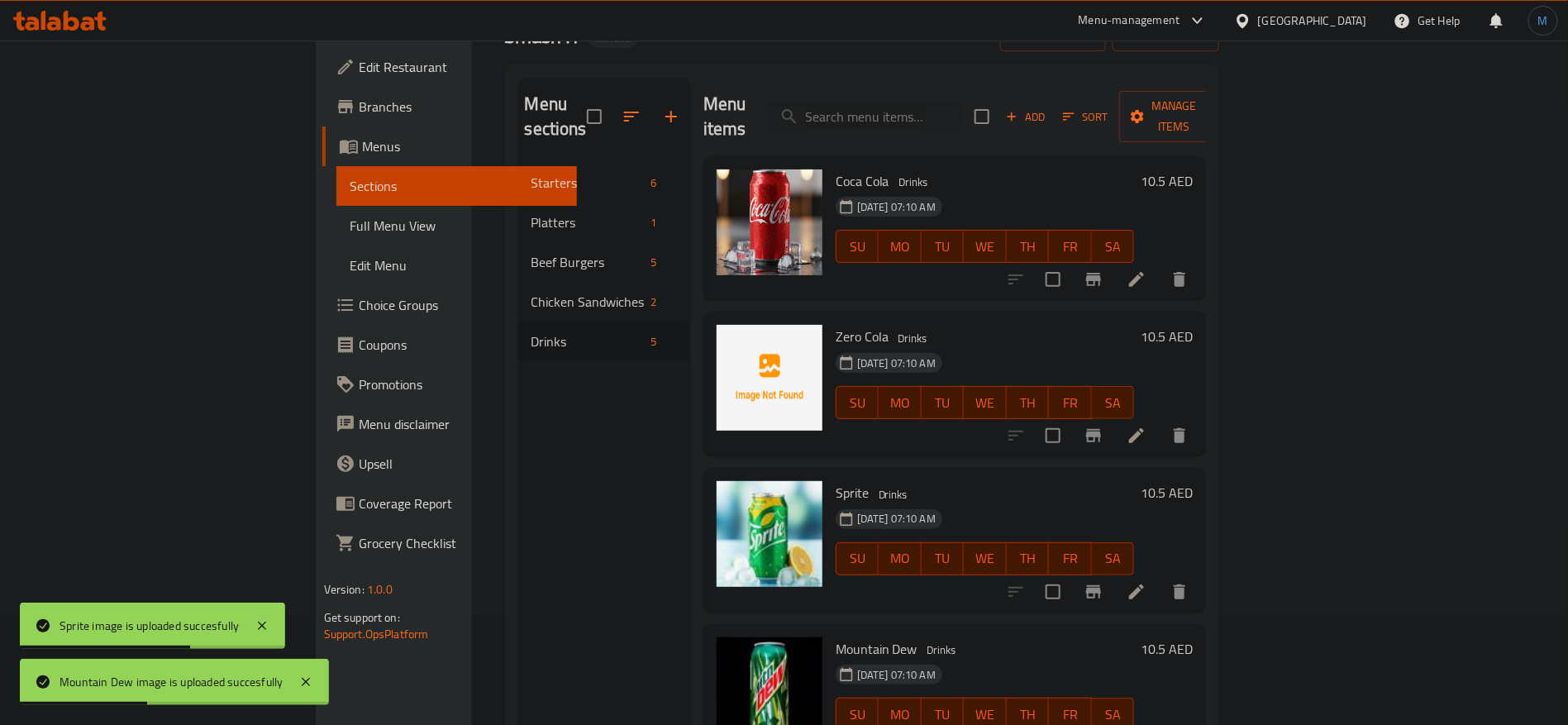
click at [836, 324] on span "Zero Cola" at bounding box center [862, 336] width 53 height 25
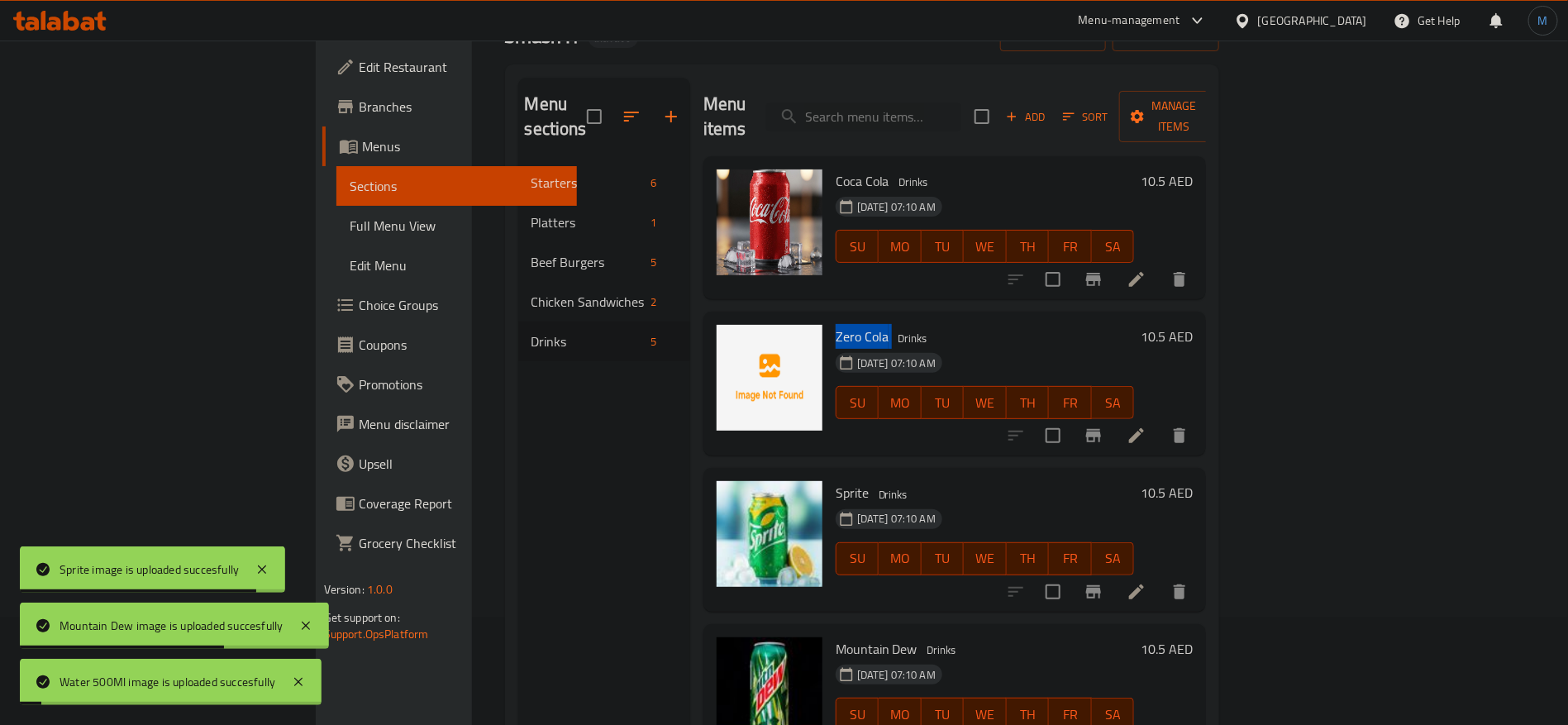
copy h6 "Zero Cola"
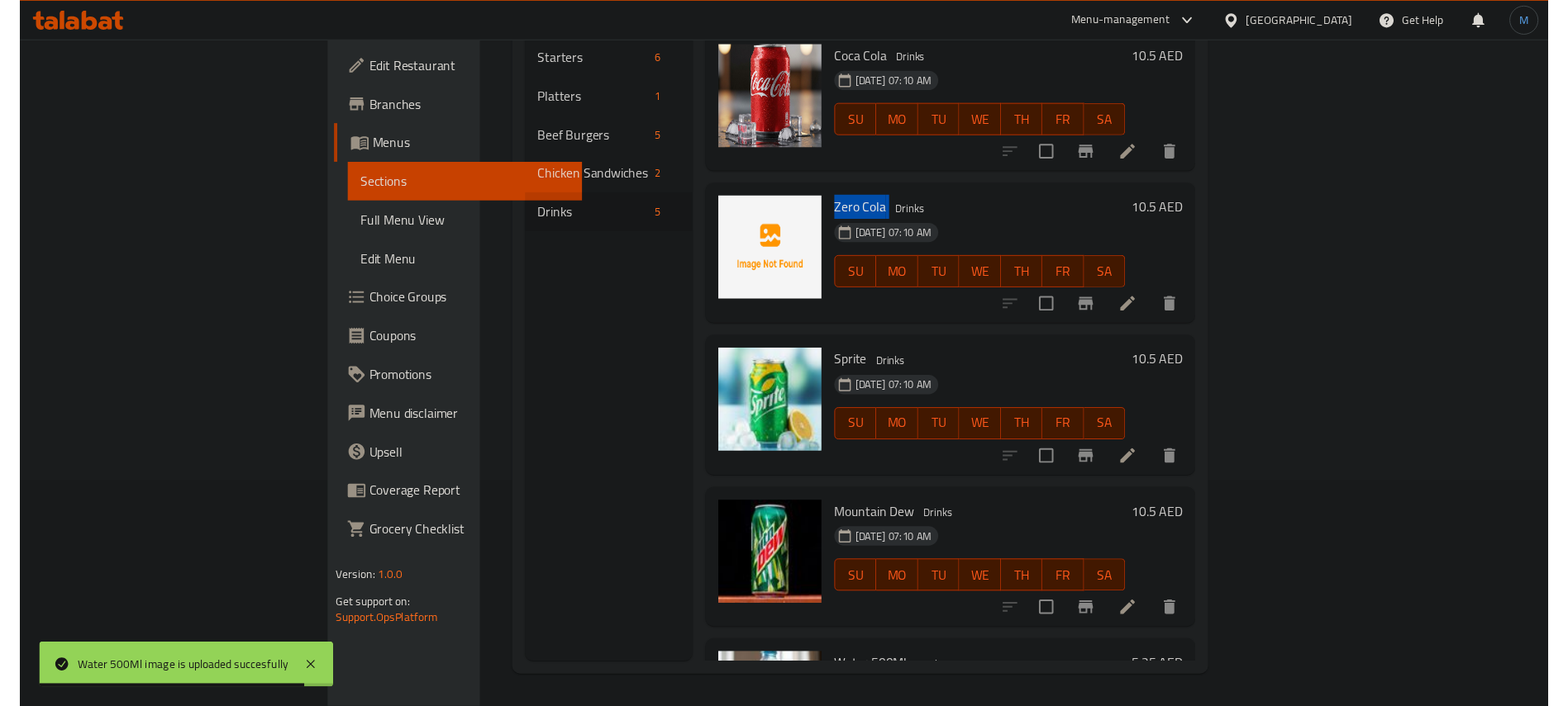
scroll to position [0, 0]
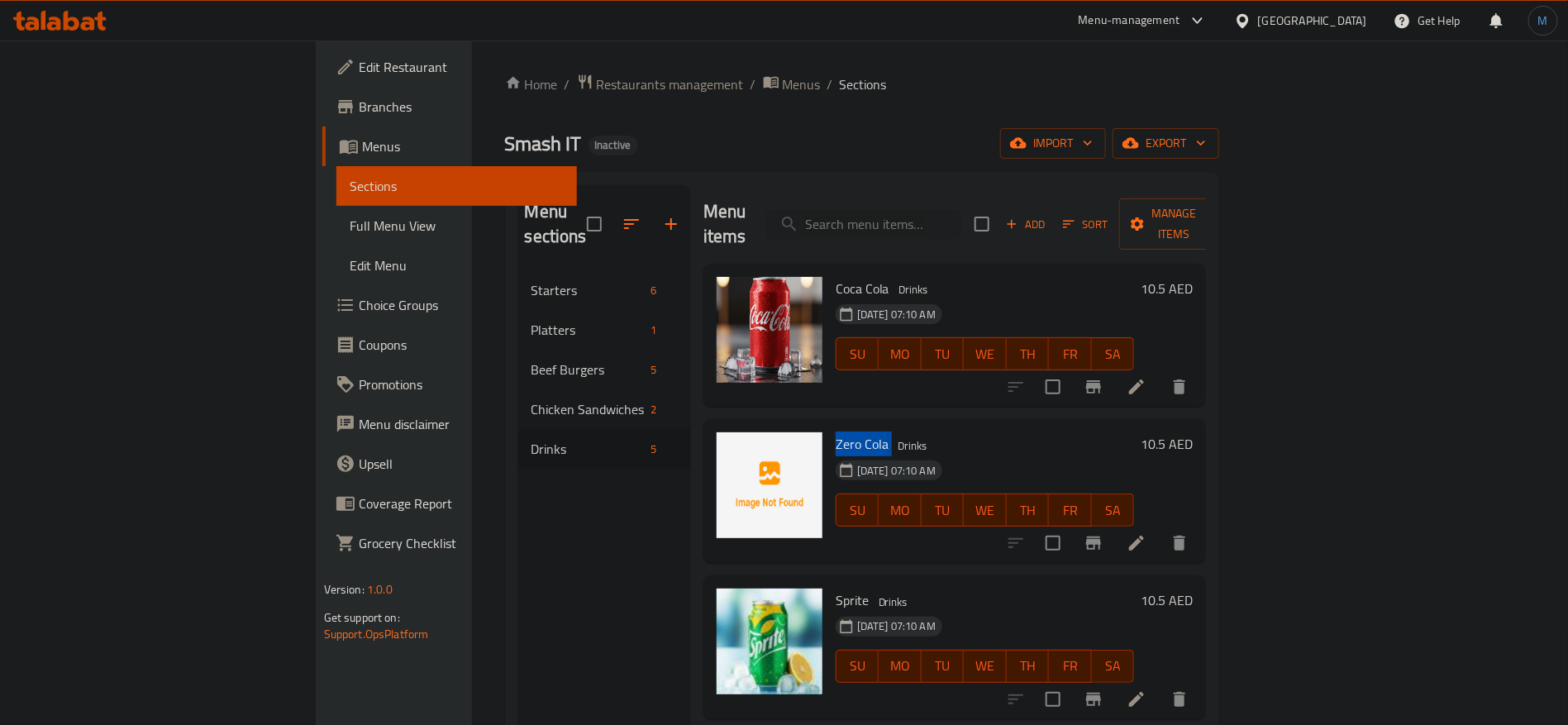
click at [336, 241] on link "Full Menu View" at bounding box center [457, 226] width 242 height 39
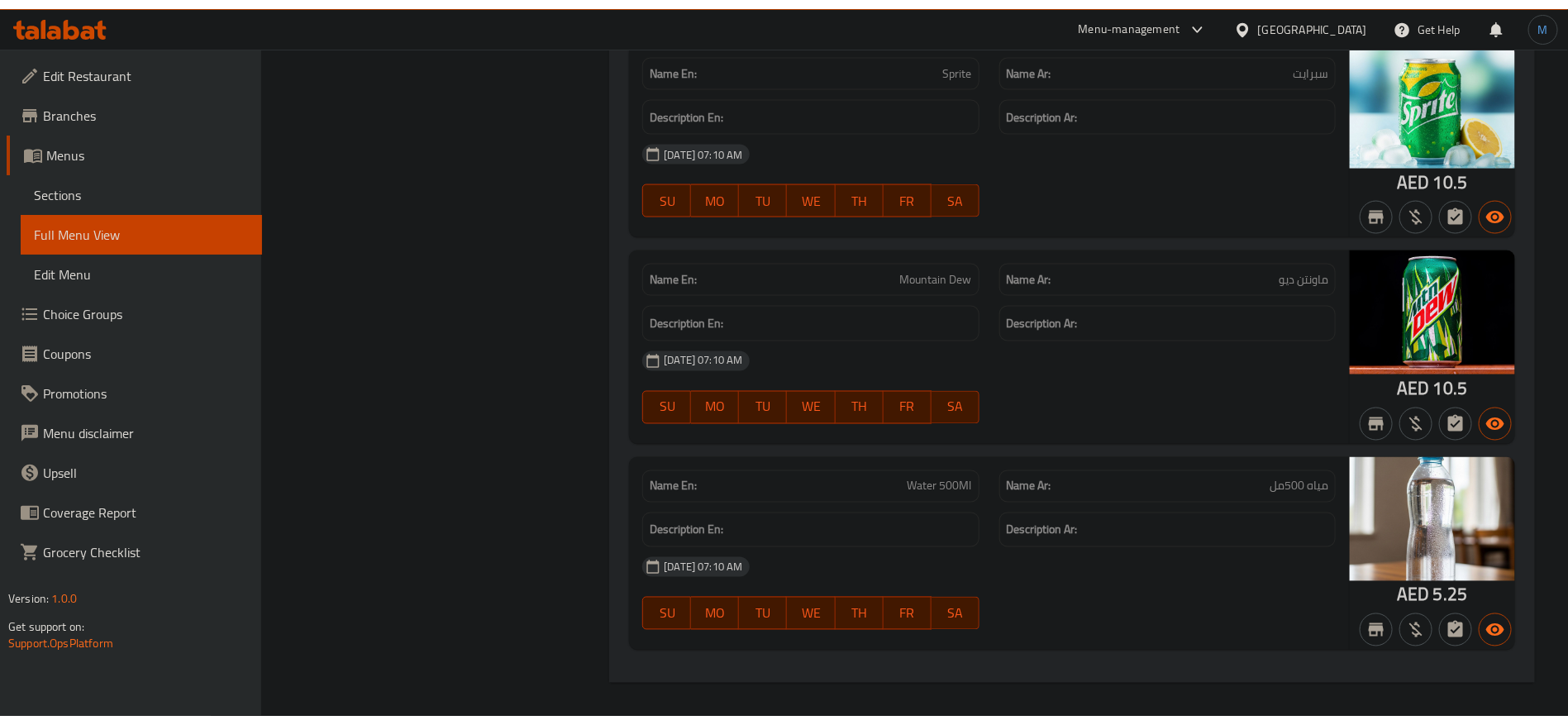
scroll to position [4342, 0]
